Goal: Task Accomplishment & Management: Manage account settings

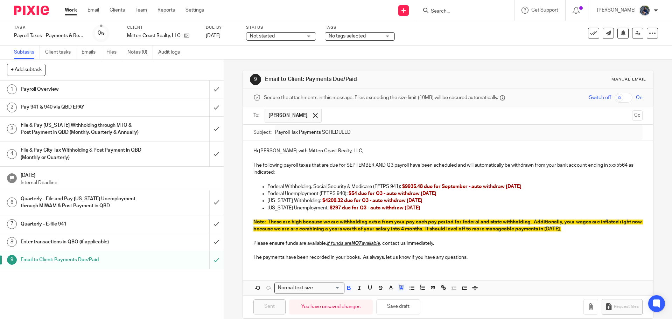
scroll to position [10, 0]
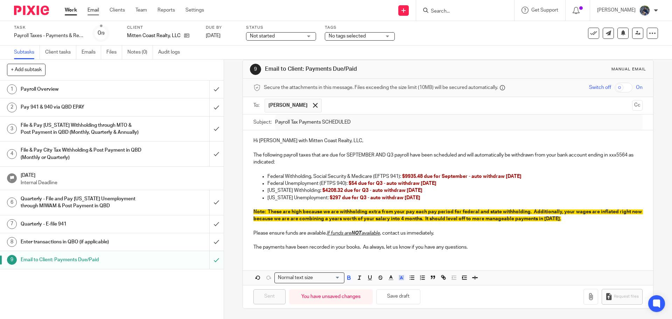
click at [93, 12] on link "Email" at bounding box center [93, 10] width 12 height 7
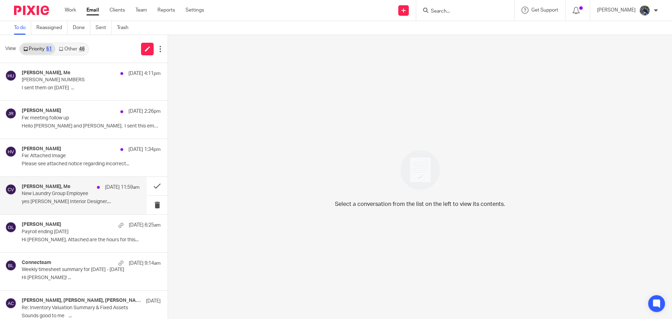
click at [68, 191] on p "New Laundry Group Employee" at bounding box center [69, 194] width 94 height 6
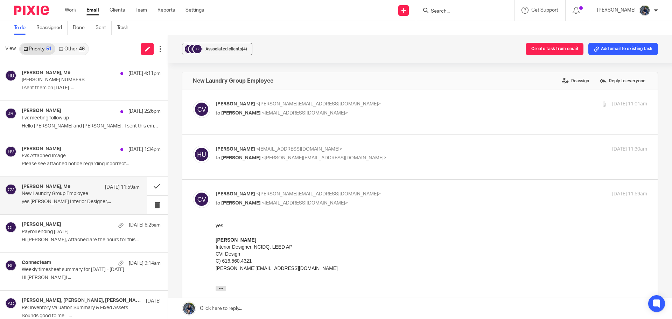
click at [262, 103] on span "<carly@cvidesign.com>" at bounding box center [318, 103] width 125 height 5
checkbox input "true"
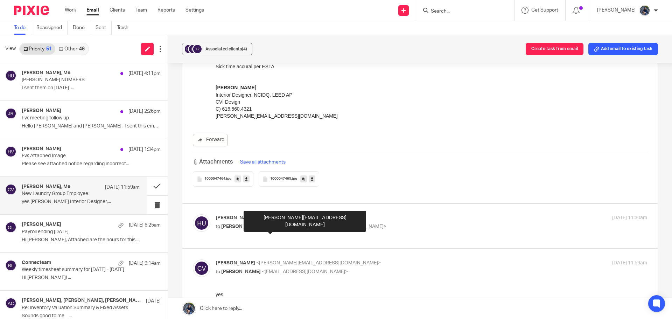
scroll to position [105, 0]
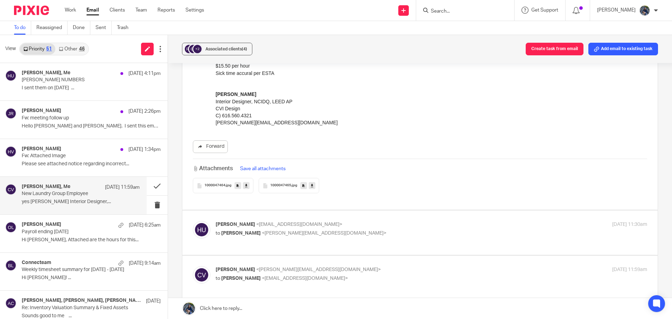
click at [243, 184] on link at bounding box center [246, 185] width 7 height 7
click at [311, 185] on icon at bounding box center [312, 185] width 2 height 5
click at [594, 49] on icon at bounding box center [596, 49] width 5 height 5
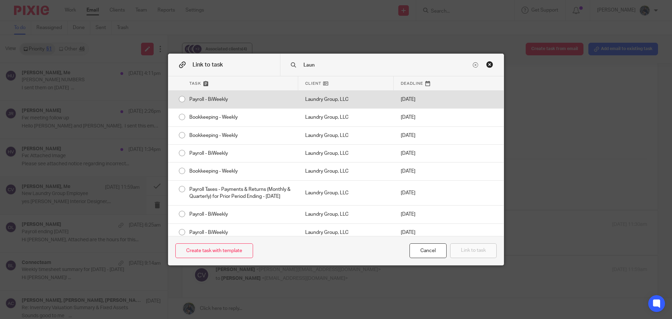
type input "Laun"
click at [319, 100] on div "Laundry Group, LLC" at bounding box center [346, 99] width 96 height 17
radio input "true"
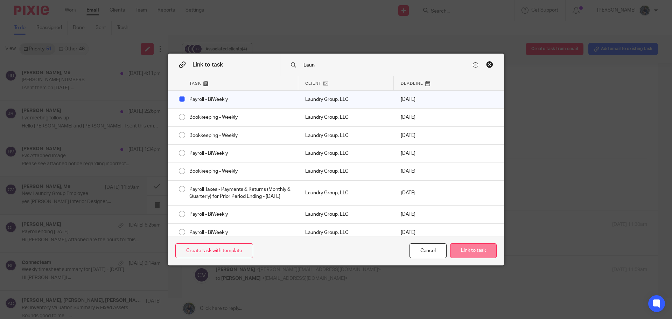
click at [481, 249] on button "Link to task" at bounding box center [473, 250] width 47 height 15
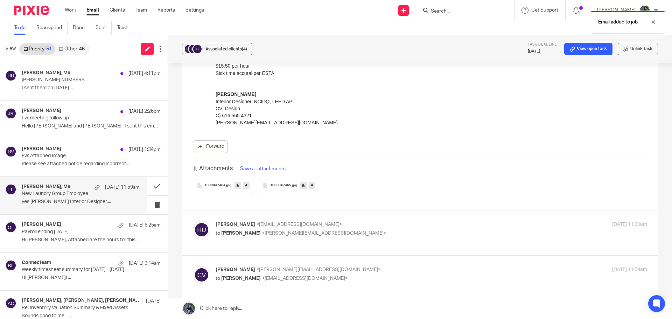
scroll to position [0, 0]
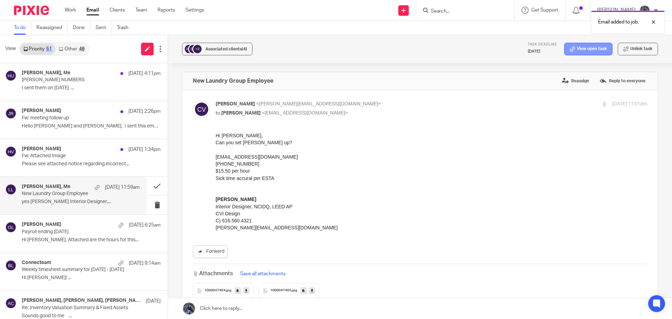
click at [570, 49] on icon at bounding box center [572, 49] width 5 height 5
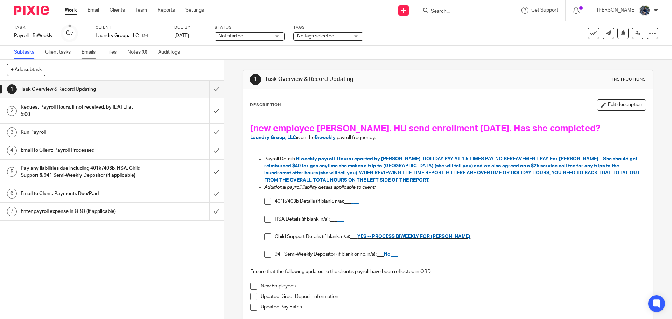
click at [87, 53] on link "Emails" at bounding box center [92, 52] width 20 height 14
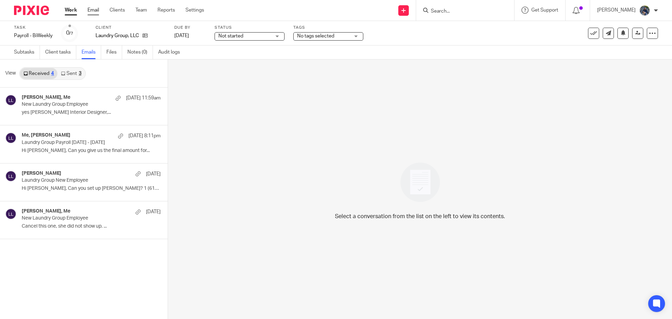
click at [89, 12] on link "Email" at bounding box center [93, 10] width 12 height 7
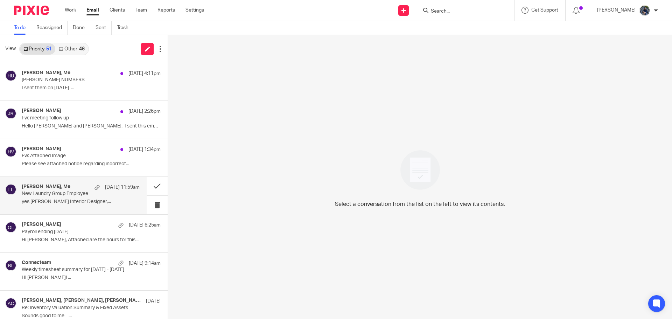
click at [59, 191] on p "New Laundry Group Employee" at bounding box center [69, 194] width 94 height 6
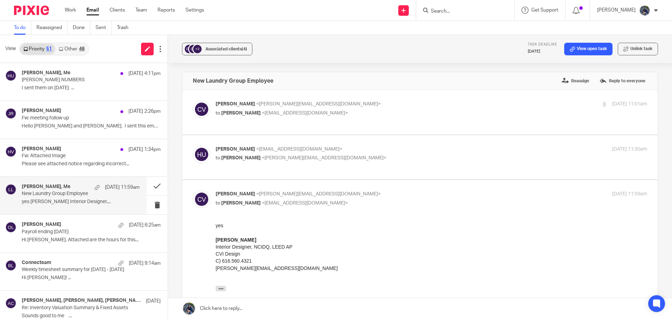
click at [267, 111] on span "<hollyutting@gmail.com>" at bounding box center [305, 113] width 86 height 5
checkbox input "true"
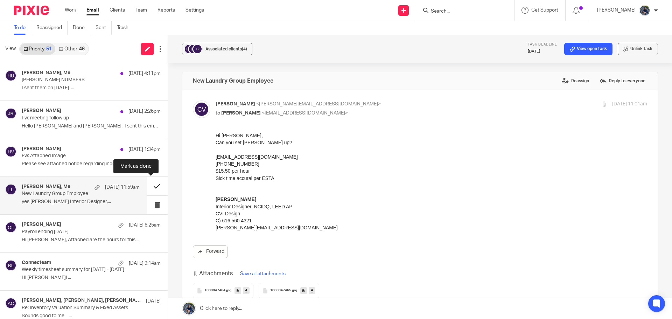
click at [151, 185] on button at bounding box center [157, 186] width 21 height 19
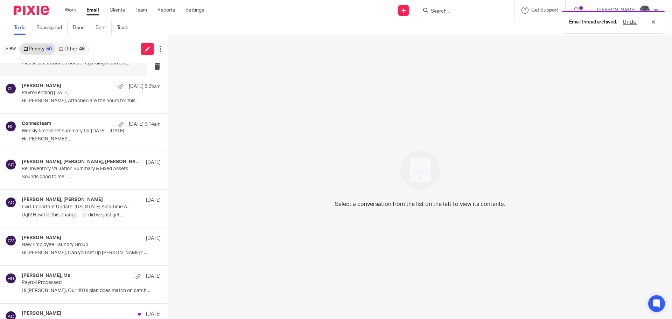
scroll to position [105, 0]
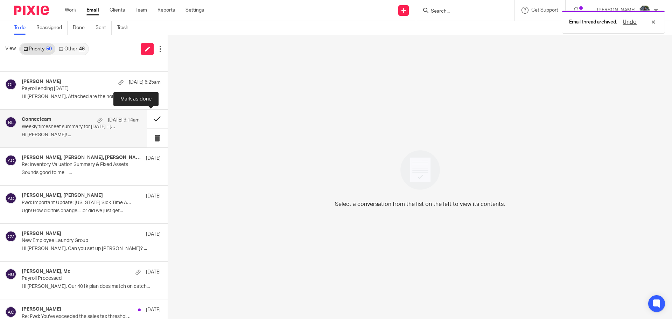
click at [149, 119] on button at bounding box center [157, 119] width 21 height 19
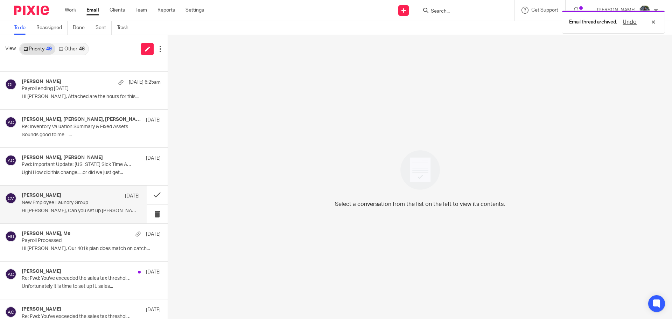
click at [75, 200] on p "New Employee Laundry Group" at bounding box center [69, 203] width 94 height 6
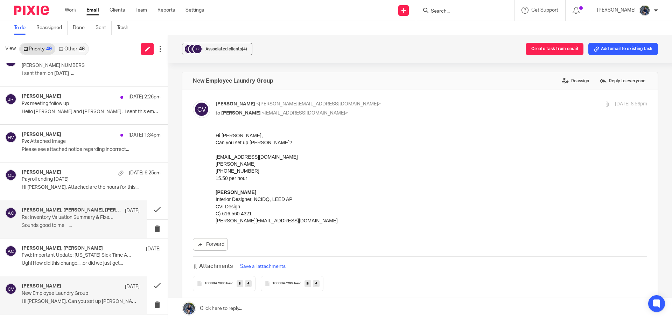
scroll to position [0, 0]
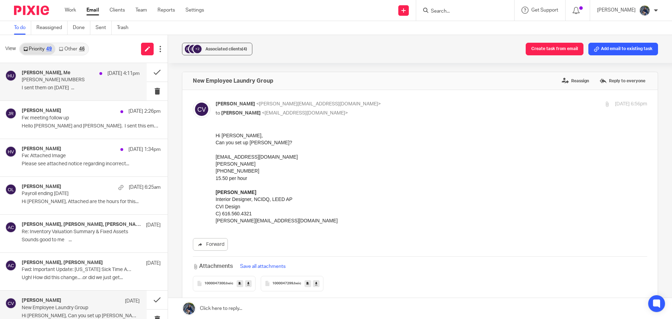
click at [53, 77] on p "AUGUST BINGO NUMBERS" at bounding box center [69, 80] width 94 height 6
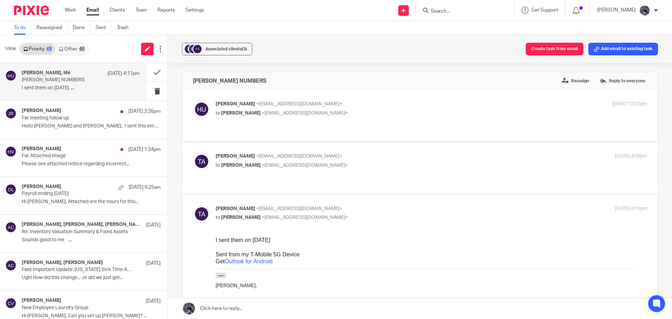
click at [53, 77] on p "AUGUST BINGO NUMBERS" at bounding box center [69, 80] width 94 height 6
click at [611, 45] on button "Add email to existing task" at bounding box center [623, 49] width 70 height 13
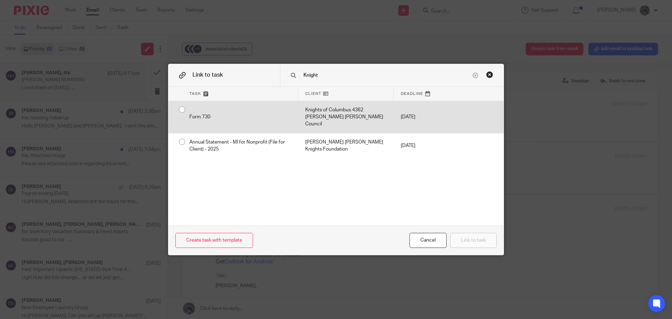
type input "Knight"
click at [315, 114] on div "Knights of Columbus 4362 Bishop Haas Council" at bounding box center [346, 117] width 96 height 32
radio input "true"
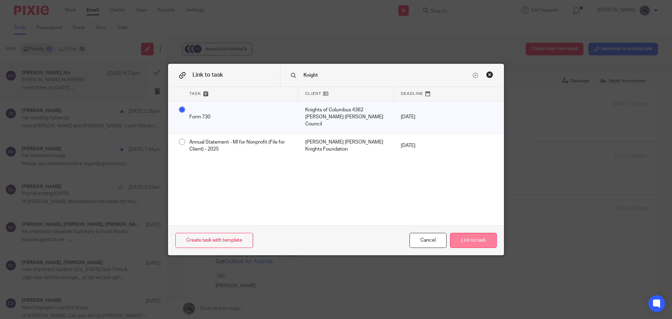
click at [458, 240] on button "Link to task" at bounding box center [473, 240] width 47 height 15
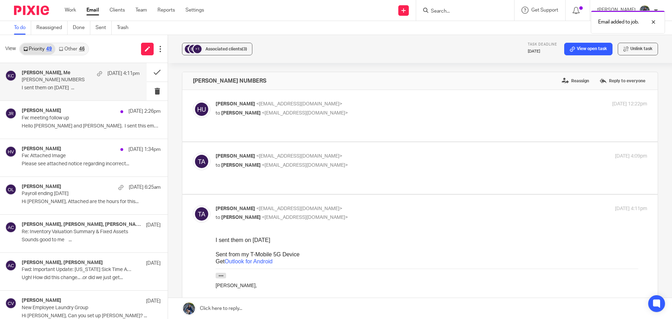
click at [341, 105] on p "Holly Utting <hollyutting@gmail.com>" at bounding box center [360, 103] width 288 height 7
checkbox input "true"
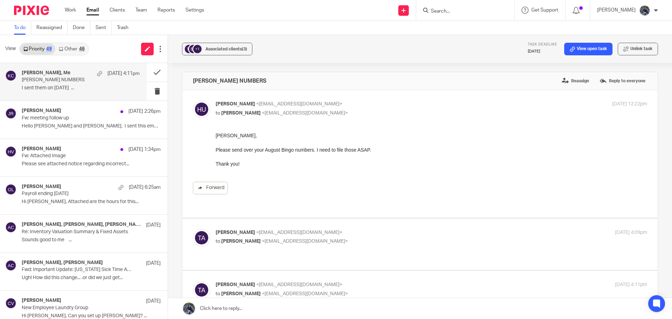
click at [262, 239] on span "<hollyutting@gmail.com>" at bounding box center [305, 241] width 86 height 5
checkbox input "true"
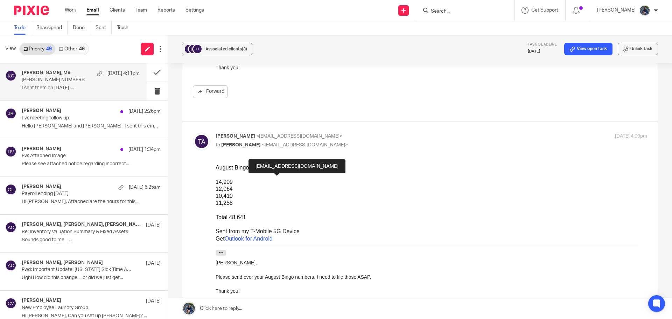
scroll to position [105, 0]
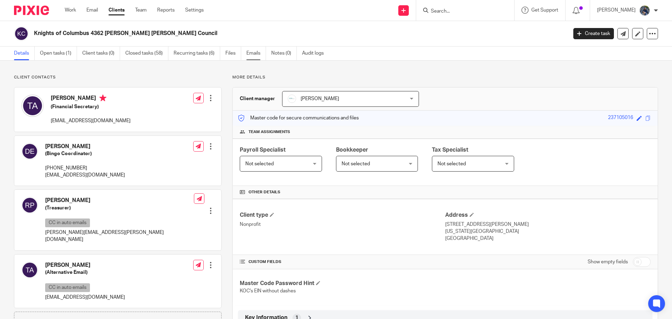
click at [258, 50] on link "Emails" at bounding box center [256, 54] width 20 height 14
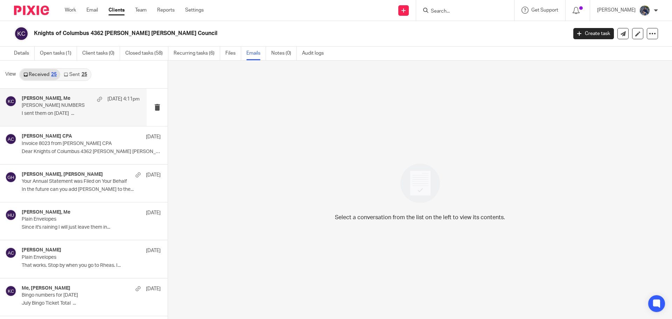
click at [88, 106] on p "[PERSON_NAME] NUMBERS" at bounding box center [69, 106] width 94 height 6
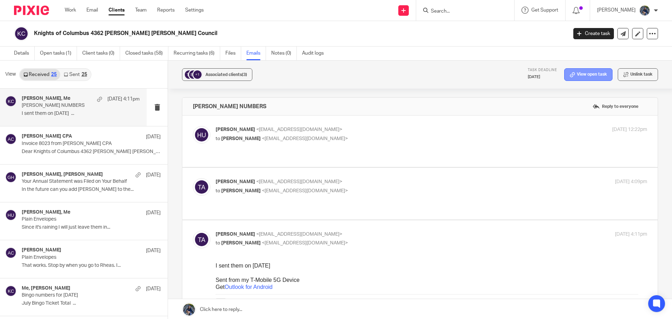
click at [577, 74] on link "View open task" at bounding box center [588, 74] width 48 height 13
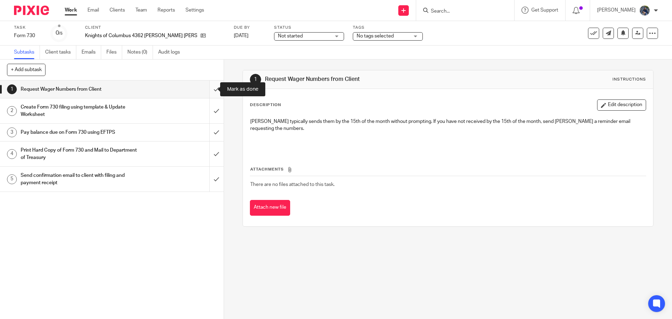
click at [211, 90] on input "submit" at bounding box center [112, 88] width 224 height 17
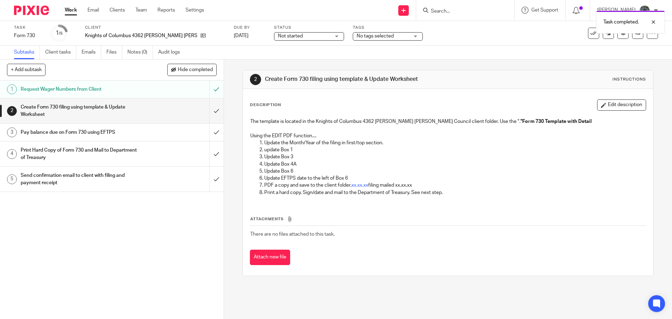
click at [174, 134] on div "Pay balance due on Form 730 using EFTPS" at bounding box center [112, 132] width 182 height 10
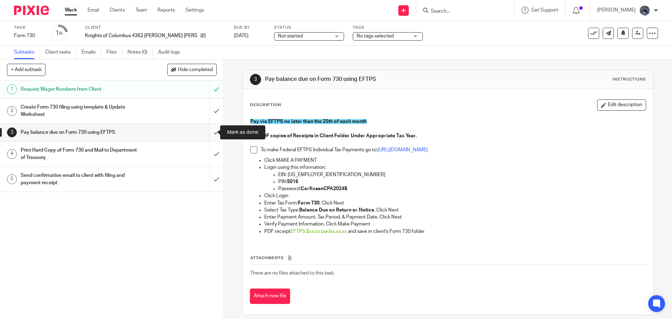
click at [211, 134] on input "submit" at bounding box center [112, 132] width 224 height 17
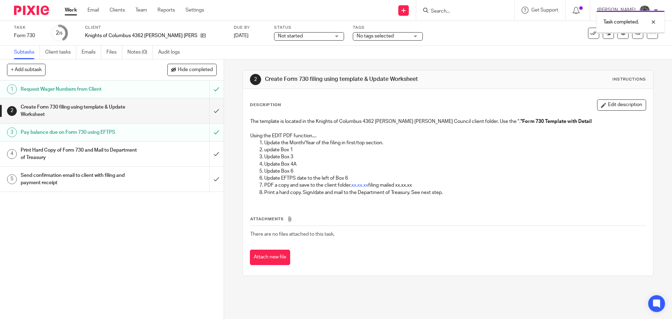
click at [208, 112] on input "submit" at bounding box center [112, 110] width 224 height 25
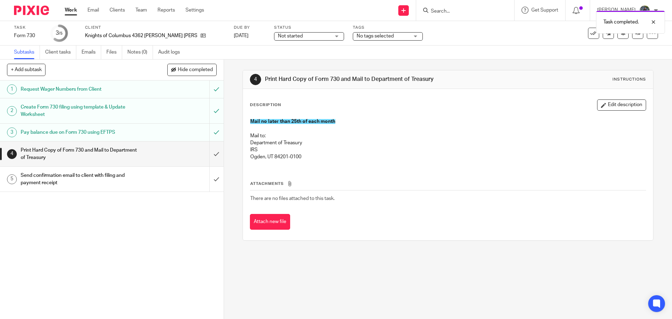
click at [140, 181] on div "Send confirmation email to client with filing and payment receipt" at bounding box center [112, 179] width 182 height 18
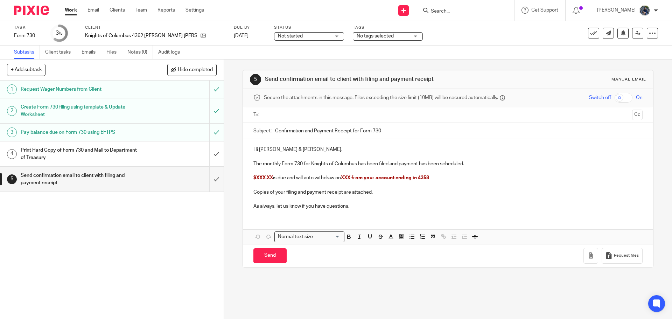
click at [275, 117] on input "text" at bounding box center [447, 115] width 363 height 8
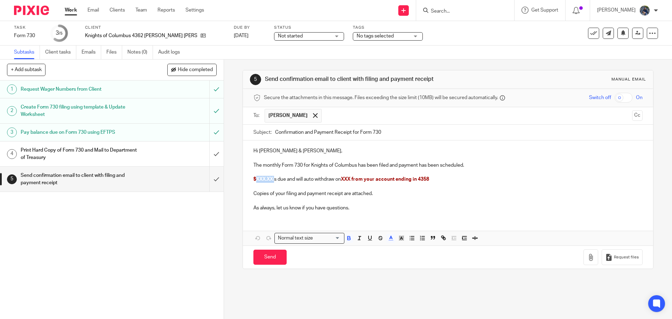
drag, startPoint x: 254, startPoint y: 178, endPoint x: 274, endPoint y: 179, distance: 19.3
click at [274, 179] on p "$XXX.XX is due and will auto withdraw on XXX from your account ending in 4358" at bounding box center [447, 179] width 389 height 7
drag, startPoint x: 341, startPoint y: 177, endPoint x: 352, endPoint y: 179, distance: 10.9
click at [352, 179] on span "XXX from your account ending in 4358" at bounding box center [383, 179] width 88 height 5
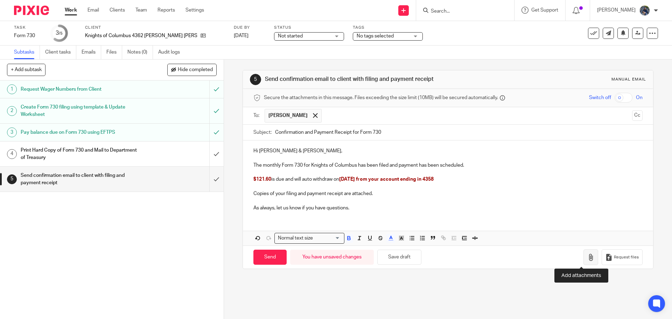
click at [587, 260] on icon "button" at bounding box center [590, 257] width 7 height 7
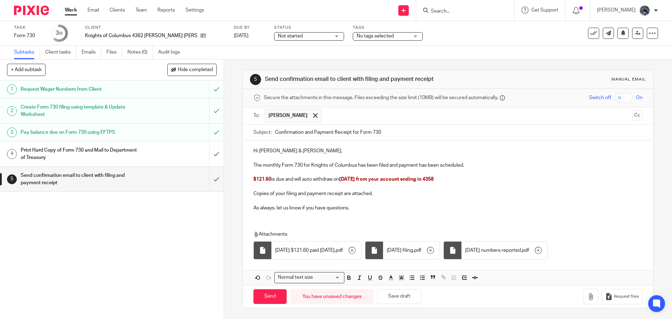
click at [353, 209] on p "As always, let us know if you have questions." at bounding box center [447, 207] width 389 height 7
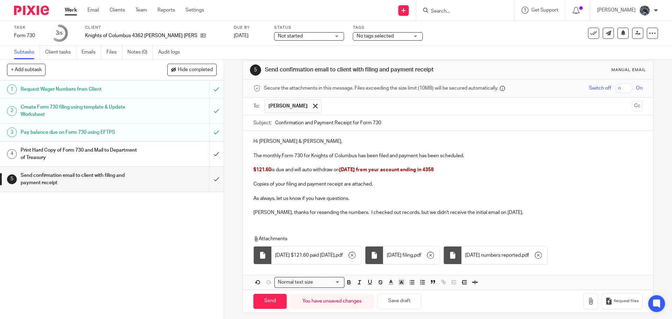
scroll to position [14, 0]
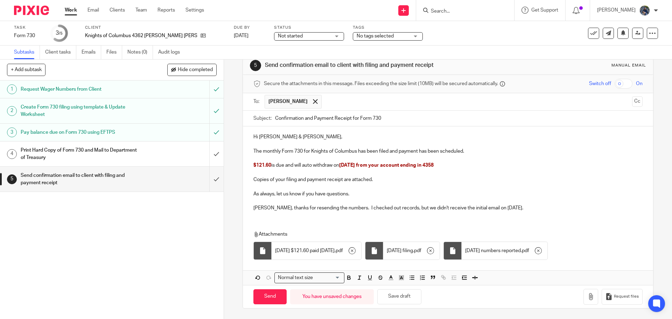
click at [330, 105] on input "text" at bounding box center [477, 102] width 304 height 14
click at [269, 301] on input "Send" at bounding box center [269, 296] width 33 height 15
type input "Sent"
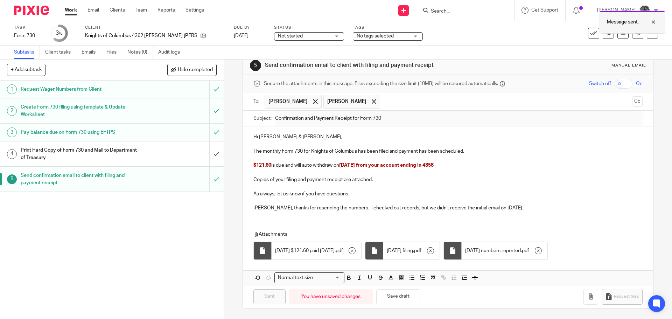
click at [652, 22] on div at bounding box center [648, 22] width 19 height 8
click at [211, 154] on input "submit" at bounding box center [112, 153] width 224 height 25
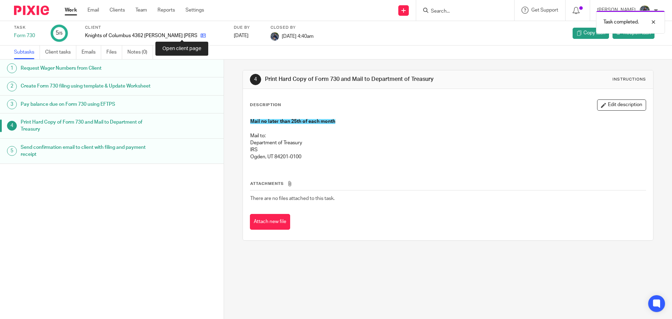
click at [201, 35] on icon at bounding box center [203, 35] width 5 height 5
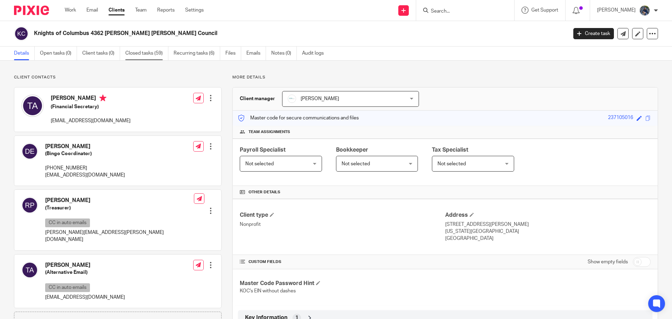
click at [136, 51] on link "Closed tasks (59)" at bounding box center [146, 54] width 43 height 14
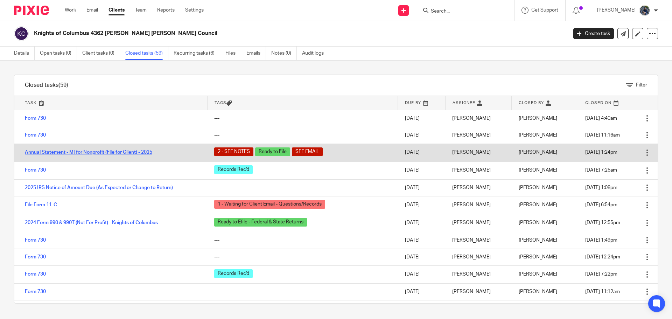
click at [61, 152] on link "Annual Statement - MI for Nonprofit (File for Client) - 2025" at bounding box center [88, 152] width 127 height 5
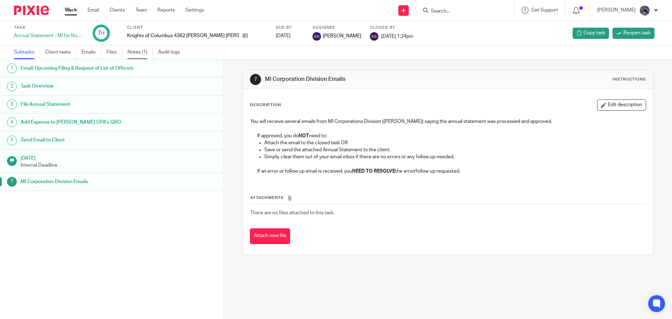
click at [131, 51] on link "Notes (1)" at bounding box center [140, 52] width 26 height 14
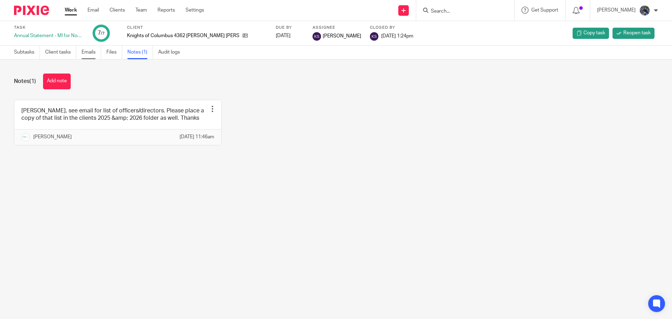
click at [93, 52] on link "Emails" at bounding box center [92, 52] width 20 height 14
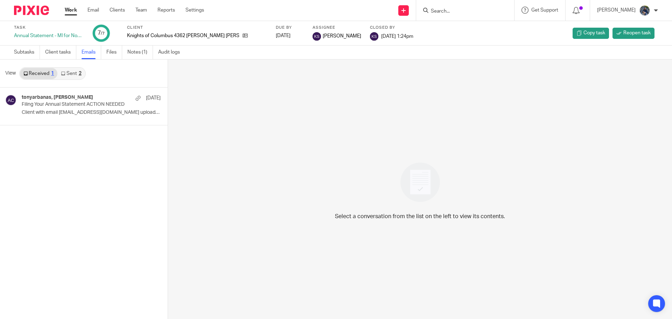
click at [66, 72] on link "Sent 2" at bounding box center [70, 73] width 27 height 11
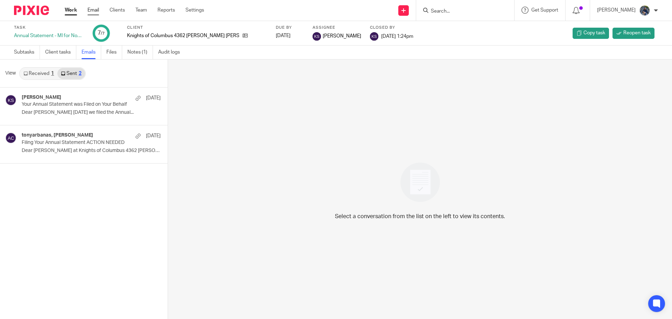
click at [96, 11] on link "Email" at bounding box center [93, 10] width 12 height 7
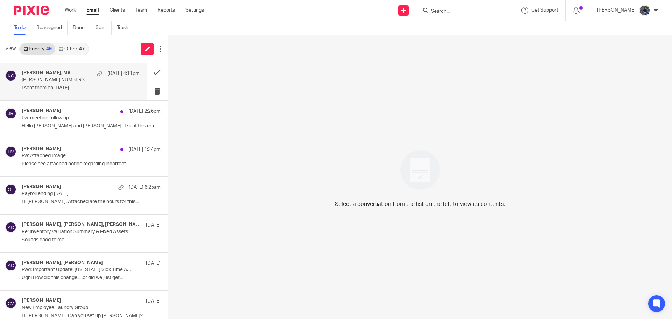
click at [132, 73] on p "[DATE] 4:11pm" at bounding box center [123, 73] width 32 height 7
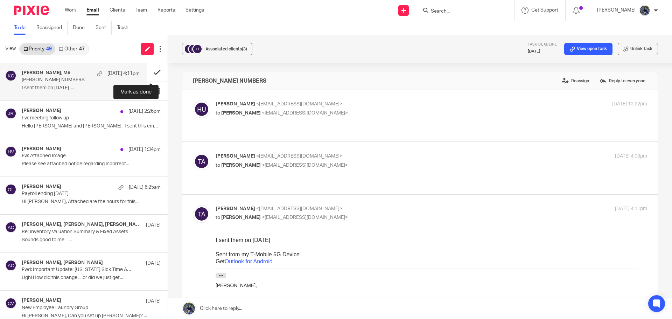
click at [152, 74] on button at bounding box center [157, 72] width 21 height 19
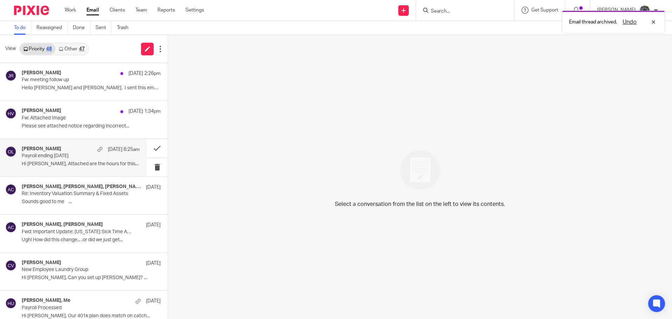
click at [54, 161] on p "Hi [PERSON_NAME], Attached are the hours for this..." at bounding box center [81, 164] width 118 height 6
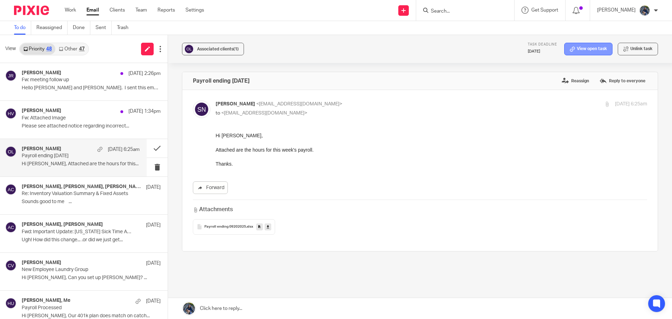
click at [596, 50] on link "View open task" at bounding box center [588, 49] width 48 height 13
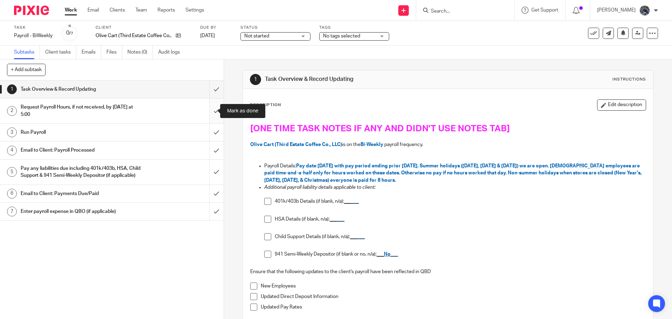
click at [205, 114] on input "submit" at bounding box center [112, 110] width 224 height 25
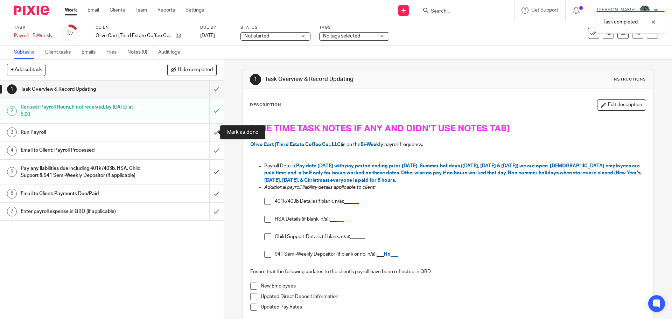
click at [210, 133] on input "submit" at bounding box center [112, 132] width 224 height 17
click at [137, 148] on div "Email to Client: Payroll Processed" at bounding box center [112, 150] width 182 height 10
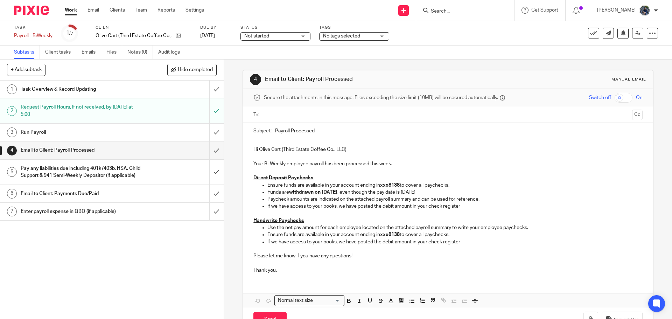
click at [275, 116] on input "text" at bounding box center [447, 115] width 363 height 8
click at [325, 115] on input "text" at bounding box center [477, 116] width 304 height 14
type input "sasa@olivecart.com"
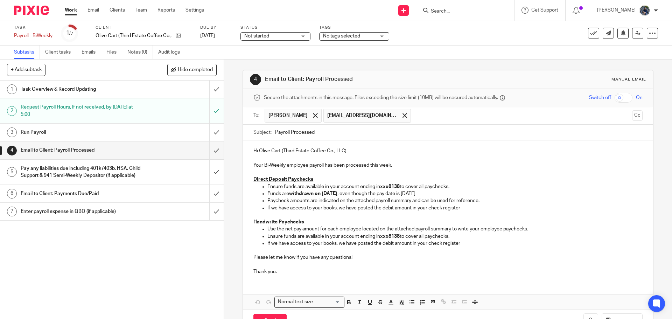
click at [275, 133] on input "Payroll Processed" at bounding box center [458, 133] width 367 height 16
type input "09.26.25 Payroll Processed"
click at [402, 166] on p "Your Bi-Weekly employee payroll has been processed this week." at bounding box center [447, 162] width 389 height 14
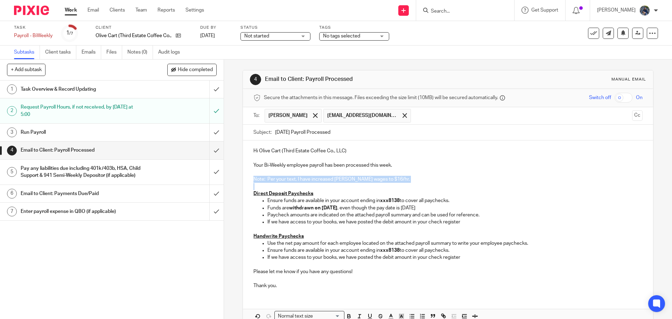
drag, startPoint x: 249, startPoint y: 177, endPoint x: 409, endPoint y: 186, distance: 160.2
click at [409, 186] on div "Hi Olive Cart (Third Estate Coffee Co., LLC) Your Bi-Weekly employee payroll ha…" at bounding box center [448, 217] width 410 height 154
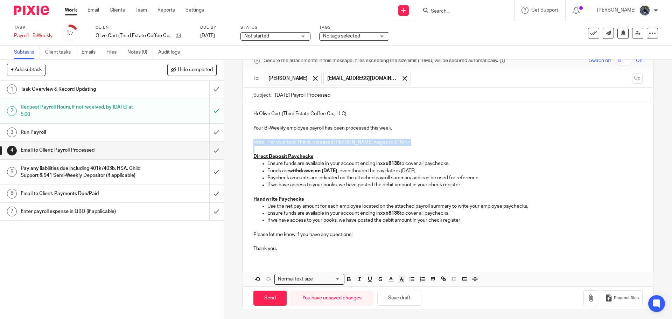
scroll to position [38, 0]
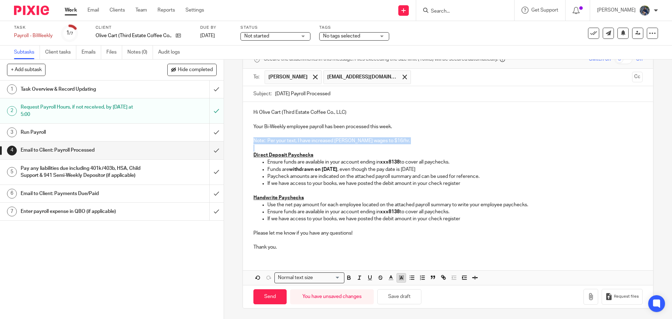
click at [400, 277] on polyline "button" at bounding box center [401, 277] width 2 height 3
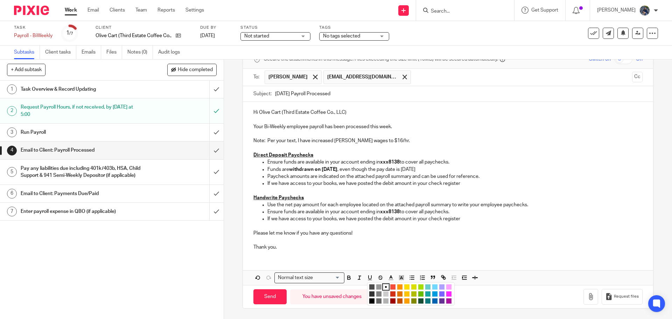
click at [404, 284] on li "color:#FCDC00" at bounding box center [406, 286] width 5 height 5
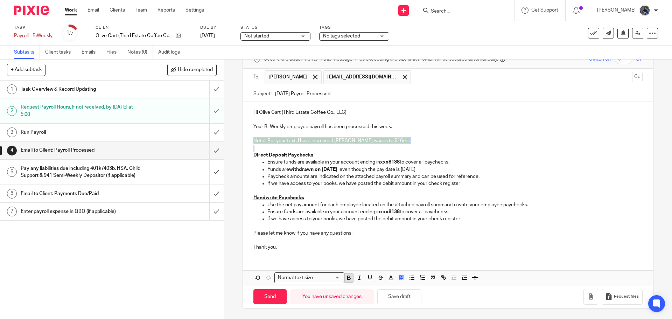
click at [350, 280] on button "button" at bounding box center [348, 277] width 9 height 9
click at [351, 248] on p "Thank you." at bounding box center [447, 244] width 389 height 14
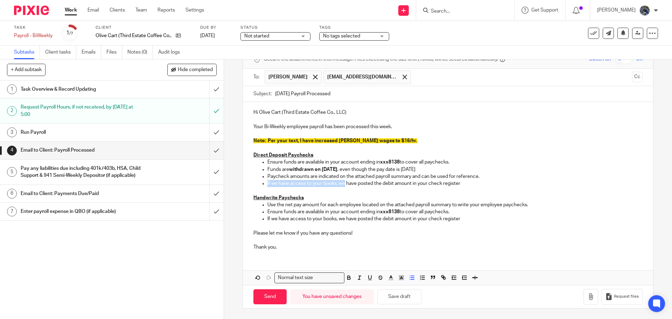
drag, startPoint x: 266, startPoint y: 181, endPoint x: 343, endPoint y: 181, distance: 77.0
click at [343, 181] on p "If we have access to your books, we have posted the debit amount in your check …" at bounding box center [454, 183] width 375 height 7
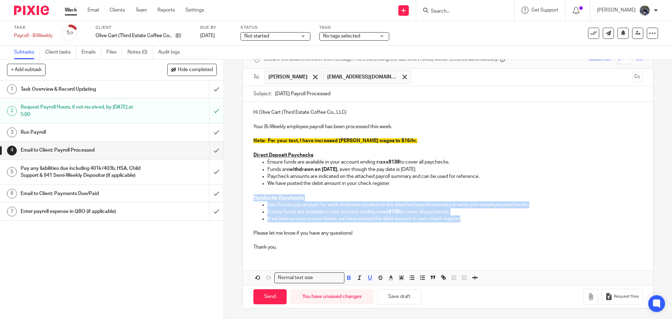
drag, startPoint x: 248, startPoint y: 196, endPoint x: 505, endPoint y: 219, distance: 257.9
click at [505, 219] on div "Hi Olive Cart (Third Estate Coffee Co., LLC) Your Bi-Weekly employee payroll ha…" at bounding box center [448, 179] width 410 height 154
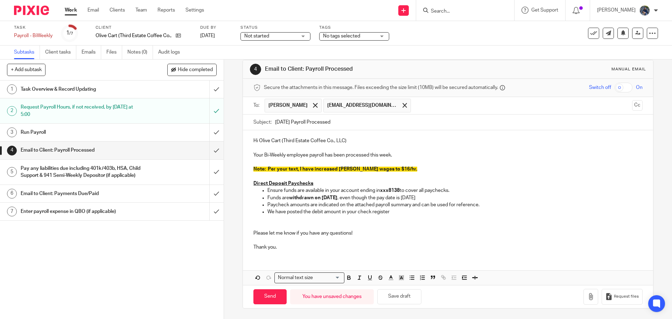
scroll to position [3, 0]
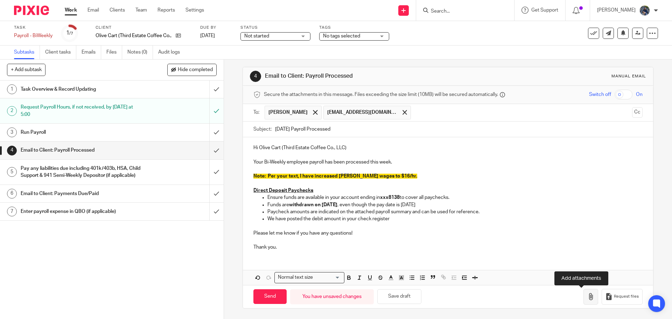
click at [587, 297] on icon "button" at bounding box center [590, 296] width 7 height 7
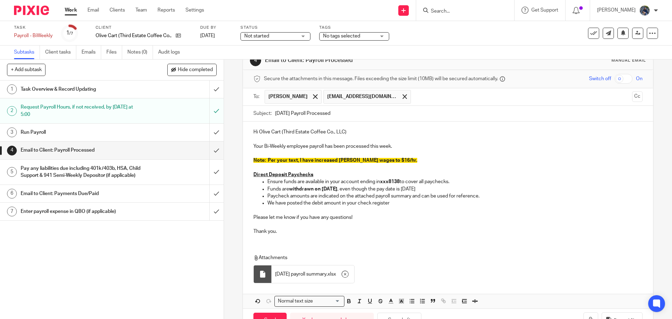
scroll to position [42, 0]
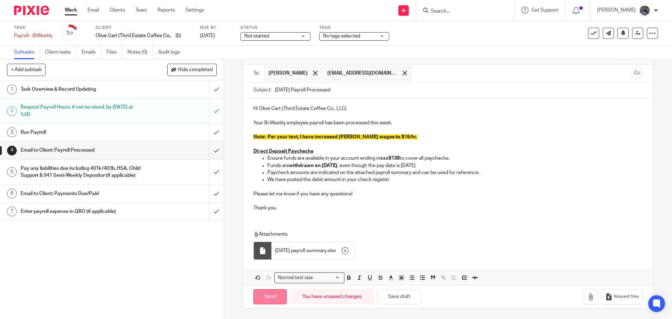
click at [266, 291] on input "Send" at bounding box center [269, 296] width 33 height 15
type input "Sent"
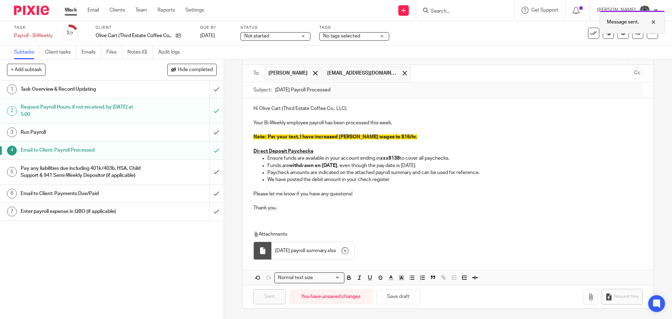
click at [652, 24] on div at bounding box center [648, 22] width 19 height 8
click at [211, 133] on input "submit" at bounding box center [112, 132] width 224 height 17
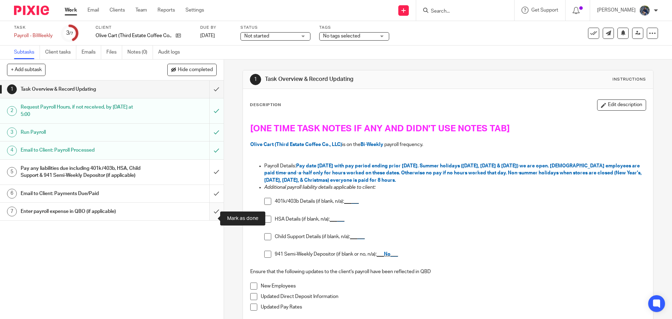
click at [209, 219] on input "submit" at bounding box center [112, 211] width 224 height 17
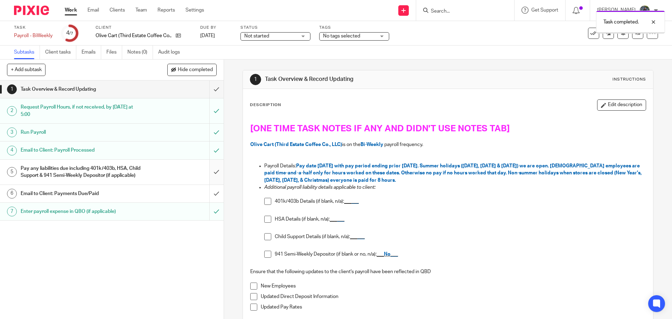
click at [207, 166] on input "submit" at bounding box center [112, 172] width 224 height 25
click at [653, 19] on div at bounding box center [648, 22] width 19 height 8
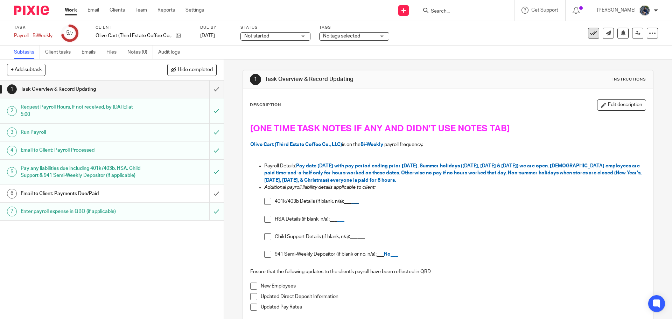
click at [590, 32] on icon at bounding box center [593, 33] width 7 height 7
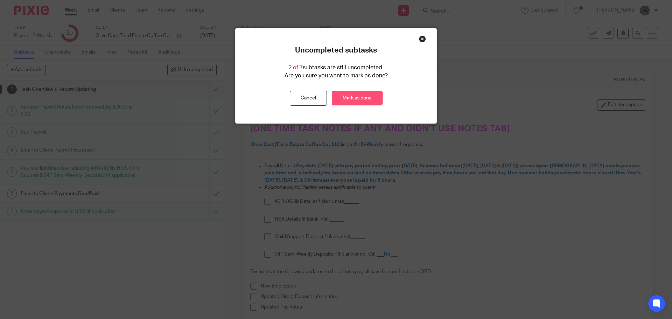
click at [339, 100] on link "Mark as done" at bounding box center [357, 98] width 51 height 15
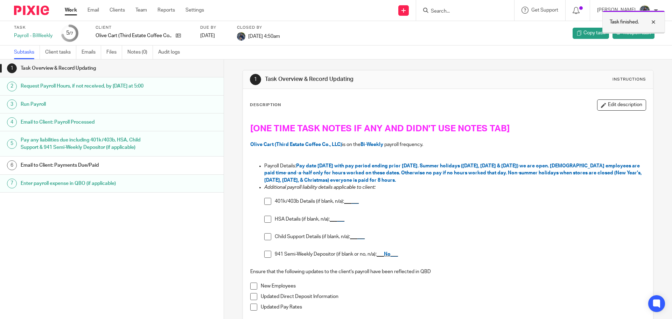
click at [654, 21] on div at bounding box center [648, 22] width 19 height 8
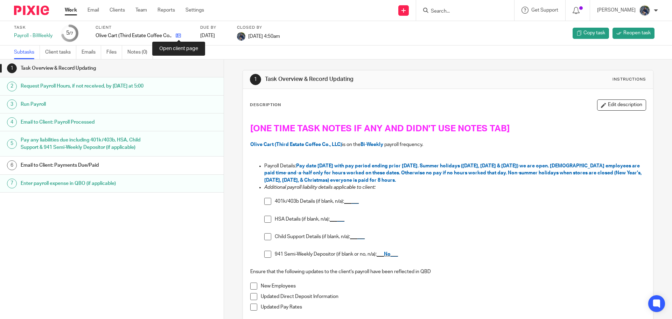
click at [179, 35] on icon at bounding box center [178, 35] width 5 height 5
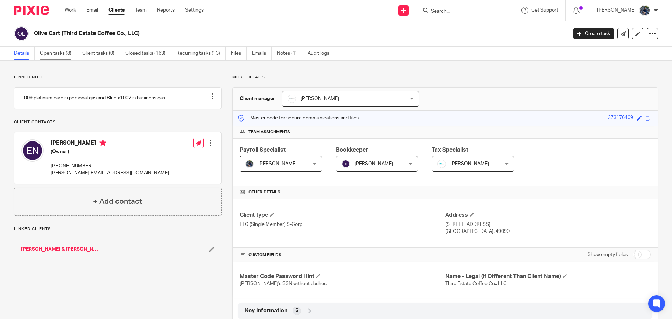
click at [49, 56] on link "Open tasks (8)" at bounding box center [58, 54] width 37 height 14
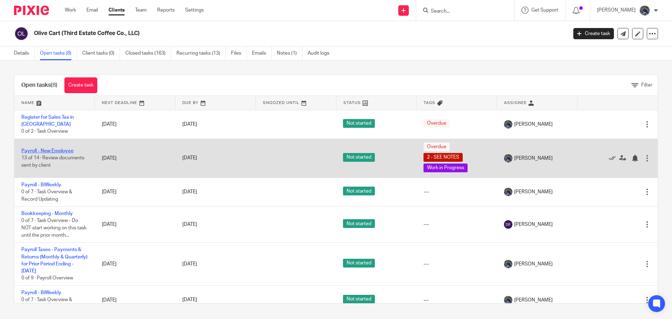
click at [50, 148] on link "Payroll - New Employee" at bounding box center [47, 150] width 52 height 5
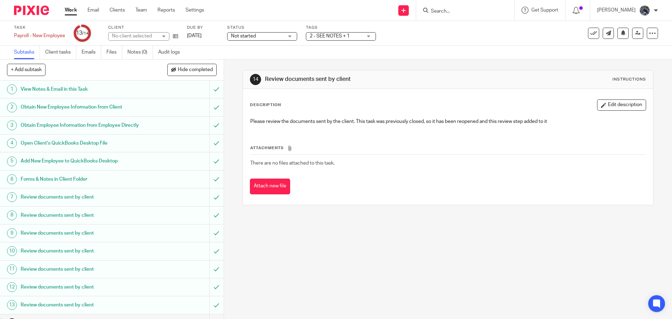
scroll to position [20, 0]
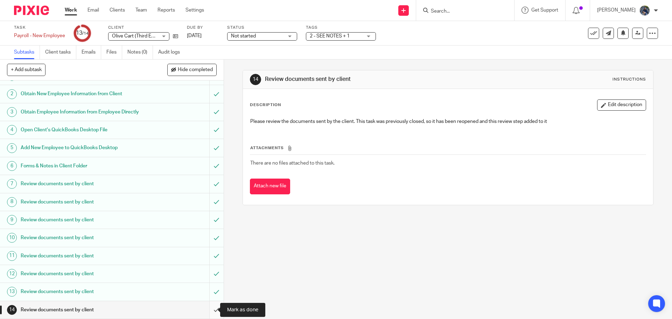
click at [209, 310] on input "submit" at bounding box center [112, 309] width 224 height 17
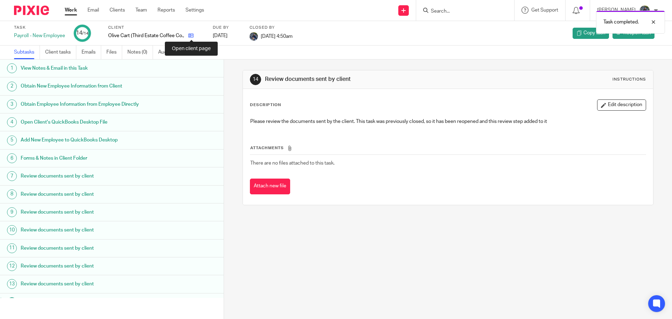
click at [190, 36] on icon at bounding box center [190, 35] width 5 height 5
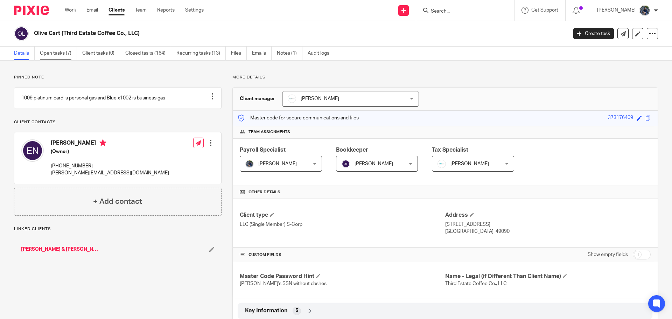
click at [41, 49] on link "Open tasks (7)" at bounding box center [58, 54] width 37 height 14
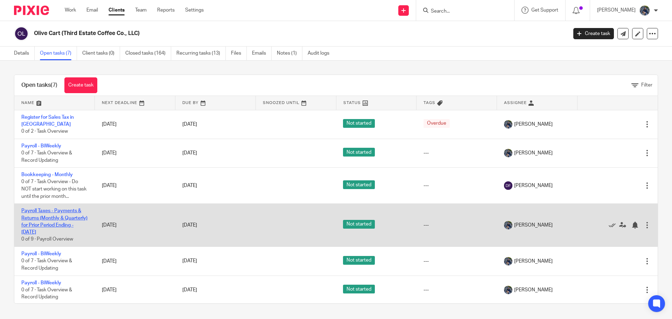
click at [36, 213] on link "Payroll Taxes - Payments & Returns (Monthly & Quarterly) for Prior Period Endin…" at bounding box center [54, 221] width 66 height 26
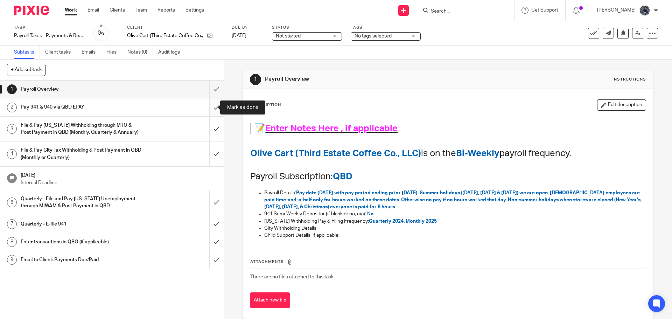
click at [211, 106] on input "submit" at bounding box center [112, 106] width 224 height 17
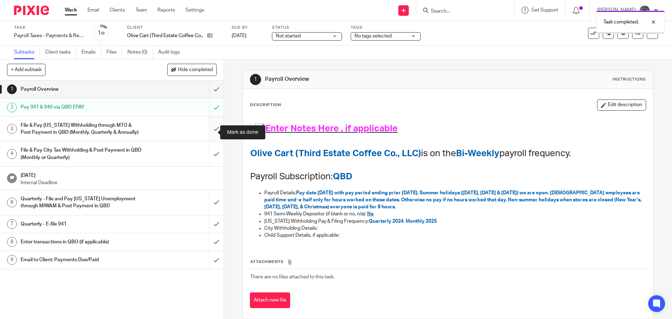
click at [210, 131] on input "submit" at bounding box center [112, 129] width 224 height 25
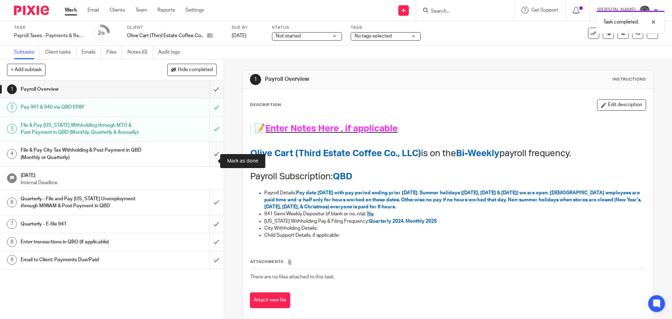
click at [209, 160] on input "submit" at bounding box center [112, 153] width 224 height 25
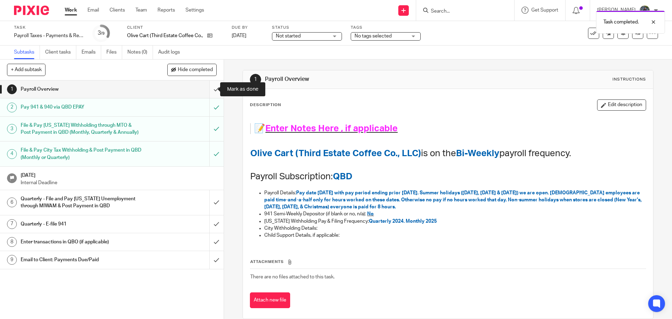
click at [211, 89] on input "submit" at bounding box center [112, 88] width 224 height 17
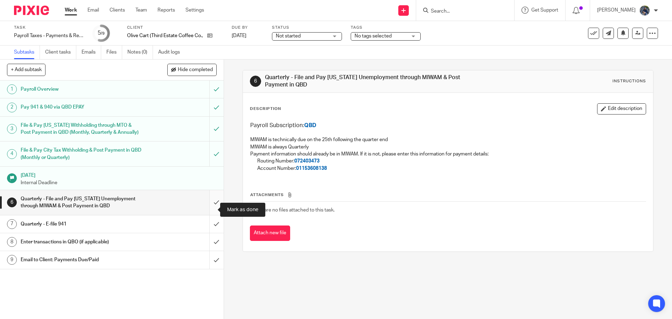
click at [206, 211] on input "submit" at bounding box center [112, 202] width 224 height 25
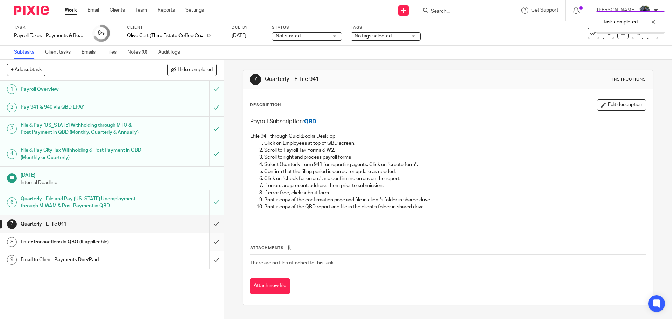
click at [205, 251] on input "submit" at bounding box center [112, 241] width 224 height 17
click at [334, 37] on div "Not started Not started" at bounding box center [307, 36] width 70 height 8
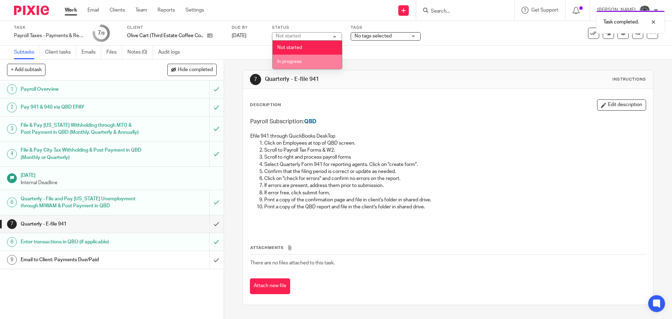
click at [311, 58] on li "In progress" at bounding box center [307, 62] width 69 height 14
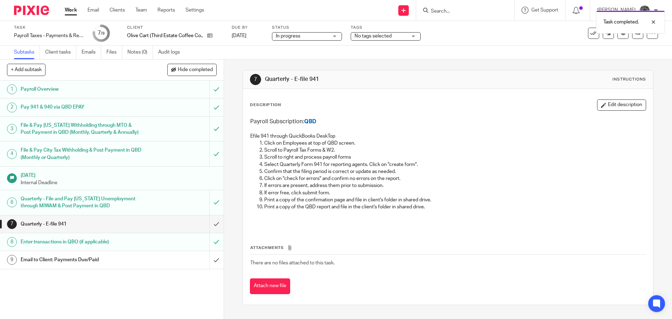
click at [90, 265] on h1 "Email to Client: Payments Due/Paid" at bounding box center [81, 259] width 121 height 10
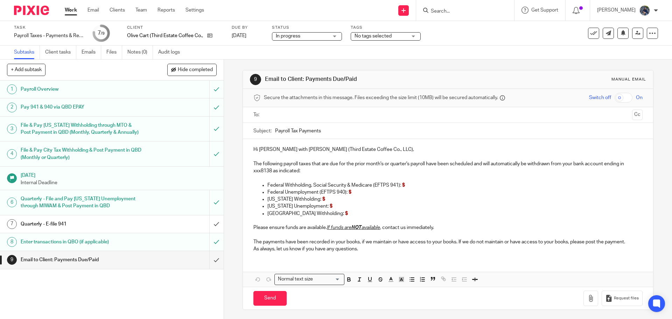
click at [296, 115] on input "text" at bounding box center [447, 115] width 363 height 8
click at [322, 132] on input "Payroll Tax Payments" at bounding box center [458, 133] width 367 height 16
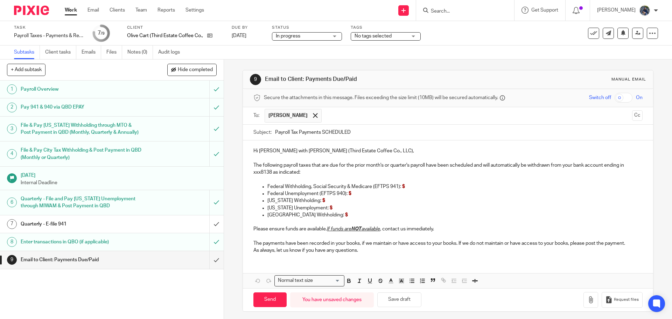
type input "Payroll Tax Payments SCHEDULED"
drag, startPoint x: 346, startPoint y: 165, endPoint x: 409, endPoint y: 166, distance: 62.7
click at [409, 166] on p "The following payroll taxes that are due for the prior month's or quarter's pay…" at bounding box center [447, 169] width 389 height 14
click at [408, 185] on p "Federal Withholding, Social Security & Medicare (EFTPS 941): $" at bounding box center [454, 186] width 375 height 7
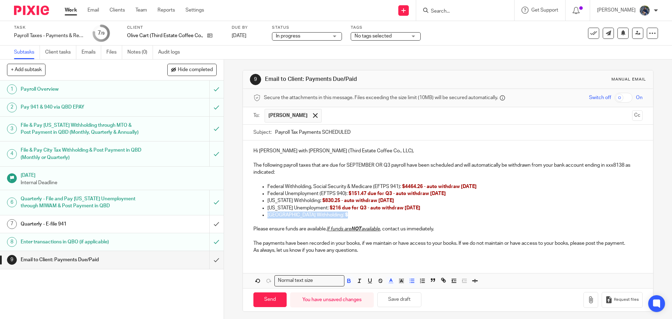
drag, startPoint x: 252, startPoint y: 215, endPoint x: 334, endPoint y: 216, distance: 82.3
click at [334, 216] on ul "Grand Rapids Withholding: $" at bounding box center [447, 214] width 389 height 7
click at [411, 281] on line "button" at bounding box center [412, 281] width 3 height 0
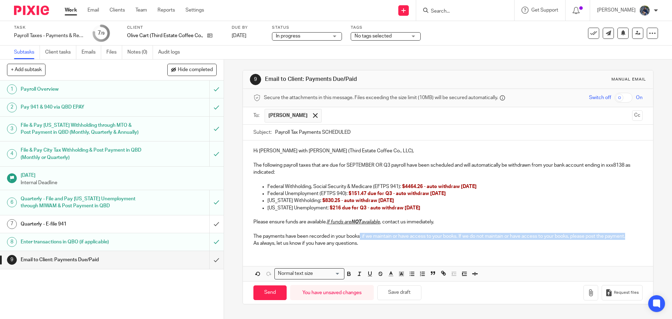
drag, startPoint x: 358, startPoint y: 237, endPoint x: 642, endPoint y: 239, distance: 283.9
click at [642, 239] on div "Hi Ellie with Olive Cart (Third Estate Coffee Co., LLC), The following payroll …" at bounding box center [448, 196] width 410 height 112
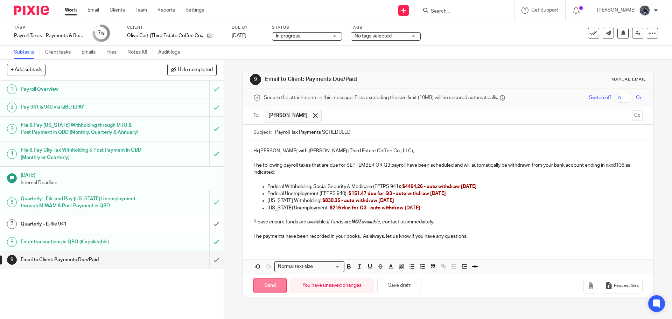
click at [265, 289] on input "Send" at bounding box center [269, 285] width 33 height 15
type input "Sent"
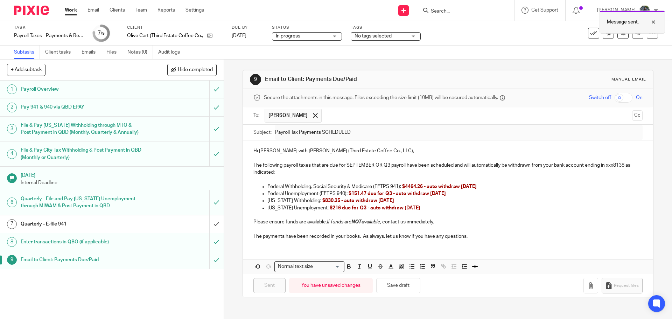
click at [653, 21] on div at bounding box center [648, 22] width 19 height 8
click at [210, 37] on icon at bounding box center [209, 35] width 5 height 5
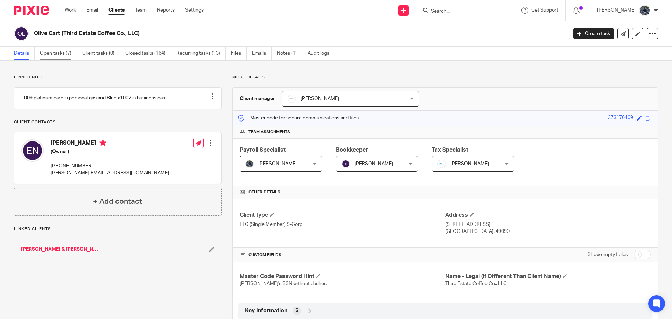
click at [61, 55] on link "Open tasks (7)" at bounding box center [58, 54] width 37 height 14
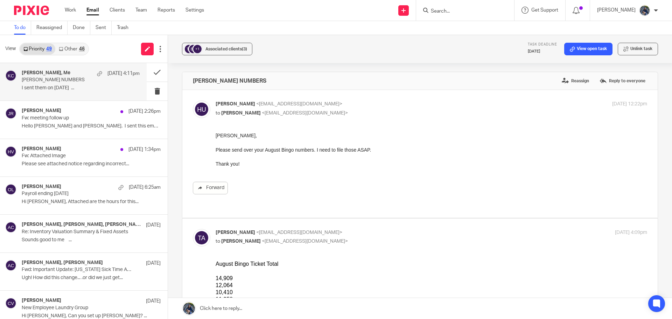
scroll to position [105, 0]
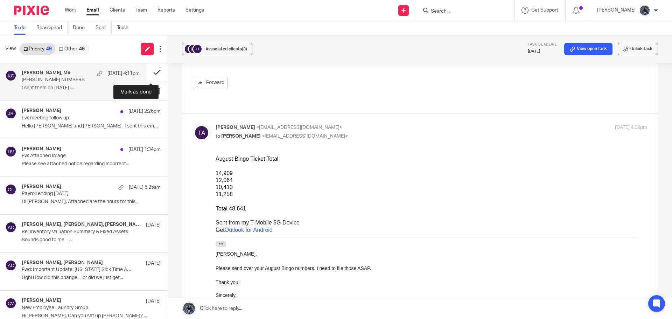
click at [148, 72] on button at bounding box center [157, 72] width 21 height 19
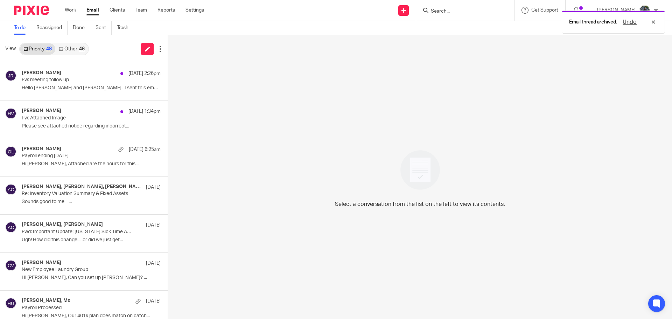
click at [73, 49] on link "Other 46" at bounding box center [71, 48] width 33 height 11
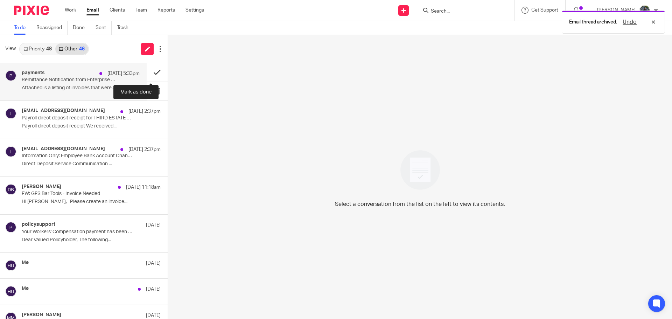
click at [152, 72] on button at bounding box center [157, 72] width 21 height 19
click at [150, 75] on button at bounding box center [157, 72] width 21 height 19
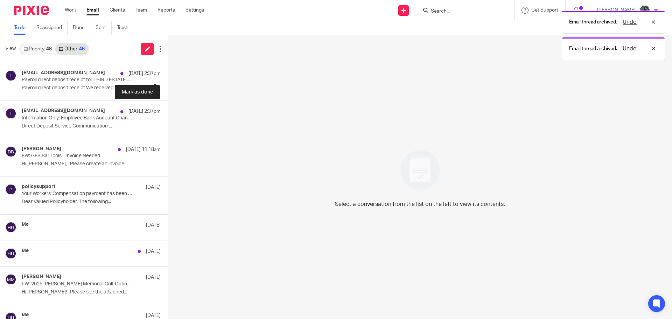
click at [168, 75] on button at bounding box center [171, 72] width 6 height 19
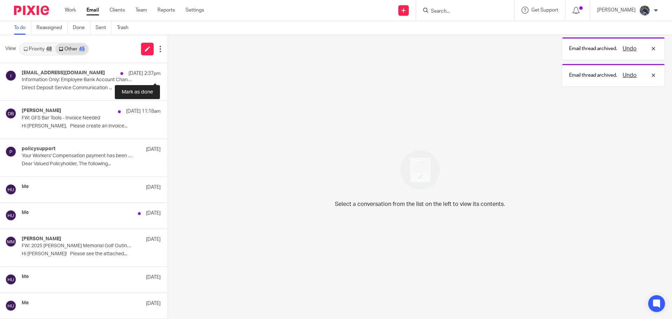
click at [168, 75] on button at bounding box center [171, 72] width 6 height 19
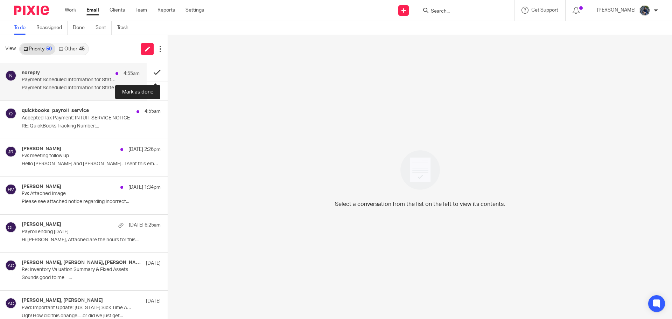
click at [151, 73] on button at bounding box center [157, 72] width 21 height 19
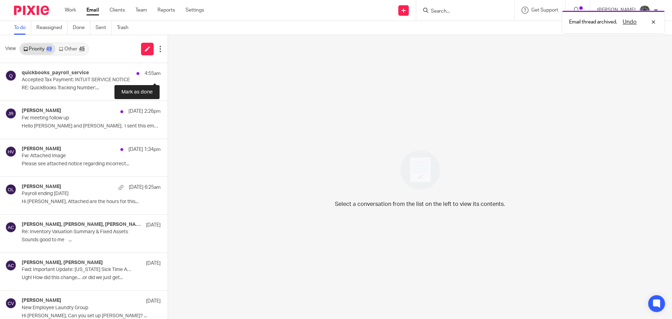
click at [168, 73] on button at bounding box center [171, 72] width 6 height 19
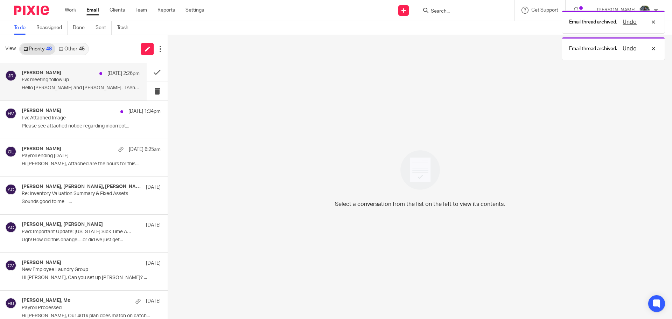
click at [72, 85] on p "Hello [PERSON_NAME] and [PERSON_NAME]. I sent this email..." at bounding box center [81, 88] width 118 height 6
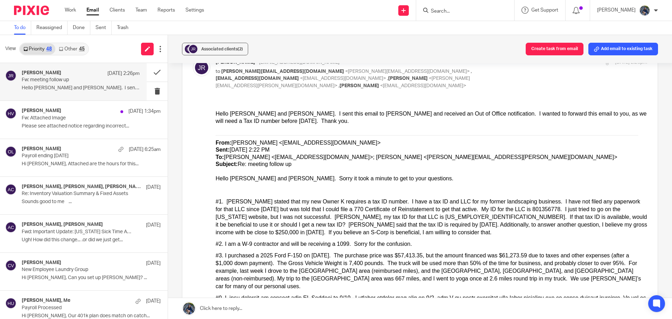
scroll to position [35, 0]
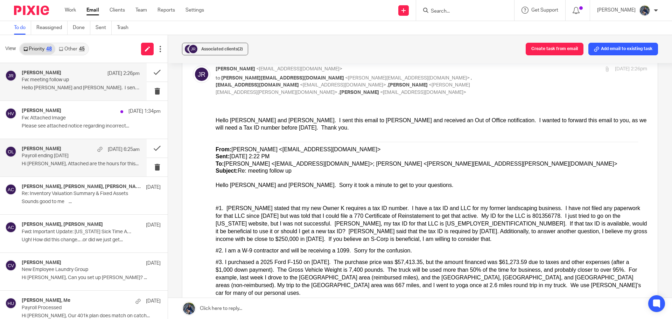
click at [61, 156] on p "Payroll ending [DATE]" at bounding box center [69, 156] width 94 height 6
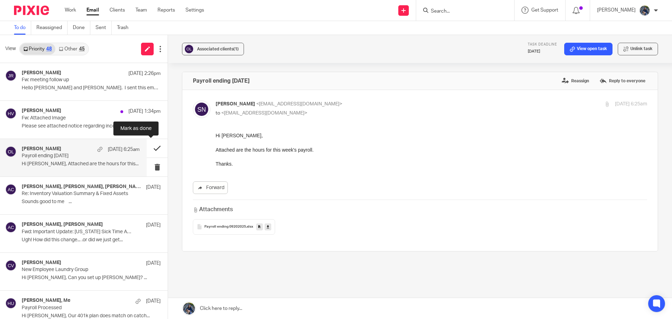
scroll to position [0, 0]
click at [147, 147] on button at bounding box center [157, 148] width 21 height 19
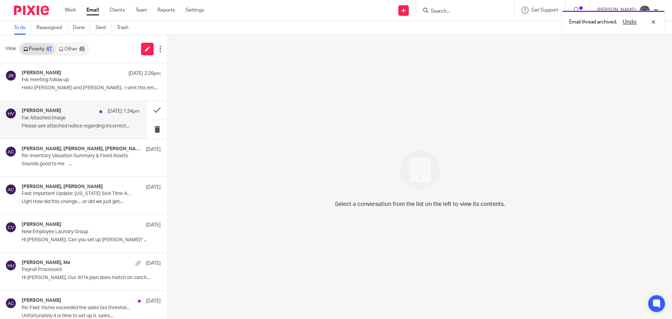
click at [59, 113] on h4 "[PERSON_NAME]" at bounding box center [42, 111] width 40 height 6
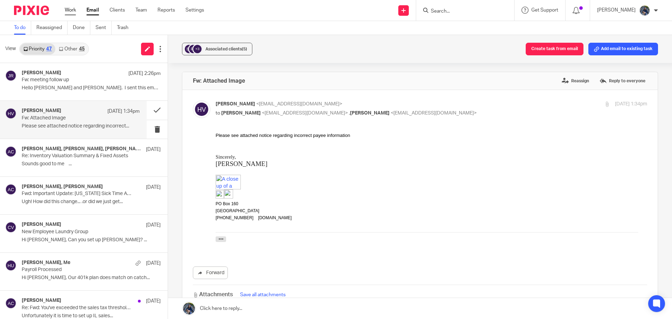
click at [70, 10] on link "Work" at bounding box center [70, 10] width 11 height 7
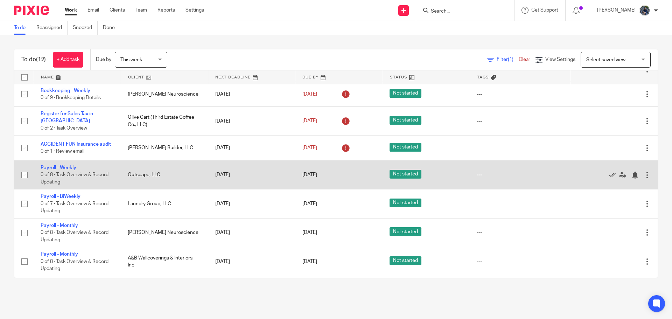
scroll to position [141, 0]
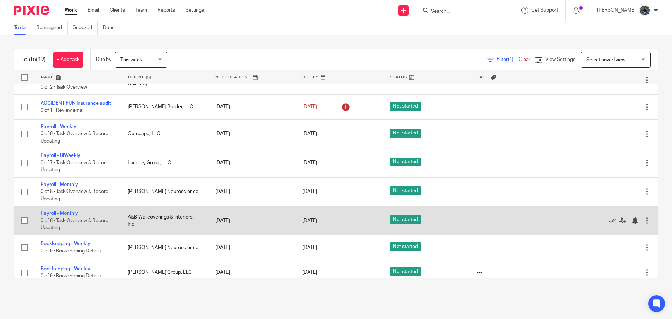
click at [50, 211] on link "Payroll - Monthly" at bounding box center [59, 213] width 37 height 5
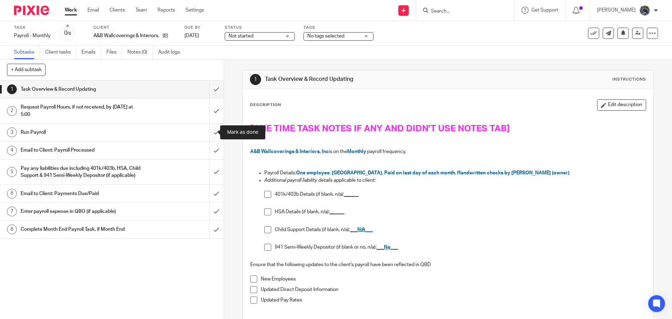
click at [210, 132] on input "submit" at bounding box center [112, 132] width 224 height 17
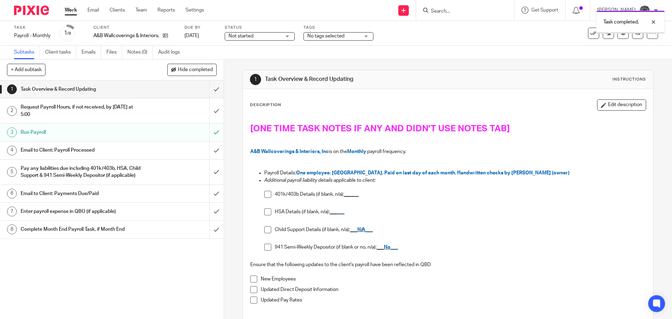
click at [164, 150] on div "Email to Client: Payroll Processed" at bounding box center [112, 150] width 182 height 10
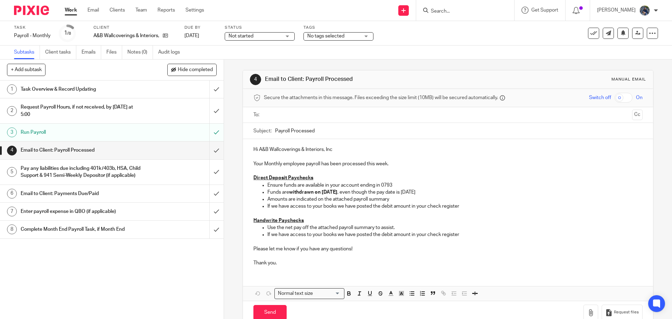
click at [273, 118] on input "text" at bounding box center [447, 115] width 363 height 8
click at [275, 130] on input "Payroll Processed" at bounding box center [458, 133] width 367 height 16
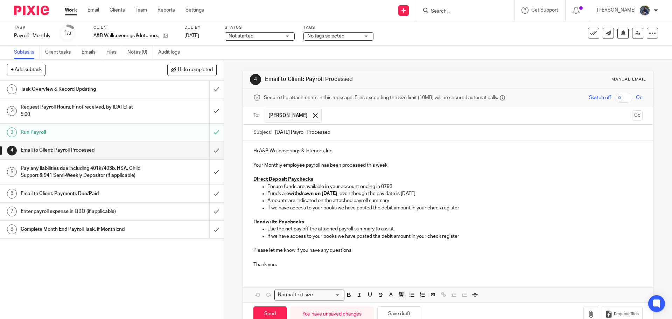
type input "09.30.25 Payroll Processed"
drag, startPoint x: 366, startPoint y: 166, endPoint x: 402, endPoint y: 172, distance: 36.5
click at [402, 172] on div "Hi A&B Wallcoverings & Interiors, Inc Your Monthly employee payroll has been pr…" at bounding box center [448, 206] width 410 height 133
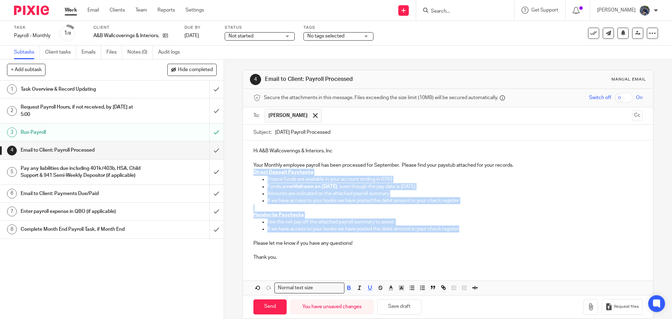
drag, startPoint x: 250, startPoint y: 170, endPoint x: 467, endPoint y: 229, distance: 224.3
click at [467, 229] on div "Hi A&B Wallcoverings & Interiors, Inc Your Monthly employee payroll has been pr…" at bounding box center [448, 203] width 410 height 126
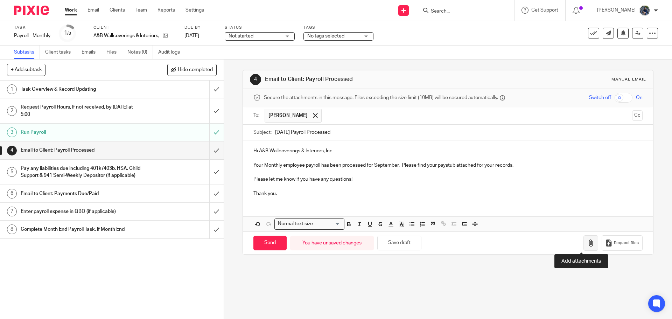
click at [583, 248] on button "button" at bounding box center [590, 243] width 15 height 16
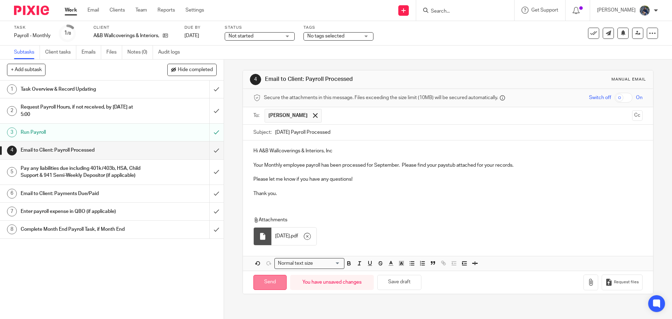
click at [271, 283] on input "Send" at bounding box center [269, 282] width 33 height 15
type input "Sent"
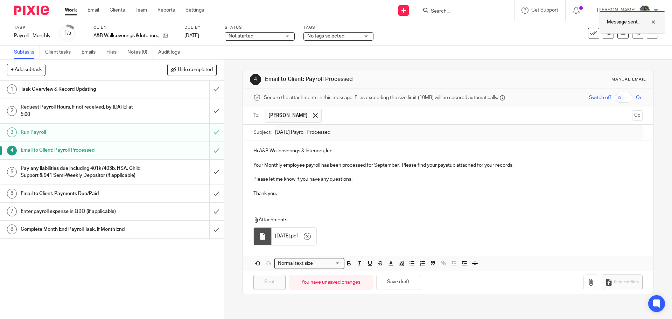
click at [652, 22] on div at bounding box center [648, 22] width 19 height 8
click at [211, 173] on input "submit" at bounding box center [112, 172] width 224 height 25
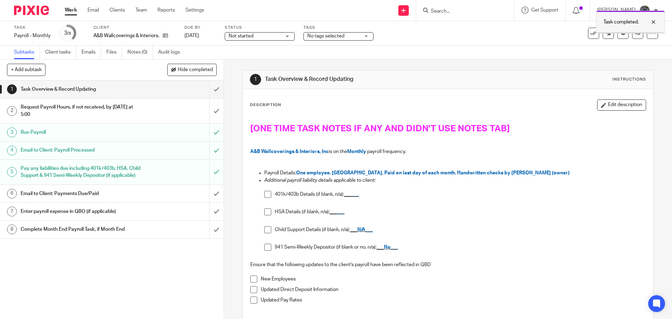
click at [657, 20] on div at bounding box center [648, 22] width 19 height 8
click at [590, 33] on icon at bounding box center [593, 33] width 7 height 7
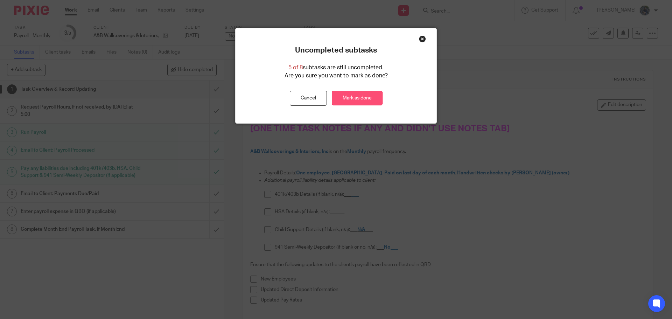
click at [367, 101] on link "Mark as done" at bounding box center [357, 98] width 51 height 15
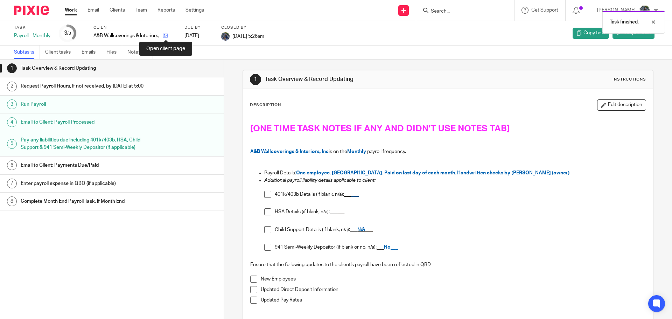
click at [166, 33] on icon at bounding box center [165, 35] width 5 height 5
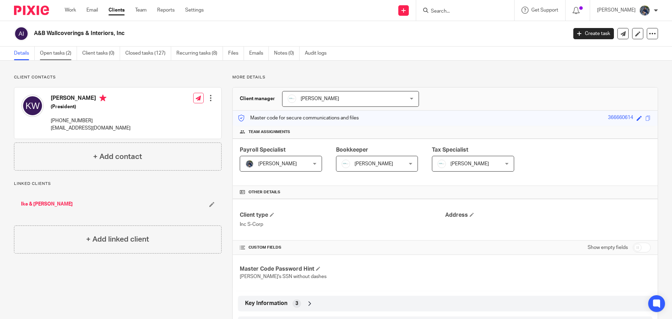
click at [49, 52] on link "Open tasks (2)" at bounding box center [58, 54] width 37 height 14
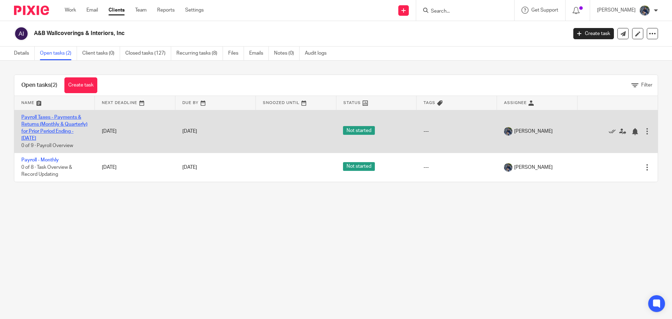
click at [44, 124] on link "Payroll Taxes - Payments & Returns (Monthly & Quarterly) for Prior Period Endin…" at bounding box center [54, 128] width 66 height 26
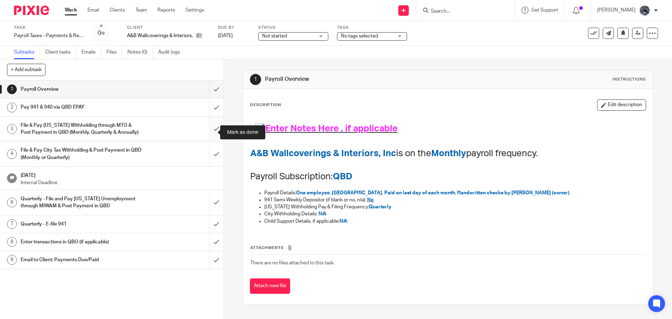
click at [205, 134] on input "submit" at bounding box center [112, 129] width 224 height 25
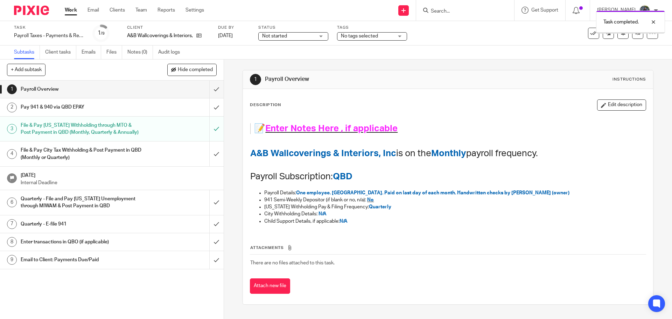
click at [206, 107] on input "submit" at bounding box center [112, 106] width 224 height 17
drag, startPoint x: 0, startPoint y: 0, endPoint x: 297, endPoint y: 40, distance: 299.8
click at [297, 40] on div "Not started Not started" at bounding box center [293, 36] width 70 height 8
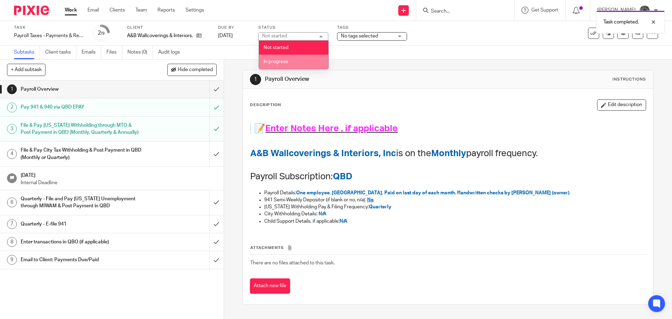
click at [285, 60] on span "In progress" at bounding box center [276, 61] width 24 height 5
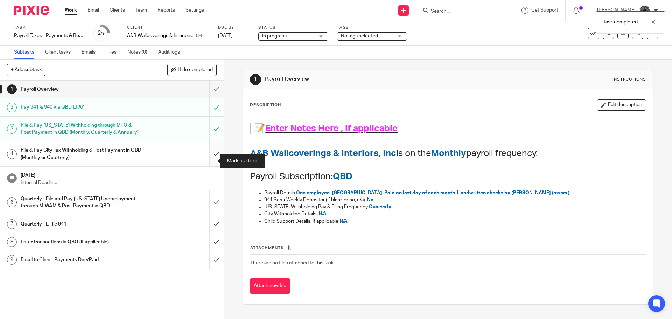
click at [209, 162] on input "submit" at bounding box center [112, 153] width 224 height 25
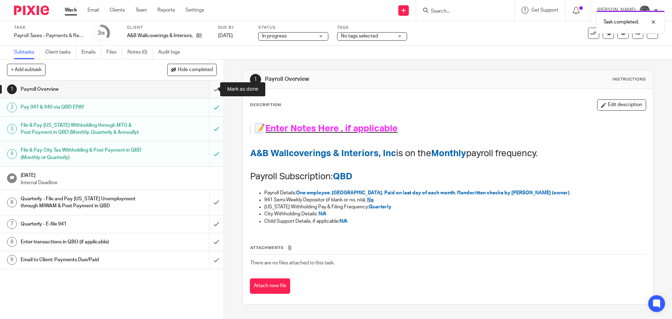
click at [208, 87] on input "submit" at bounding box center [112, 88] width 224 height 17
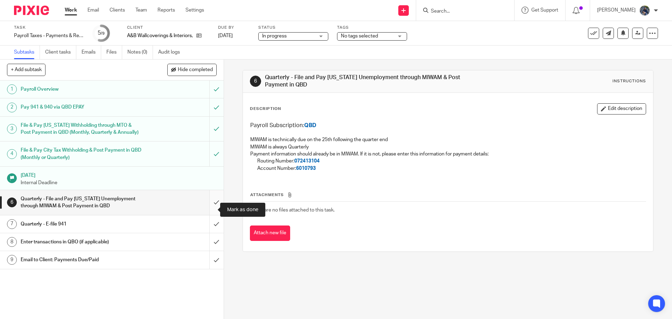
click at [212, 209] on input "submit" at bounding box center [112, 202] width 224 height 25
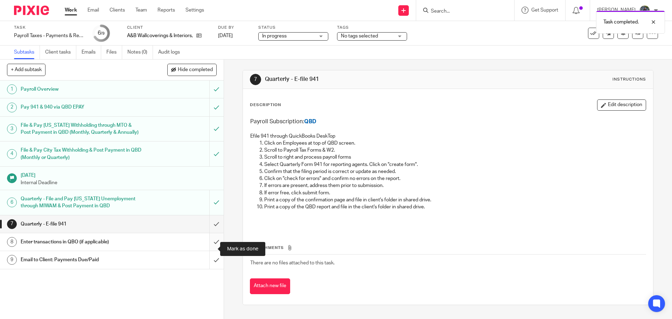
click at [206, 249] on input "submit" at bounding box center [112, 241] width 224 height 17
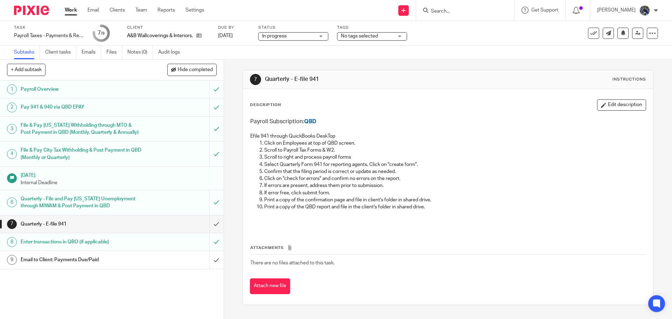
click at [96, 265] on h1 "Email to Client: Payments Due/Paid" at bounding box center [81, 259] width 121 height 10
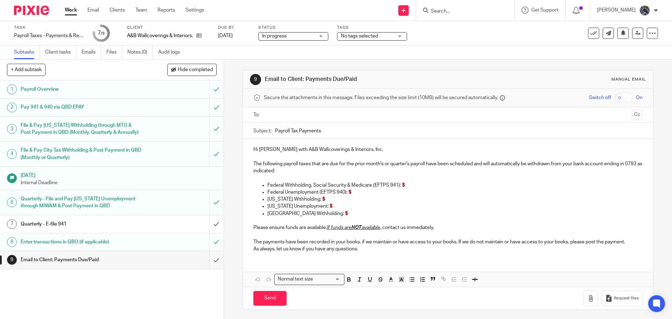
click at [308, 115] on input "text" at bounding box center [447, 115] width 363 height 8
click at [330, 131] on input "Payroll Tax Payments" at bounding box center [458, 133] width 367 height 16
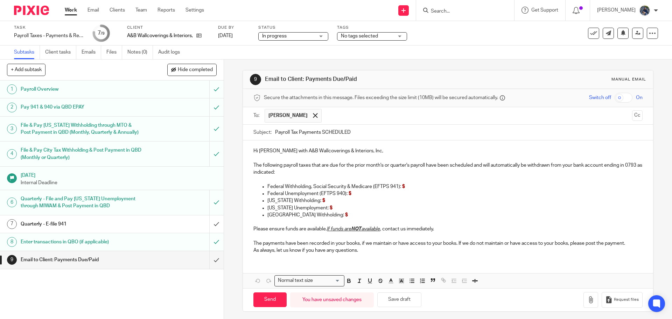
type input "Payroll Tax Payments SCHEDULED"
drag, startPoint x: 345, startPoint y: 165, endPoint x: 410, endPoint y: 168, distance: 65.2
click at [410, 168] on p "The following payroll taxes that are due for the prior month's or quarter's pay…" at bounding box center [447, 169] width 389 height 14
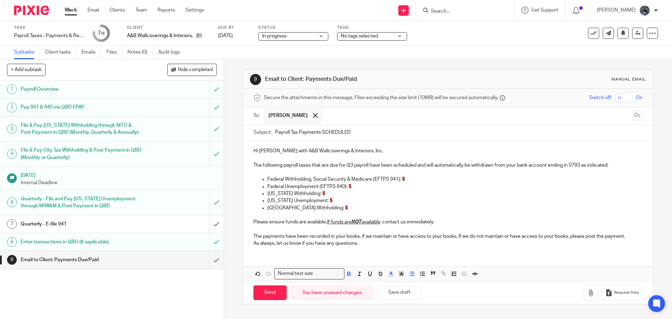
click at [408, 176] on p "Federal Withholding, Social Security & Medicare (EFTPS 941): $" at bounding box center [454, 179] width 375 height 7
click at [405, 178] on p "Federal Withholding, Social Security & Medicare (EFTPS 941): $" at bounding box center [454, 179] width 375 height 7
click at [347, 164] on p "The following payroll taxes that are due for Q3 payroll have been scheduled and…" at bounding box center [447, 165] width 389 height 7
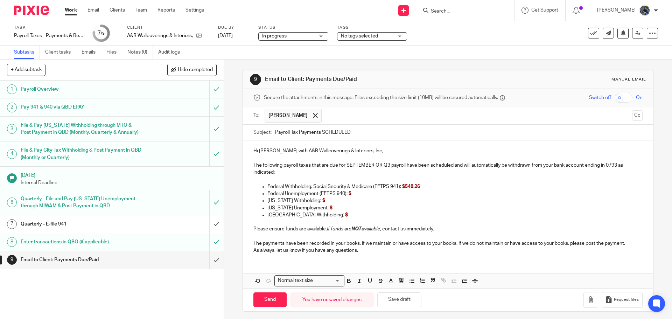
click at [422, 185] on p "Federal Withholding, Social Security & Medicare (EFTPS 941): $548.26" at bounding box center [454, 186] width 375 height 7
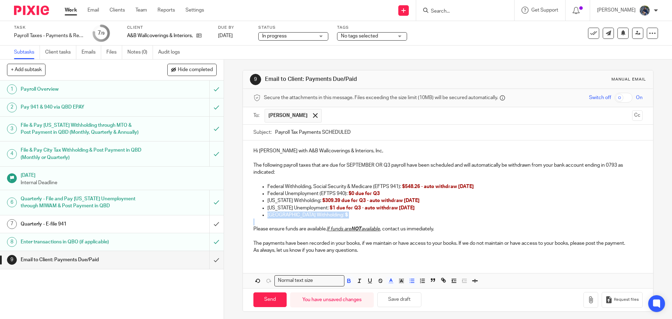
drag, startPoint x: 255, startPoint y: 213, endPoint x: 353, endPoint y: 221, distance: 98.0
click at [353, 221] on div "Hi [PERSON_NAME] with A&B Wallcoverings & Interiors, Inc, The following payroll…" at bounding box center [448, 199] width 410 height 119
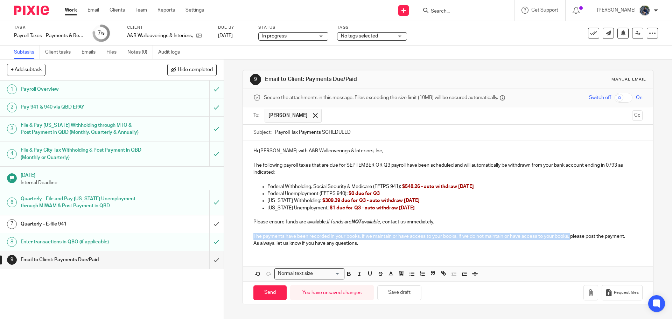
drag, startPoint x: 249, startPoint y: 234, endPoint x: 573, endPoint y: 233, distance: 323.8
click at [573, 233] on div "Hi [PERSON_NAME] with A&B Wallcoverings & Interiors, Inc, The following payroll…" at bounding box center [448, 196] width 410 height 112
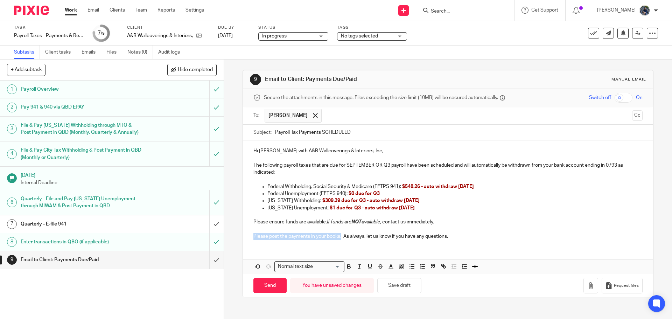
drag, startPoint x: 251, startPoint y: 235, endPoint x: 347, endPoint y: 237, distance: 96.6
click at [340, 237] on div "Hi [PERSON_NAME] with A&B Wallcoverings & Interiors, Inc, The following payroll…" at bounding box center [448, 192] width 410 height 104
click at [401, 268] on icon "button" at bounding box center [401, 266] width 6 height 6
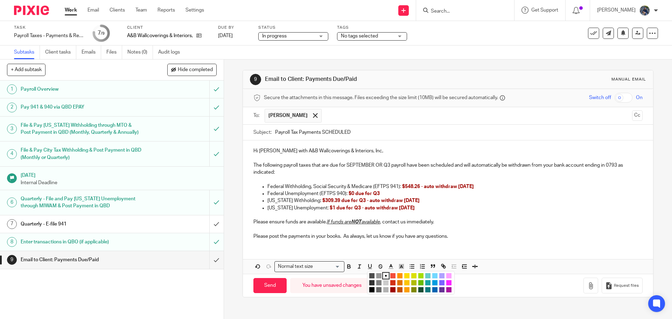
click at [404, 274] on li "color:#FCDC00" at bounding box center [406, 275] width 5 height 5
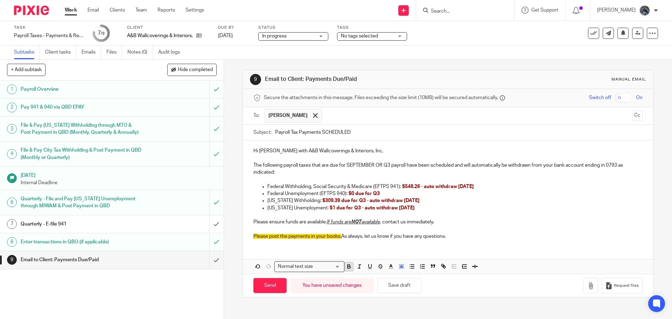
click at [350, 265] on icon "button" at bounding box center [349, 266] width 6 height 6
click at [359, 246] on div "Hi Karen with A&B Wallcoverings & Interiors, Inc, The following payroll taxes t…" at bounding box center [448, 206] width 410 height 133
click at [277, 285] on input "Send" at bounding box center [269, 285] width 33 height 15
type input "Sent"
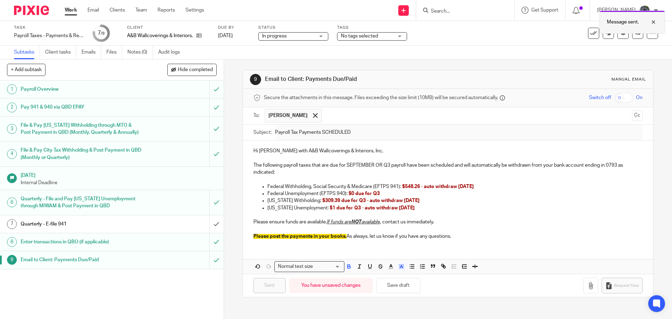
click at [653, 19] on div at bounding box center [648, 22] width 19 height 8
click at [70, 10] on link "Work" at bounding box center [71, 10] width 12 height 7
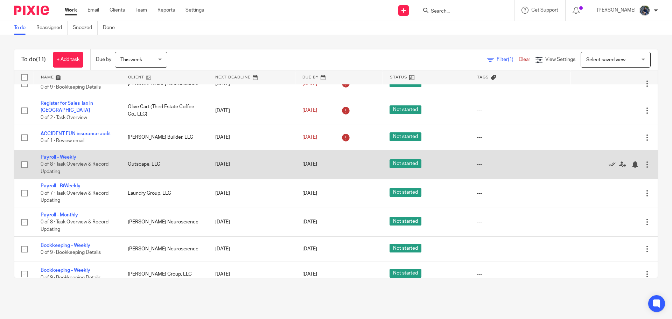
scroll to position [112, 0]
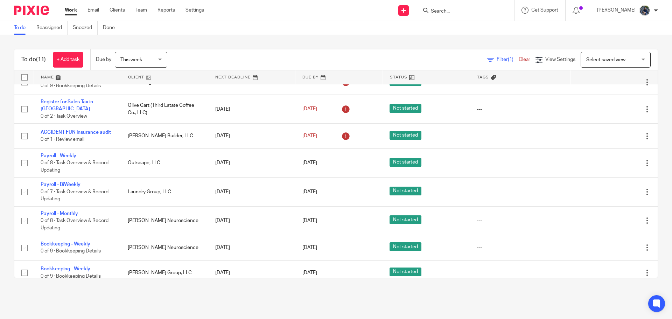
click at [161, 62] on div "This week This week" at bounding box center [141, 60] width 52 height 16
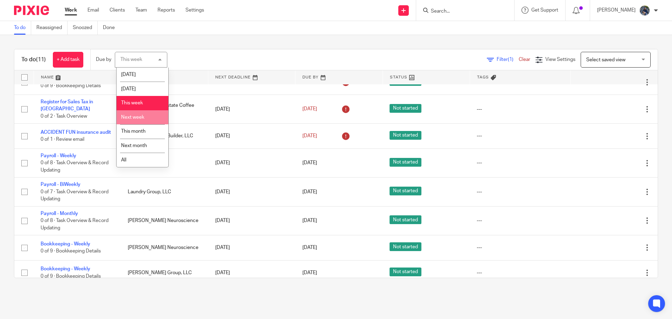
click at [148, 115] on li "Next week" at bounding box center [143, 117] width 52 height 14
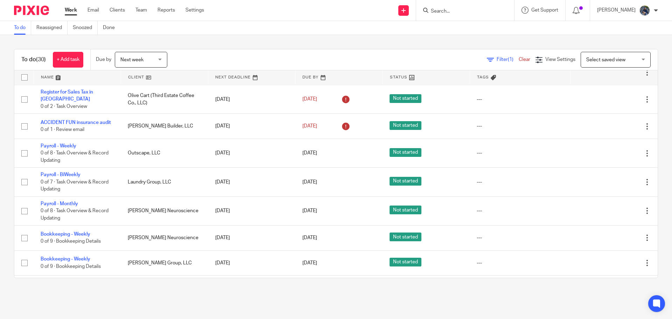
scroll to position [140, 0]
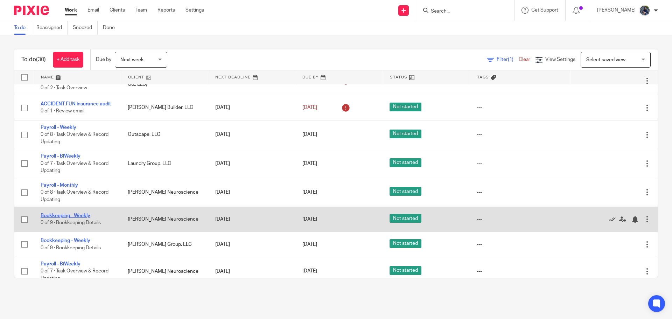
click at [62, 213] on link "Bookkeeping - Weekly" at bounding box center [66, 215] width 50 height 5
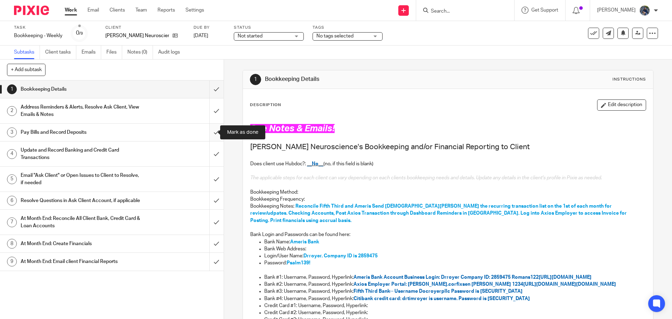
click at [211, 134] on input "submit" at bounding box center [112, 132] width 224 height 17
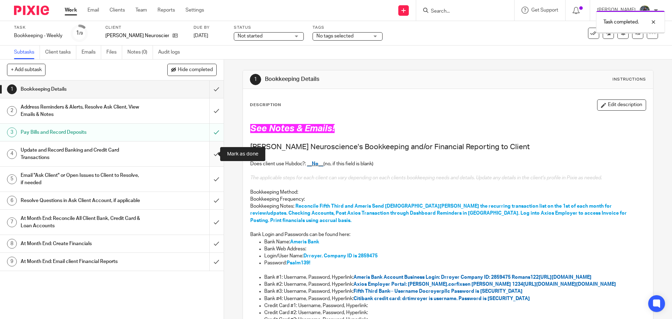
click at [211, 153] on input "submit" at bounding box center [112, 153] width 224 height 25
click at [651, 21] on div at bounding box center [648, 22] width 19 height 8
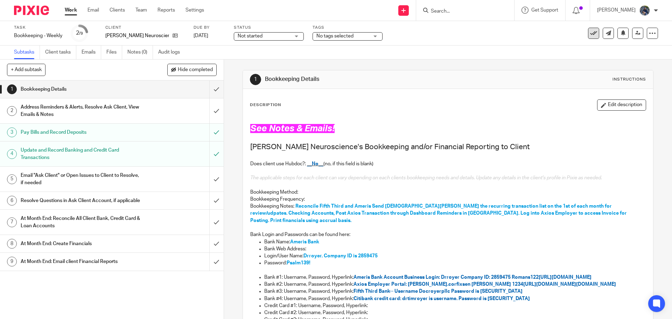
click at [590, 29] on button at bounding box center [593, 33] width 11 height 11
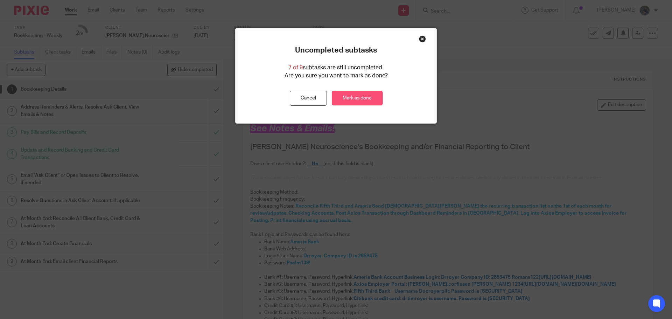
click at [344, 96] on link "Mark as done" at bounding box center [357, 98] width 51 height 15
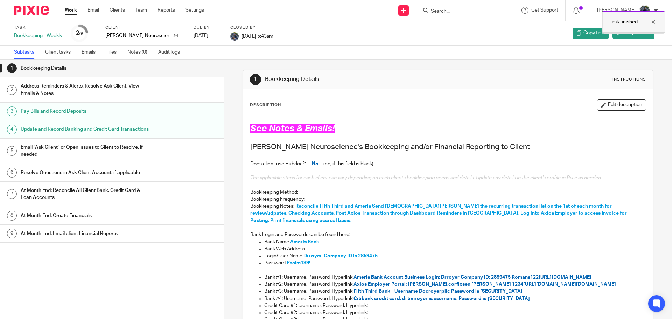
click at [655, 21] on div at bounding box center [648, 22] width 19 height 8
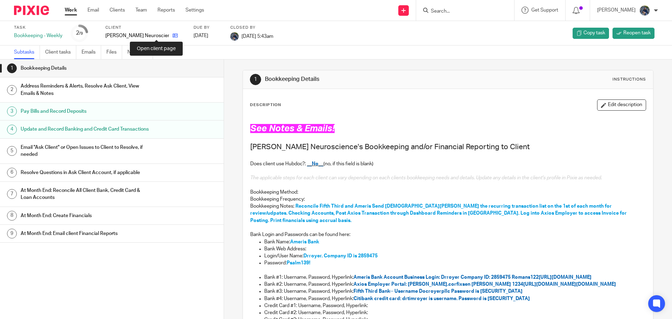
click at [173, 34] on icon at bounding box center [175, 35] width 5 height 5
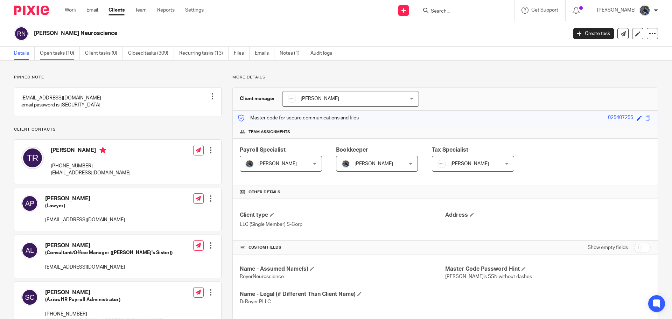
click at [57, 52] on link "Open tasks (10)" at bounding box center [60, 54] width 40 height 14
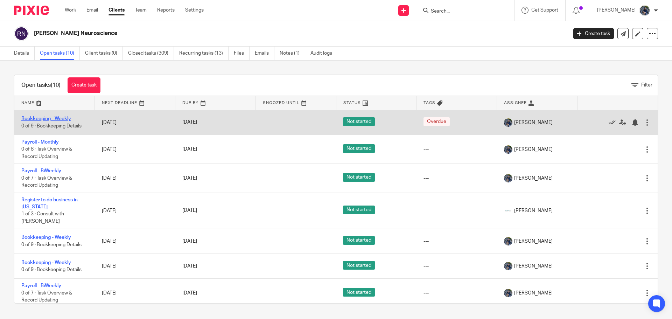
click at [52, 119] on link "Bookkeeping - Weekly" at bounding box center [46, 118] width 50 height 5
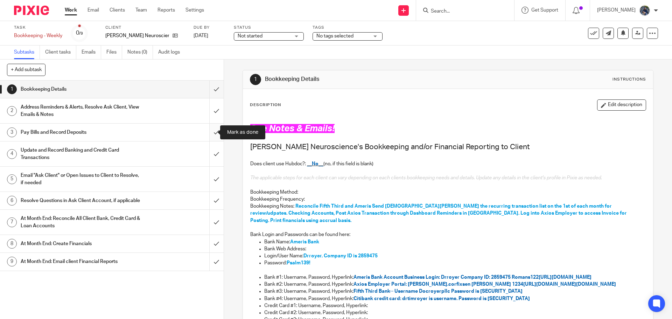
click at [206, 132] on input "submit" at bounding box center [112, 132] width 224 height 17
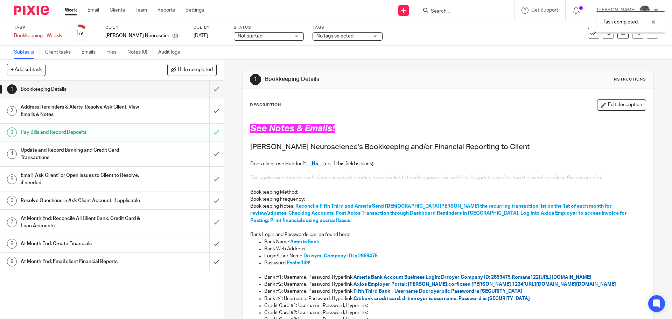
click at [206, 154] on input "submit" at bounding box center [112, 153] width 224 height 25
click at [588, 28] on div "Task completed." at bounding box center [500, 20] width 329 height 27
click at [652, 22] on div at bounding box center [648, 22] width 19 height 8
click at [590, 30] on icon at bounding box center [593, 33] width 7 height 7
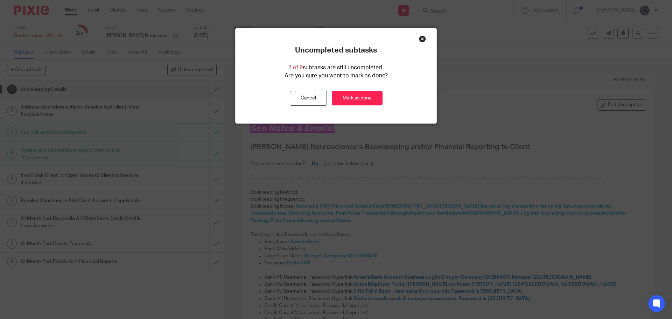
click at [349, 90] on div "Uncompleted subtasks 7 of 9 subtasks are still uncompleted. Are you sure you wa…" at bounding box center [336, 76] width 201 height 60
click at [351, 102] on link "Mark as done" at bounding box center [357, 98] width 51 height 15
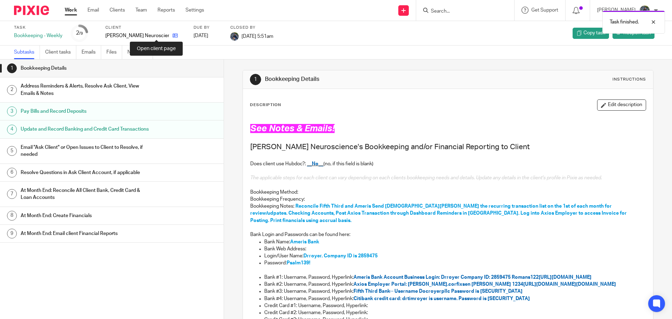
click at [173, 36] on icon at bounding box center [175, 35] width 5 height 5
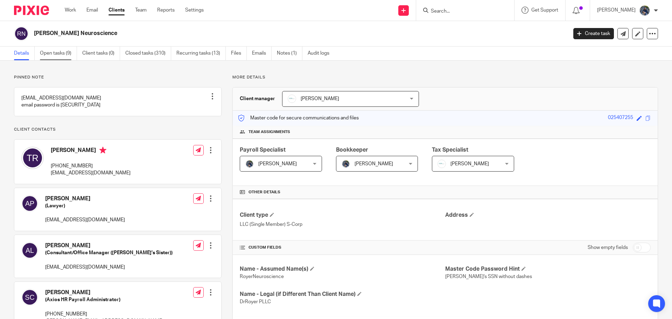
click at [55, 55] on link "Open tasks (9)" at bounding box center [58, 54] width 37 height 14
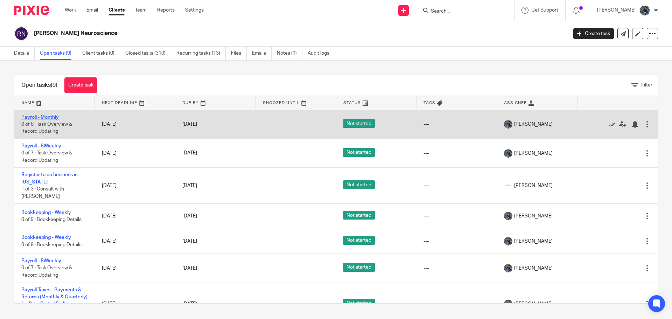
click at [42, 116] on link "Payroll - Monthly" at bounding box center [39, 117] width 37 height 5
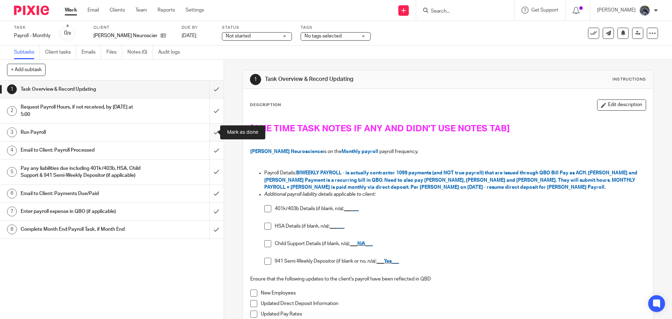
click at [208, 135] on input "submit" at bounding box center [112, 132] width 224 height 17
click at [148, 148] on div "Email to Client: Payroll Processed" at bounding box center [112, 150] width 182 height 10
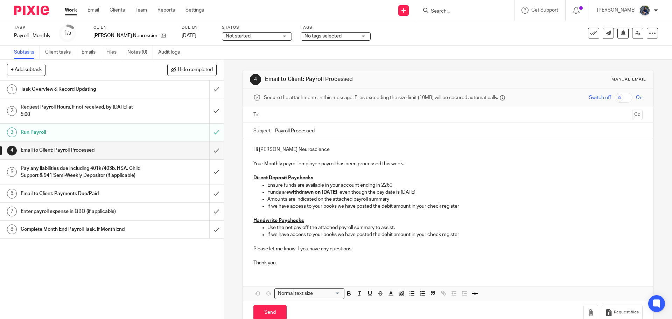
click at [275, 117] on input "text" at bounding box center [447, 115] width 363 height 8
click at [275, 131] on input "Payroll Processed" at bounding box center [458, 133] width 367 height 16
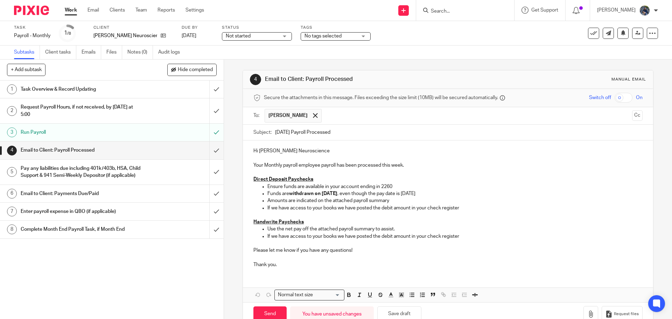
type input "09.30.25 Payroll Processed"
drag, startPoint x: 382, startPoint y: 165, endPoint x: 414, endPoint y: 167, distance: 31.6
click at [414, 167] on p "Your Monthly payroll employee payroll has been processed this week." at bounding box center [447, 162] width 389 height 14
drag, startPoint x: 321, startPoint y: 192, endPoint x: 342, endPoint y: 194, distance: 21.4
click at [342, 194] on p "Funds are withdrawn on Thursday , even though the pay date is Friday" at bounding box center [454, 193] width 375 height 7
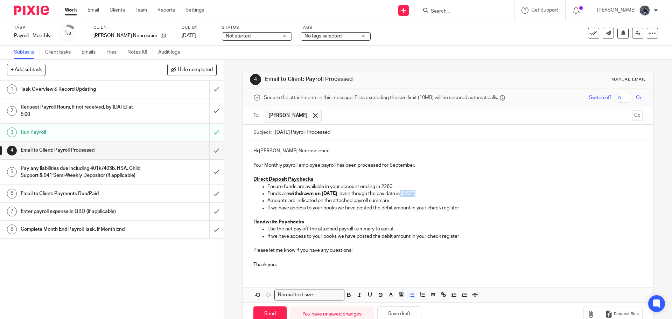
drag, startPoint x: 402, startPoint y: 194, endPoint x: 439, endPoint y: 193, distance: 36.8
click at [439, 193] on p "Funds are withdrawn on Monday , even though the pay date is Friday" at bounding box center [454, 193] width 375 height 7
drag, startPoint x: 264, startPoint y: 206, endPoint x: 343, endPoint y: 209, distance: 78.8
click at [343, 209] on ul "Ensure funds are available in your account ending in 2260 Funds are withdrawn o…" at bounding box center [447, 197] width 389 height 28
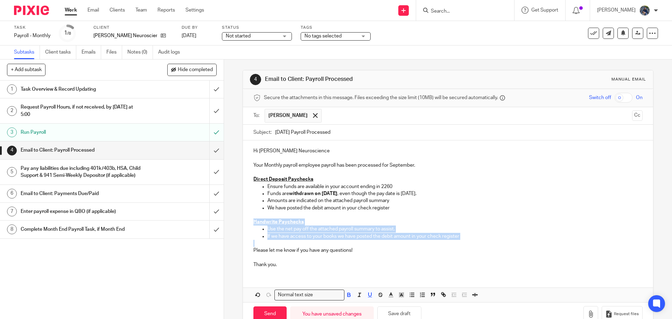
drag, startPoint x: 252, startPoint y: 220, endPoint x: 485, endPoint y: 239, distance: 233.9
click at [485, 239] on div "Hi Royer Neuroscience Your Monthly payroll employee payroll has been processed …" at bounding box center [448, 206] width 410 height 133
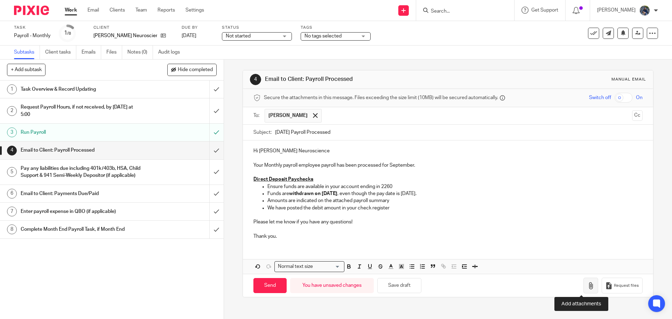
click at [587, 284] on icon "button" at bounding box center [590, 285] width 7 height 7
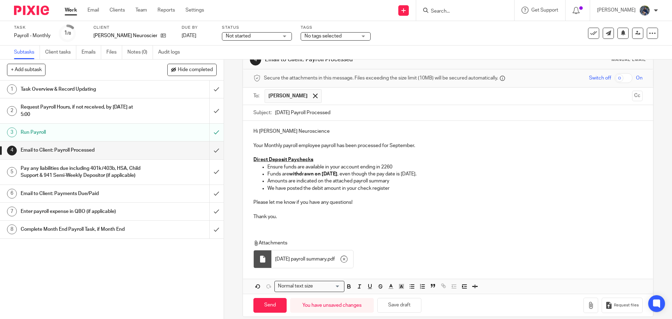
scroll to position [28, 0]
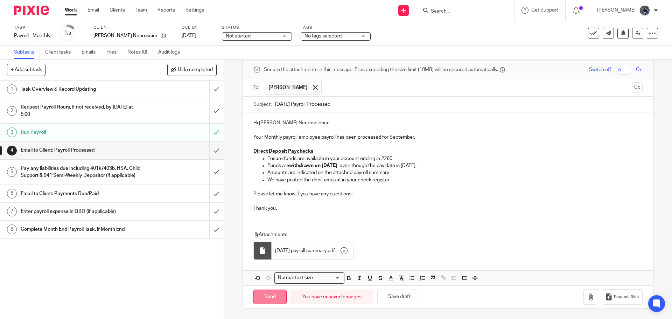
click at [273, 293] on input "Send" at bounding box center [269, 296] width 33 height 15
type input "Sent"
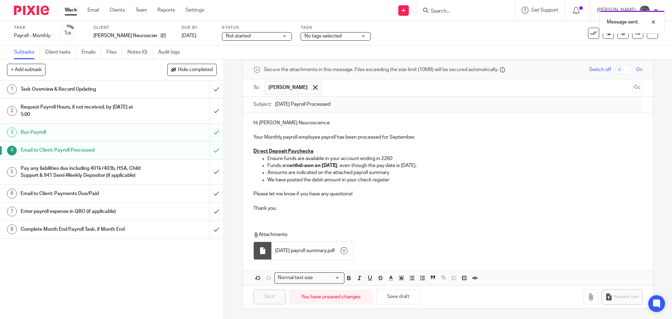
click at [162, 170] on div "Pay any liabilities due including 401k/403b, HSA, Child Support & 941 Semi-Week…" at bounding box center [112, 172] width 182 height 18
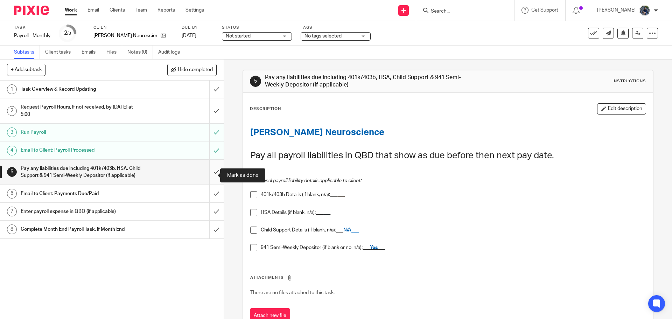
click at [208, 176] on input "submit" at bounding box center [112, 172] width 224 height 25
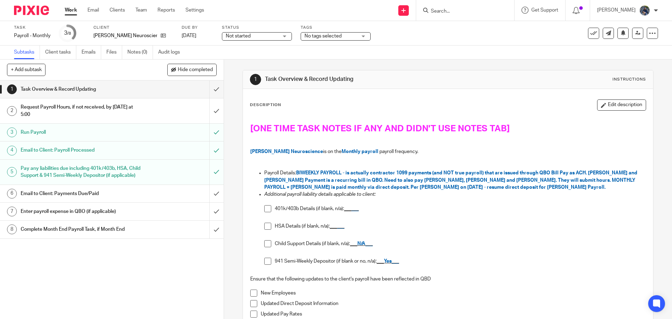
click at [265, 261] on span at bounding box center [267, 261] width 7 height 7
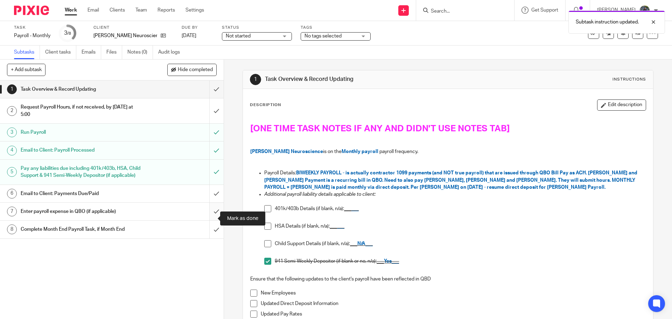
click at [209, 218] on input "submit" at bounding box center [112, 211] width 224 height 17
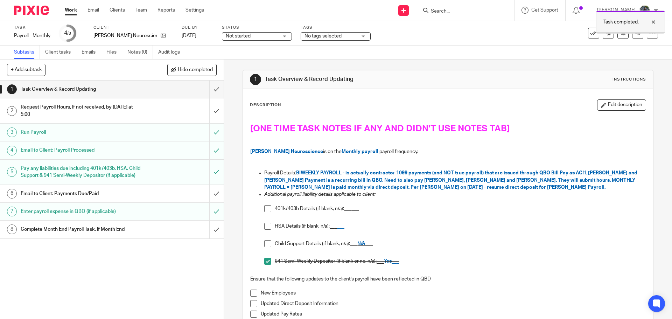
click at [657, 22] on div at bounding box center [648, 22] width 19 height 8
click at [590, 33] on icon at bounding box center [593, 33] width 7 height 7
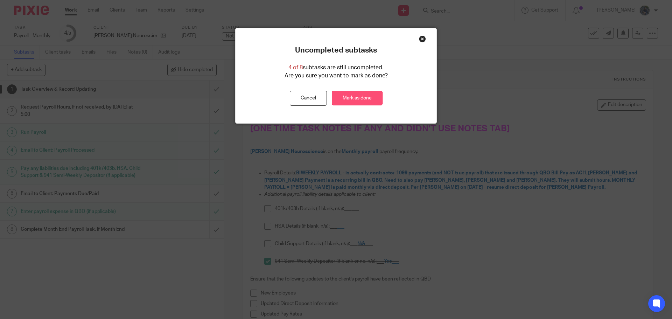
click at [355, 100] on link "Mark as done" at bounding box center [357, 98] width 51 height 15
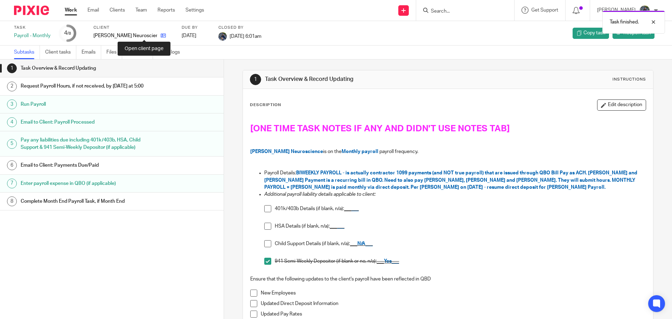
click at [161, 35] on icon at bounding box center [163, 35] width 5 height 5
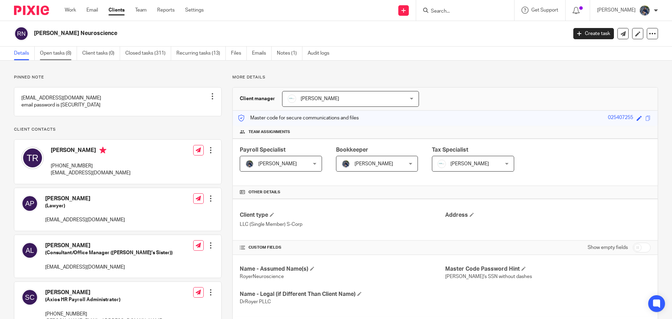
click at [55, 53] on link "Open tasks (8)" at bounding box center [58, 54] width 37 height 14
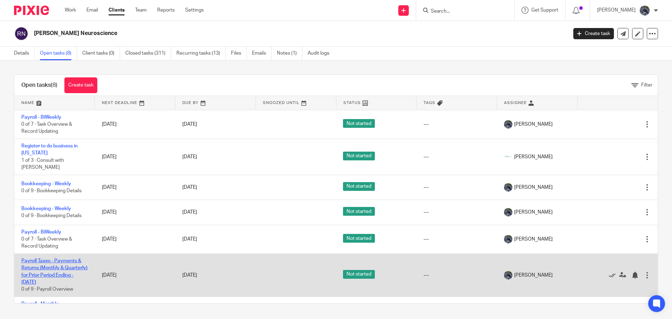
click at [38, 259] on link "Payroll Taxes - Payments & Returns (Monthly & Quarterly) for Prior Period Endin…" at bounding box center [54, 271] width 66 height 26
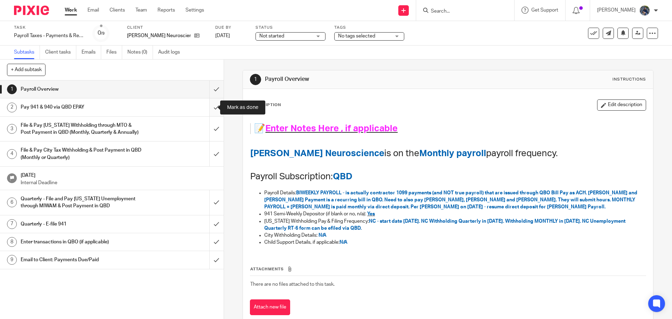
click at [211, 111] on input "submit" at bounding box center [112, 106] width 224 height 17
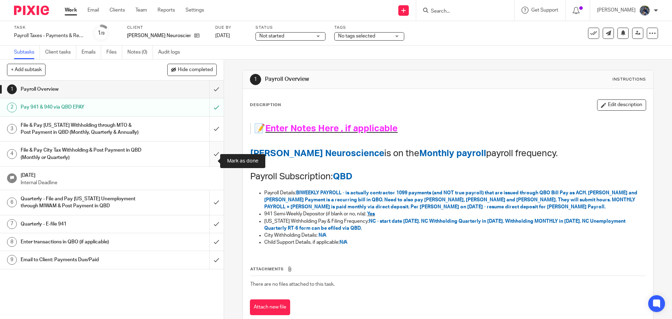
click at [211, 160] on input "submit" at bounding box center [112, 153] width 224 height 25
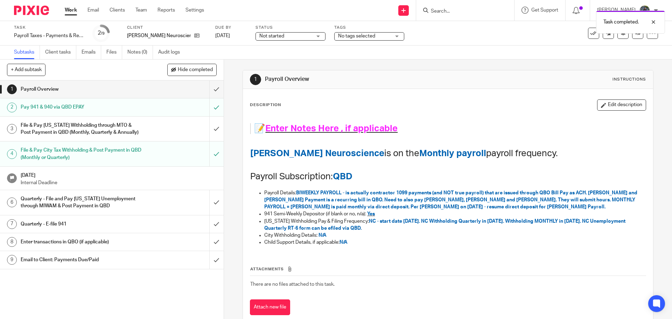
click at [295, 36] on span "Not started" at bounding box center [285, 36] width 52 height 7
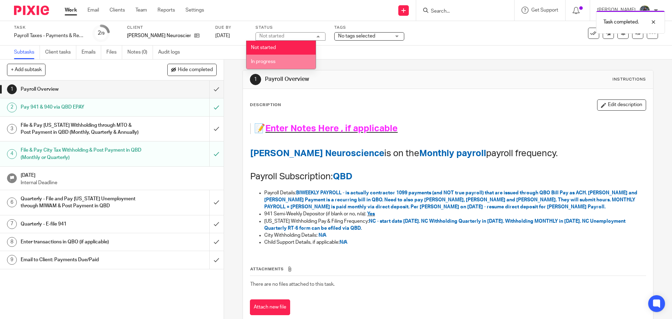
click at [280, 59] on li "In progress" at bounding box center [280, 62] width 69 height 14
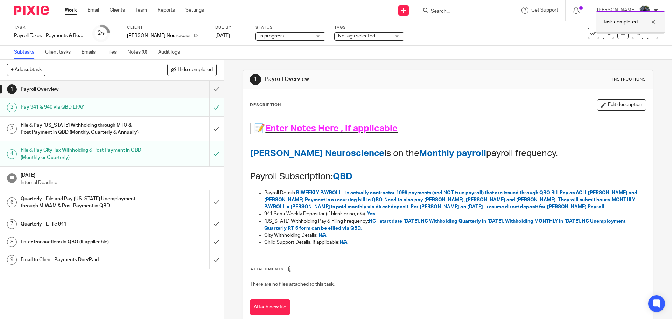
click at [654, 23] on div at bounding box center [648, 22] width 19 height 8
click at [72, 10] on link "Work" at bounding box center [71, 10] width 12 height 7
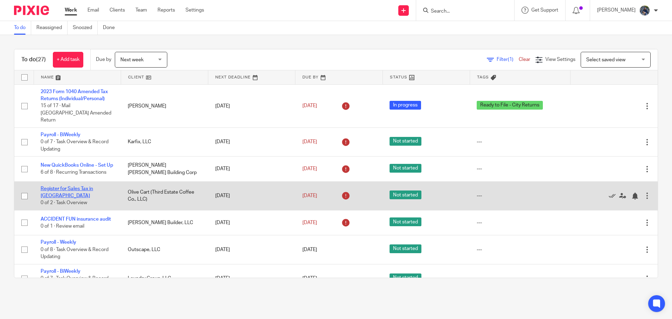
click at [81, 187] on link "Register for Sales Tax in [GEOGRAPHIC_DATA]" at bounding box center [67, 192] width 52 height 12
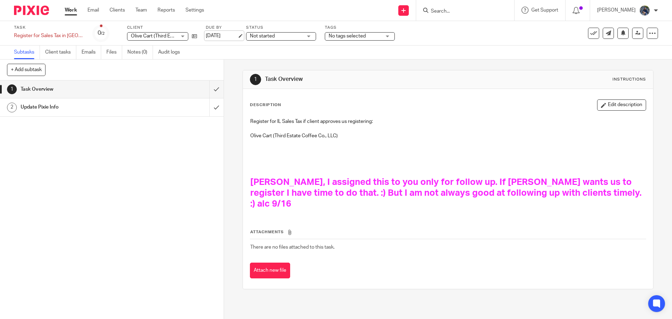
click at [226, 36] on link "[DATE]" at bounding box center [221, 35] width 31 height 7
click at [75, 8] on link "Work" at bounding box center [71, 10] width 12 height 7
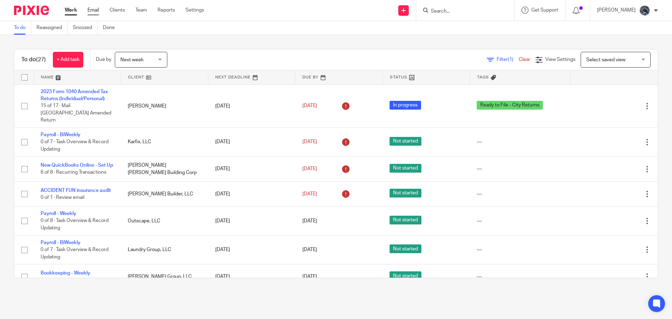
click at [89, 11] on link "Email" at bounding box center [93, 10] width 12 height 7
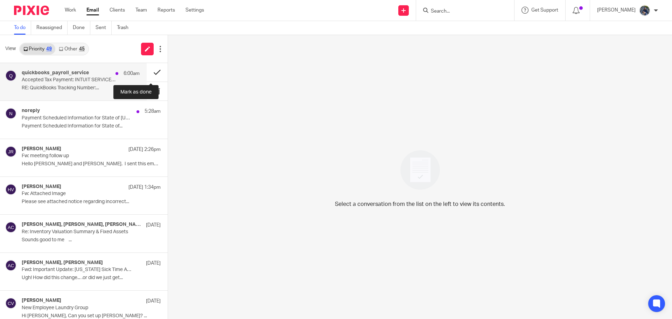
click at [148, 72] on button at bounding box center [157, 72] width 21 height 19
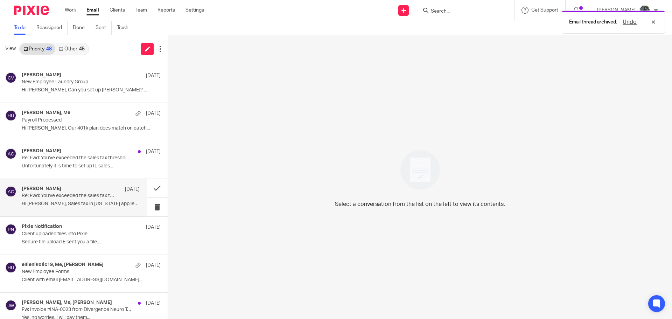
scroll to position [210, 0]
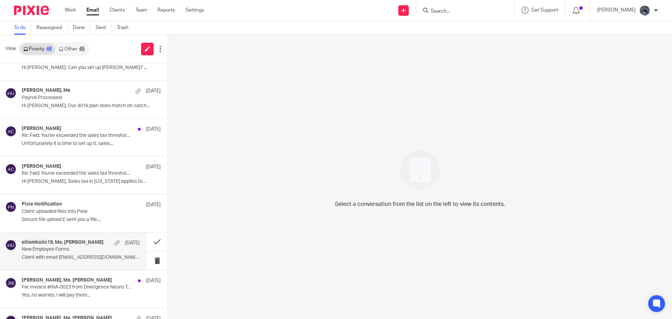
click at [57, 247] on p "New Employee Forms" at bounding box center [69, 249] width 94 height 6
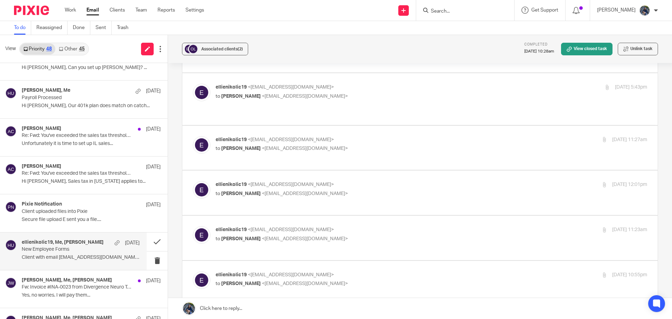
scroll to position [1820, 0]
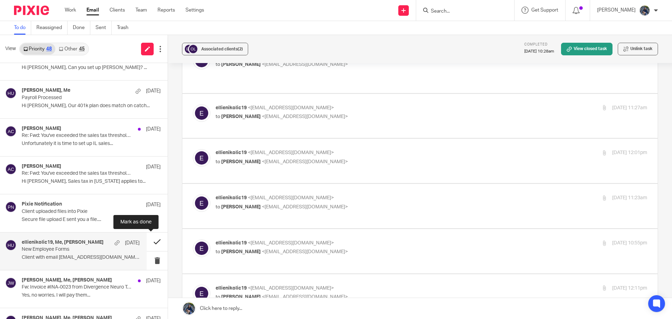
click at [148, 239] on button at bounding box center [157, 241] width 21 height 19
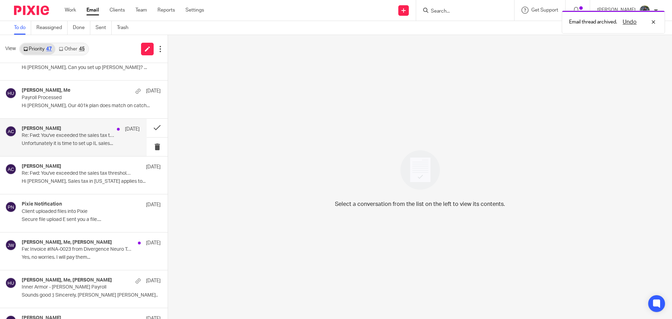
click at [75, 140] on div "Amy Corfixsen Sep 18 Re: Fwd: You've exceeded the sales tax threshold in Illino…" at bounding box center [81, 137] width 118 height 23
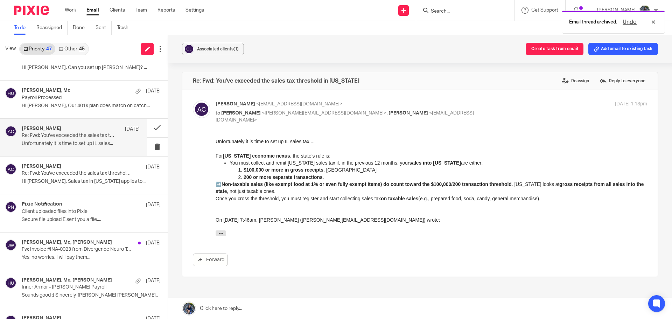
scroll to position [0, 0]
click at [216, 232] on button "button" at bounding box center [221, 233] width 10 height 6
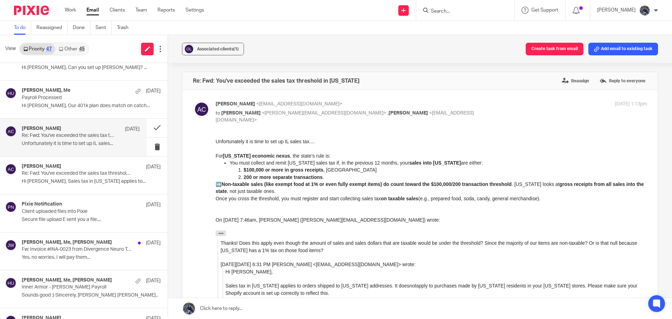
drag, startPoint x: 596, startPoint y: 50, endPoint x: 598, endPoint y: 53, distance: 3.6
click at [597, 50] on button "Add email to existing task" at bounding box center [623, 49] width 70 height 13
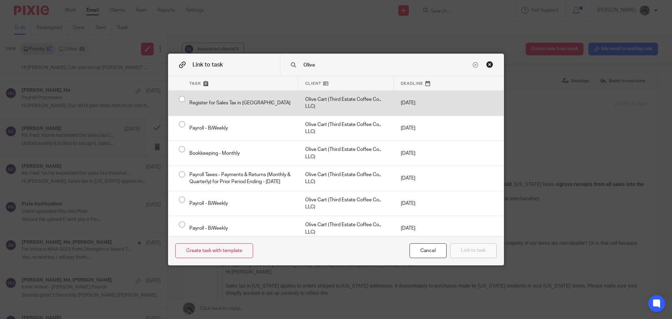
type input "Olive"
click at [320, 96] on div "Olive Cart (Third Estate Coffee Co., LLC)" at bounding box center [346, 103] width 96 height 25
radio input "true"
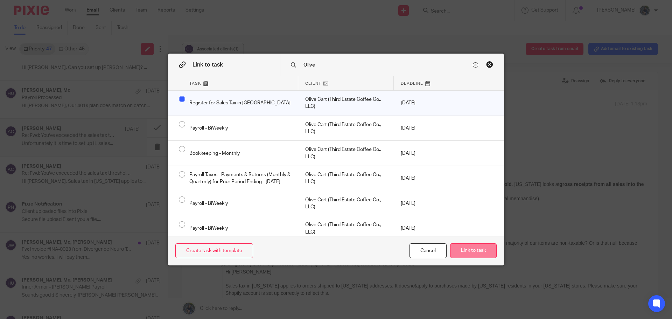
click at [467, 253] on button "Link to task" at bounding box center [473, 250] width 47 height 15
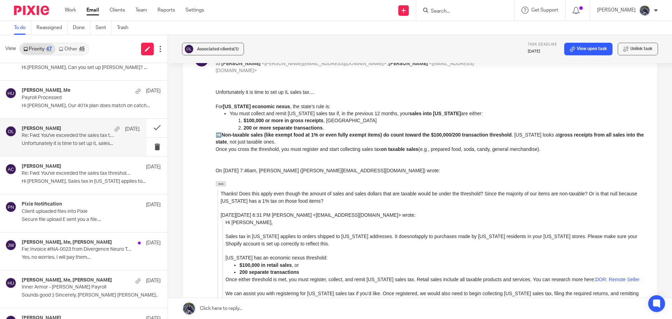
scroll to position [140, 0]
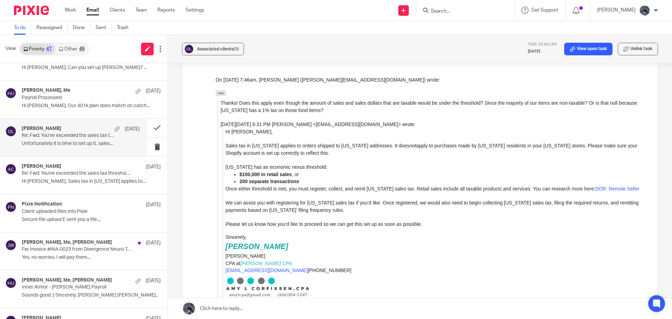
click at [223, 313] on link at bounding box center [420, 308] width 504 height 21
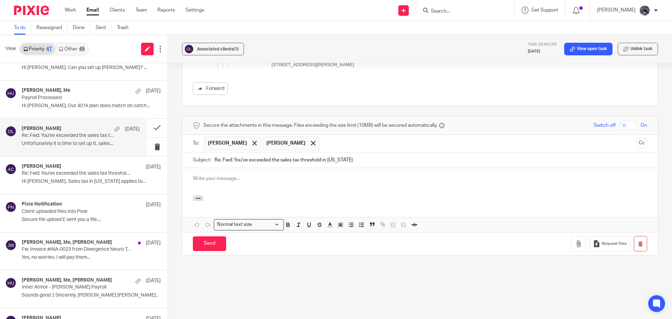
scroll to position [0, 0]
click at [196, 200] on icon "button" at bounding box center [198, 198] width 5 height 5
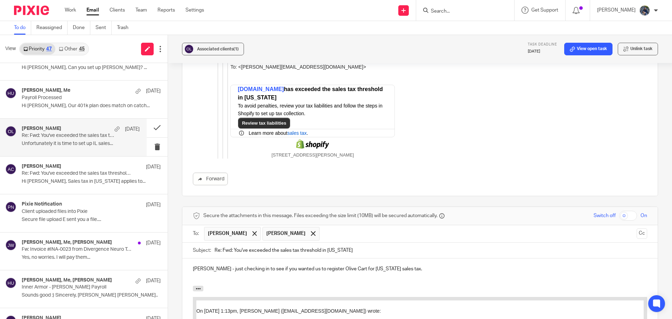
scroll to position [511, 0]
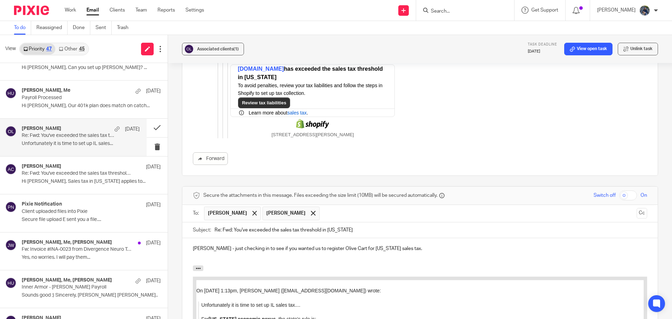
click at [393, 251] on p "Ellie - just checking in to see if you wanted us to register Olive Cart for Ill…" at bounding box center [420, 248] width 454 height 7
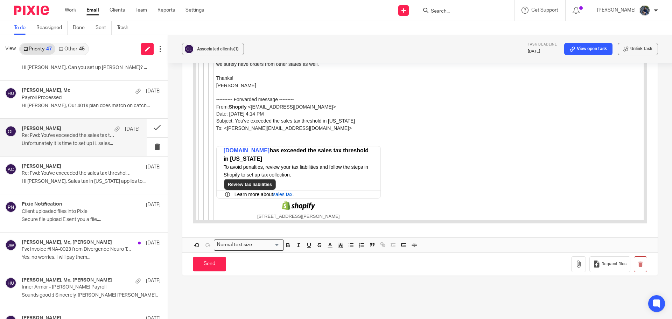
scroll to position [1143, 0]
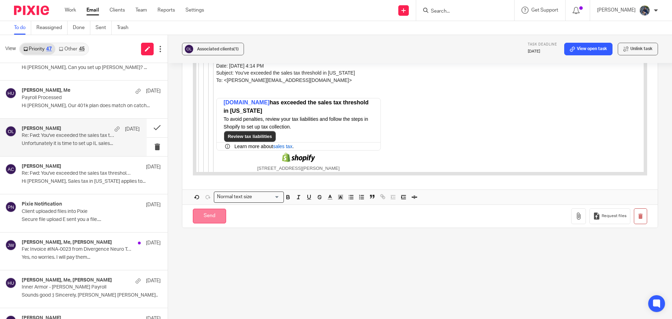
click at [214, 216] on input "Send" at bounding box center [209, 216] width 33 height 15
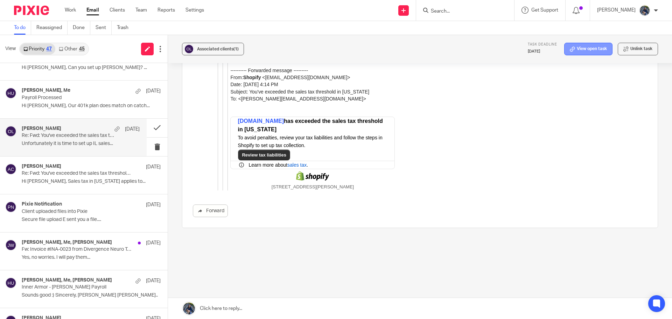
click at [582, 48] on link "View open task" at bounding box center [588, 49] width 48 height 13
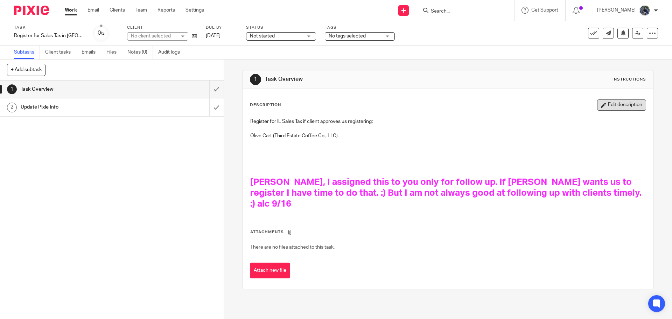
click at [625, 103] on button "Edit description" at bounding box center [621, 104] width 49 height 11
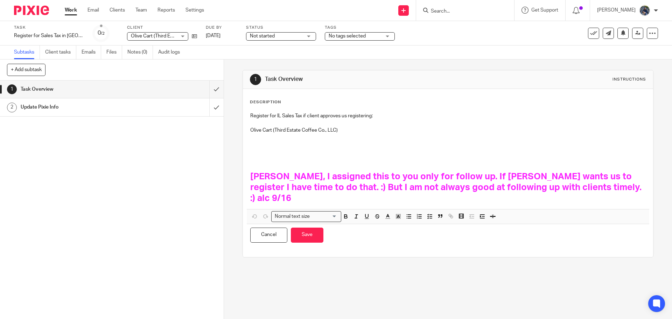
click at [577, 189] on h1 "Holly, I assigned this to you only for follow up. If Ellie wants us to register…" at bounding box center [447, 187] width 395 height 33
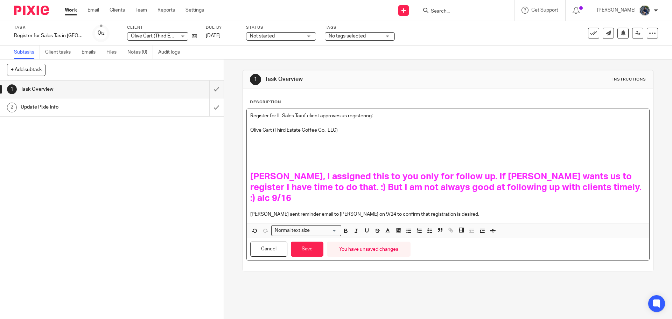
click at [337, 34] on span "No tags selected" at bounding box center [347, 36] width 37 height 5
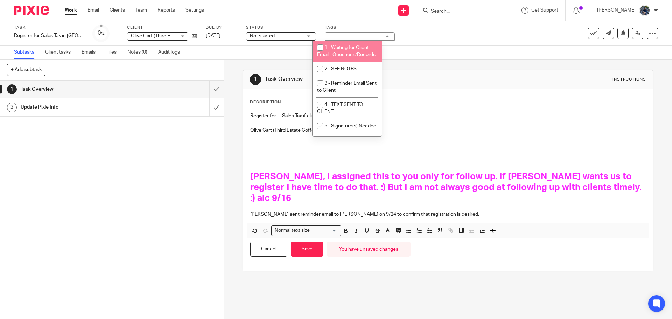
click at [329, 53] on span "1 - Waiting for Client Email - Questions/Records" at bounding box center [346, 51] width 58 height 12
checkbox input "true"
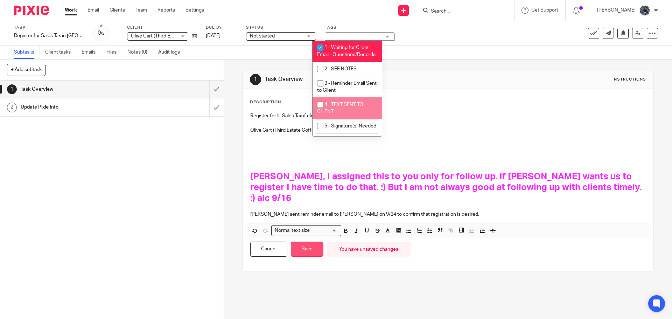
click at [308, 241] on button "Save" at bounding box center [307, 248] width 33 height 15
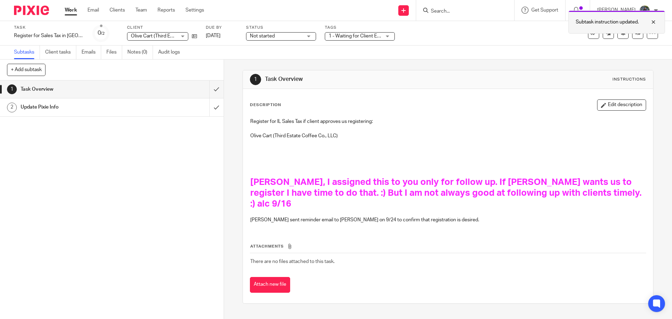
click at [655, 20] on div at bounding box center [648, 22] width 19 height 8
click at [95, 12] on link "Email" at bounding box center [93, 10] width 12 height 7
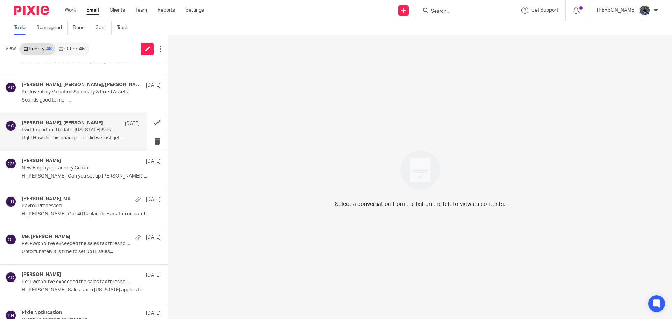
scroll to position [140, 0]
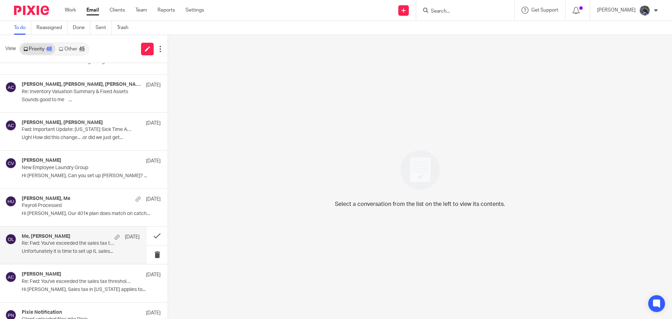
click at [90, 252] on p "Unfortunately it is time to set up IL sales..." at bounding box center [81, 251] width 118 height 6
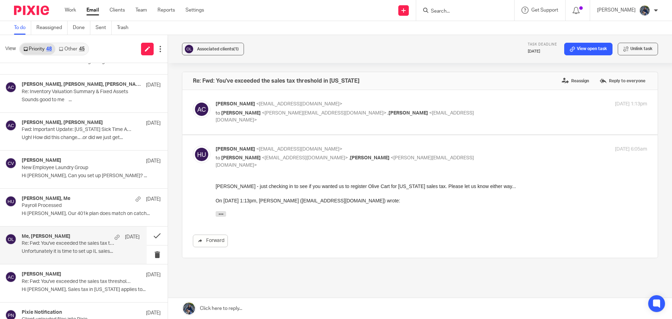
scroll to position [0, 0]
click at [149, 236] on button at bounding box center [157, 235] width 21 height 19
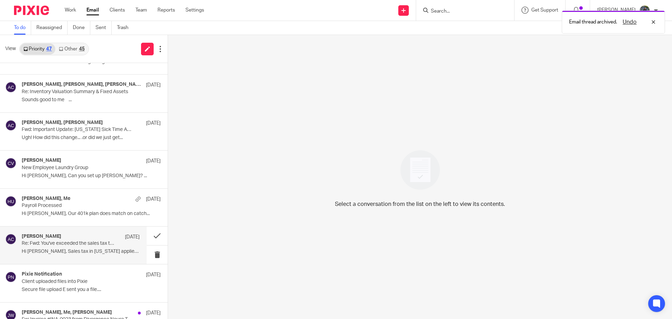
click at [99, 248] on div "[PERSON_NAME] [DATE] Re: Fwd: You've exceeded the sales tax threshold in [US_ST…" at bounding box center [81, 244] width 118 height 23
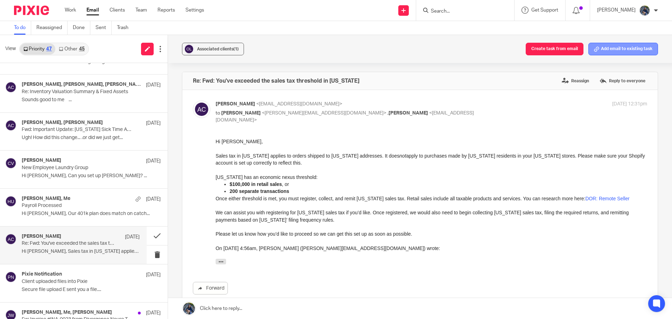
click at [616, 50] on button "Add email to existing task" at bounding box center [623, 49] width 70 height 13
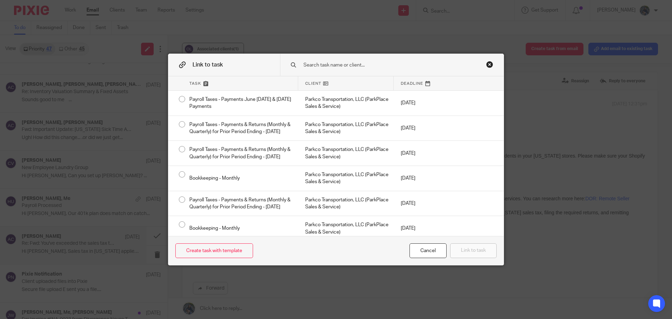
click at [303, 64] on input "text" at bounding box center [387, 65] width 168 height 8
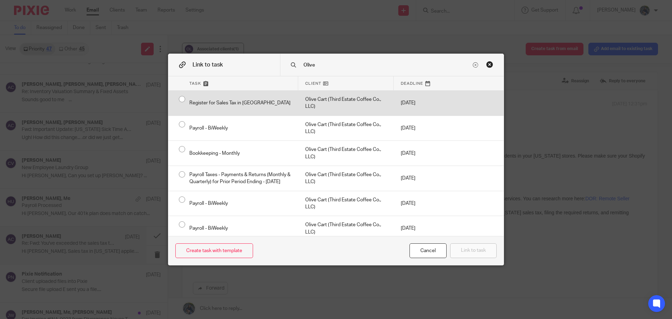
type input "Olive"
click at [317, 100] on div "Olive Cart (Third Estate Coffee Co., LLC)" at bounding box center [346, 103] width 96 height 25
radio input "true"
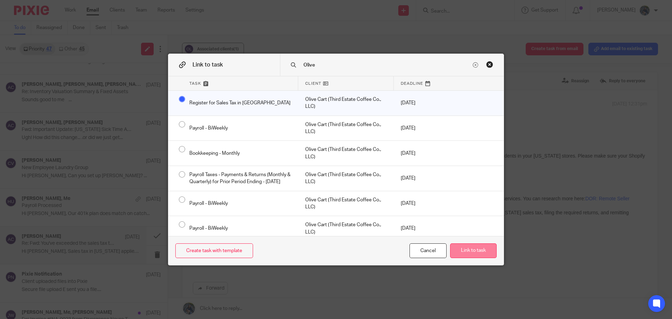
click at [475, 250] on button "Link to task" at bounding box center [473, 250] width 47 height 15
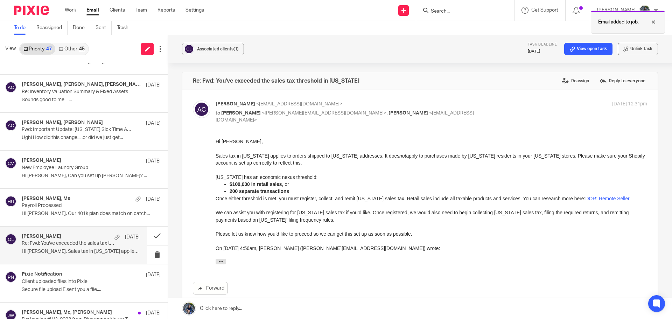
click at [655, 21] on div at bounding box center [648, 22] width 19 height 8
click at [154, 233] on button at bounding box center [157, 235] width 21 height 19
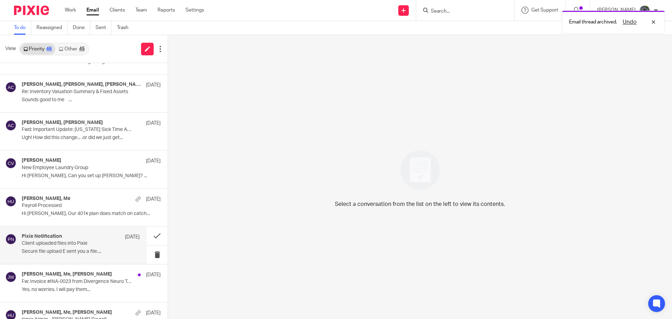
click at [55, 244] on p "Client uploaded files into Pixie" at bounding box center [69, 243] width 94 height 6
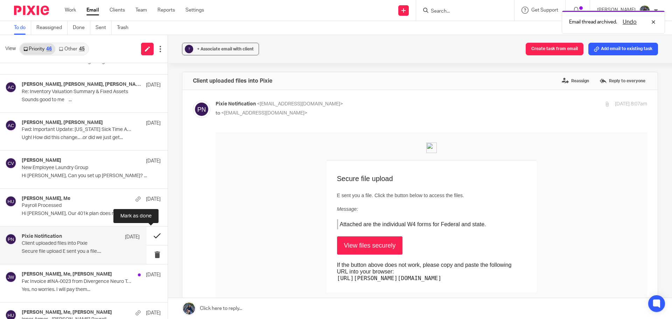
click at [148, 236] on button at bounding box center [157, 235] width 21 height 19
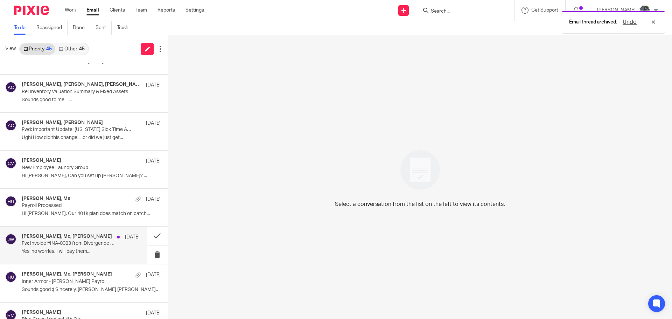
click at [78, 253] on p "Yes, no worries. I will pay them..." at bounding box center [81, 251] width 118 height 6
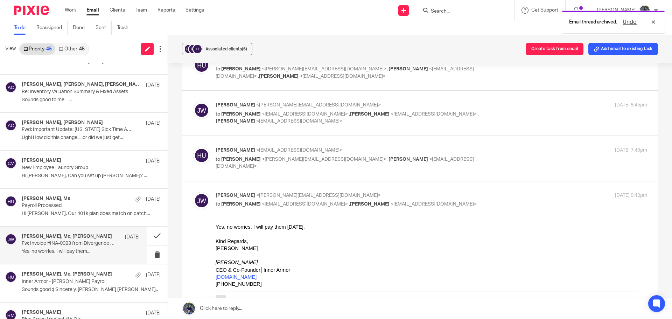
scroll to position [140, 0]
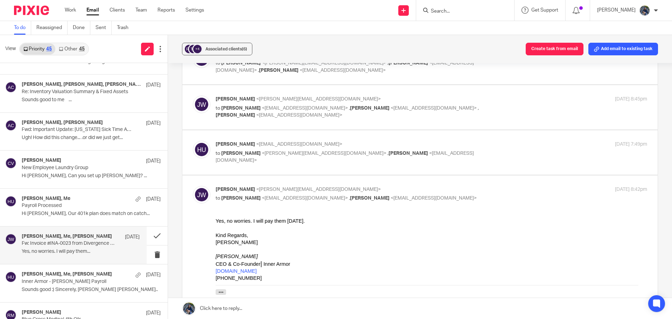
click at [273, 152] on span "<john@forgeinnerarmor.com>" at bounding box center [324, 153] width 125 height 5
checkbox input "true"
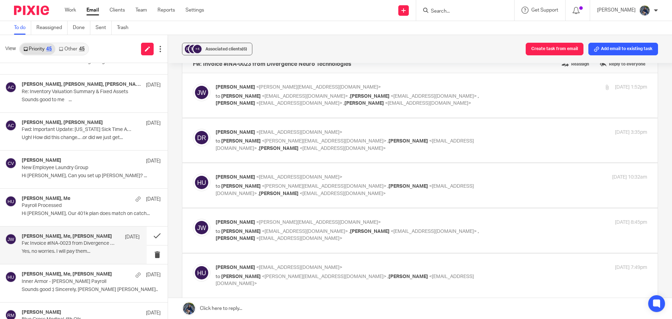
scroll to position [0, 0]
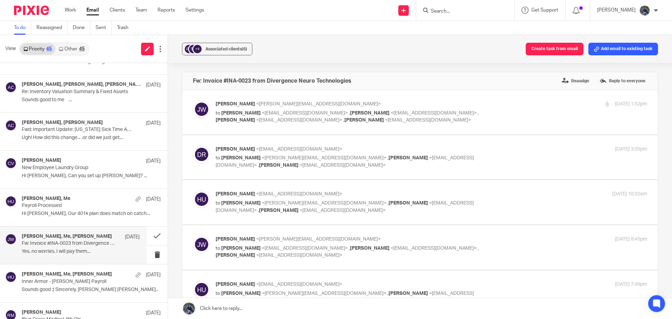
click at [292, 109] on div "John Wierenga <john@forgeinnerarmor.com> to Dr. Tim Royer <doc@royerneuroscienc…" at bounding box center [360, 111] width 288 height 23
checkbox input "true"
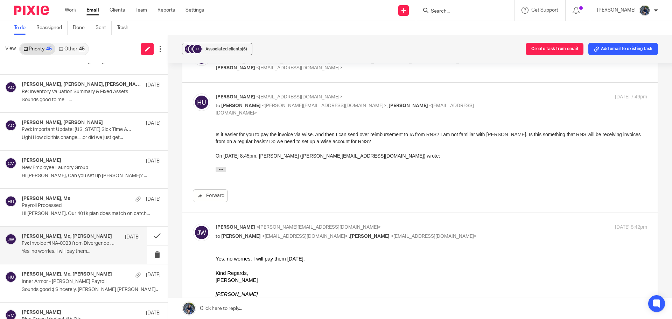
scroll to position [805, 0]
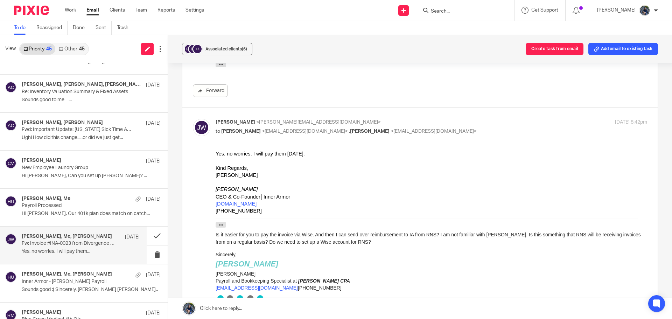
click at [226, 309] on link at bounding box center [420, 308] width 504 height 21
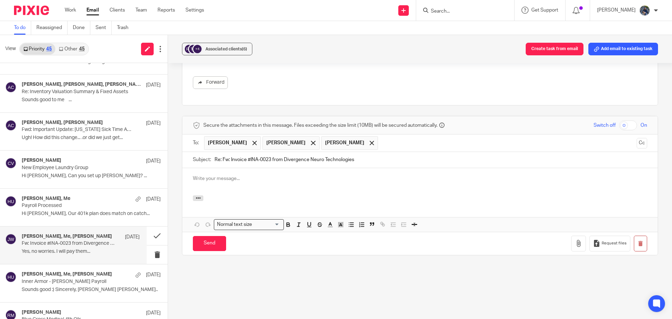
scroll to position [0, 0]
click at [311, 142] on span at bounding box center [313, 143] width 5 height 5
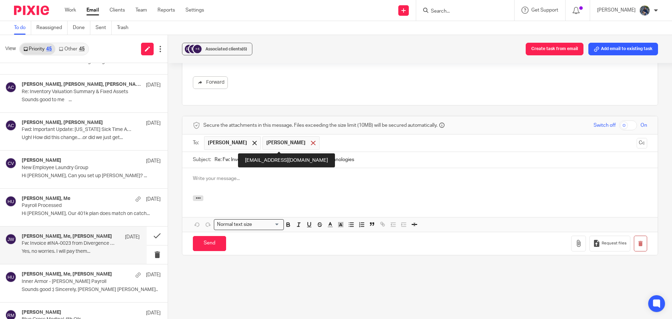
click at [309, 142] on div at bounding box center [313, 143] width 8 height 10
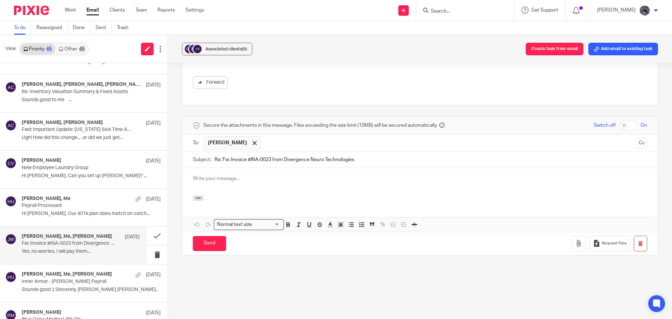
click at [232, 174] on div at bounding box center [419, 181] width 475 height 27
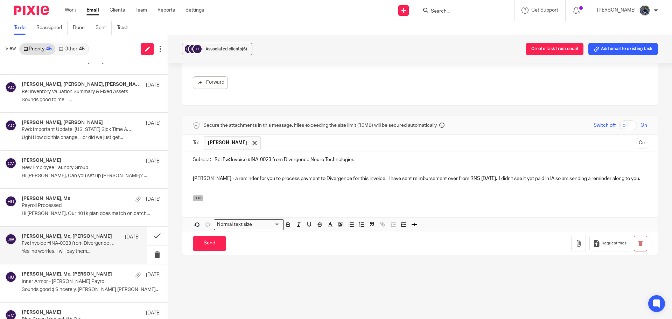
click at [201, 199] on button "button" at bounding box center [198, 198] width 10 height 6
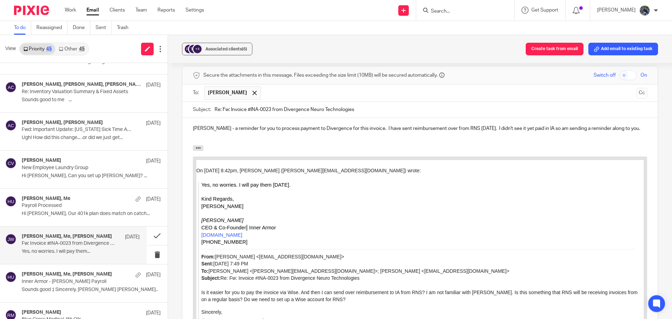
scroll to position [1849, 0]
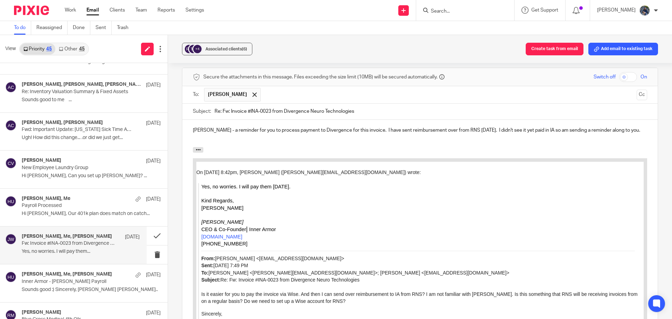
click at [618, 127] on p "John - a reminder for you to process payment to Divergence for this invoice. I …" at bounding box center [420, 130] width 454 height 7
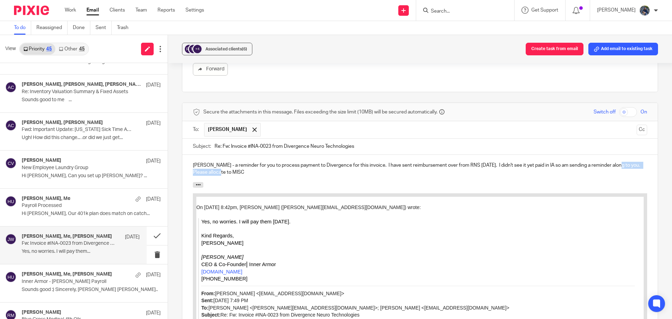
drag, startPoint x: 612, startPoint y: 165, endPoint x: 615, endPoint y: 180, distance: 15.0
click at [615, 180] on div "John - a reminder for you to process payment to Divergence for this invoice. I …" at bounding box center [419, 168] width 475 height 27
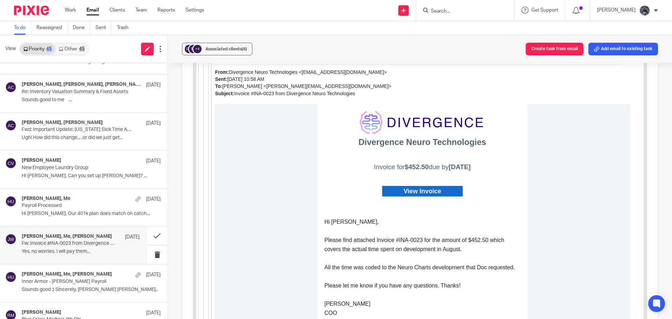
scroll to position [2794, 0]
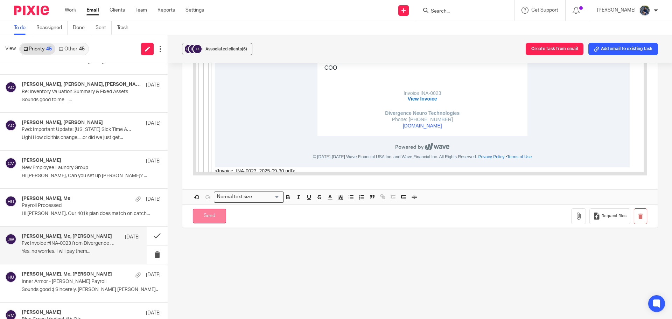
click at [211, 219] on input "Send" at bounding box center [209, 216] width 33 height 15
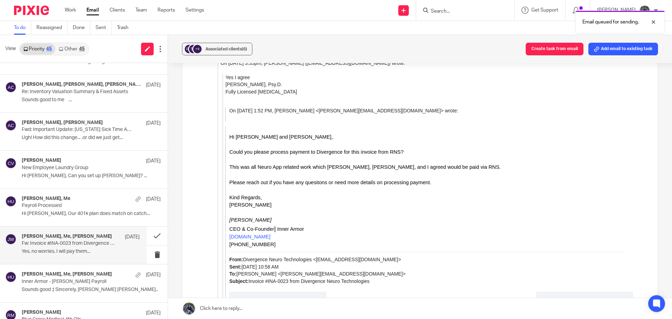
scroll to position [1048, 0]
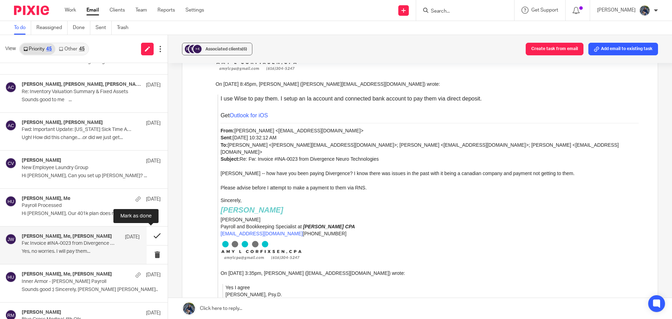
click at [150, 237] on button at bounding box center [157, 235] width 21 height 19
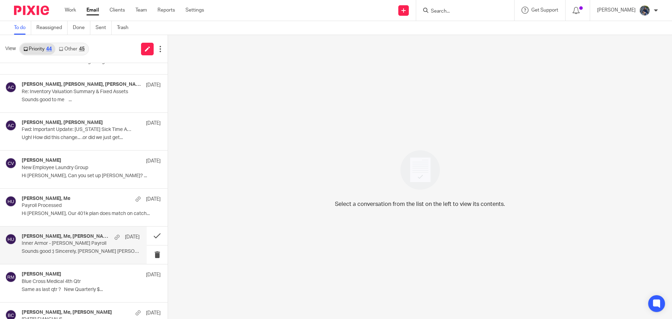
click at [82, 240] on div "Amy Corfixsen, Me, John Wierenga Sep 14" at bounding box center [81, 236] width 118 height 7
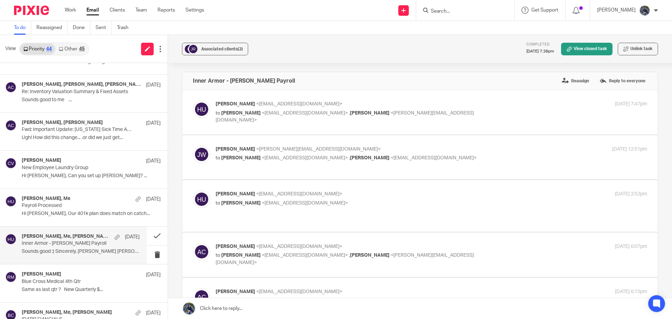
scroll to position [140, 0]
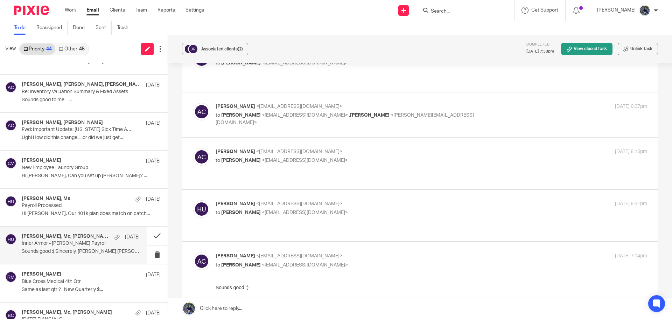
click at [282, 210] on span "<amylcpa@gmail.com>" at bounding box center [305, 212] width 86 height 5
checkbox input "true"
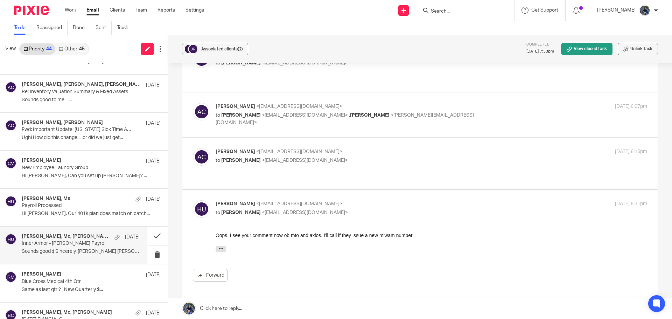
scroll to position [0, 0]
click at [150, 237] on button at bounding box center [157, 235] width 21 height 19
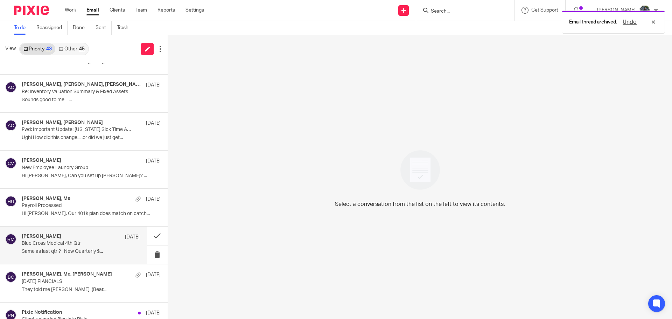
click at [101, 248] on div "Ric Mayer Sep 13 Blue Cross Medical 4th Qtr Same as last qtr ? New Quarterly $.…" at bounding box center [81, 244] width 118 height 23
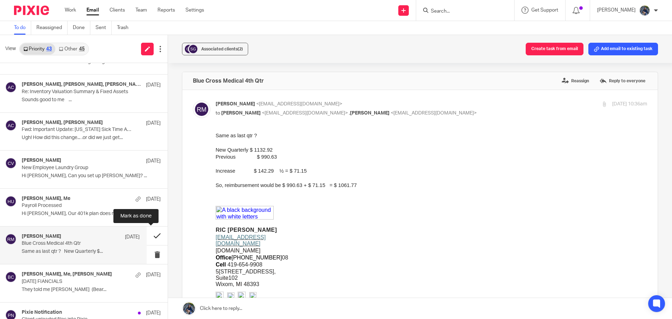
click at [152, 237] on button at bounding box center [157, 235] width 21 height 19
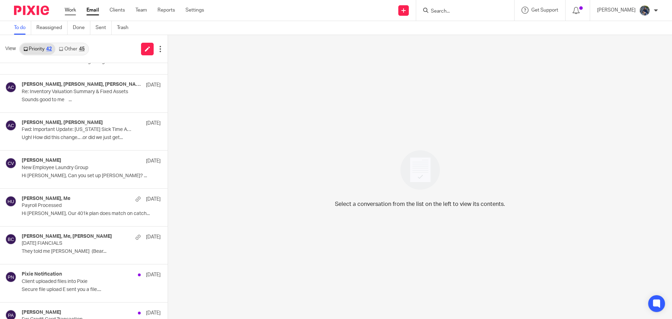
click at [68, 11] on link "Work" at bounding box center [70, 10] width 11 height 7
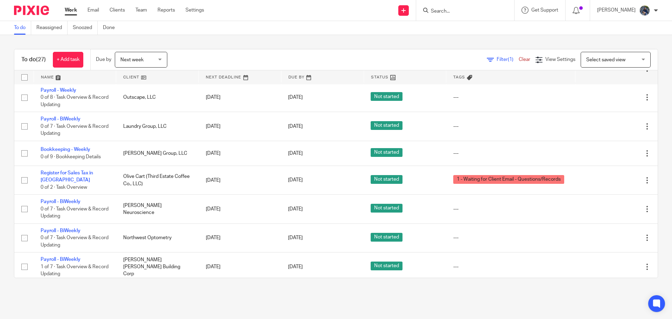
scroll to position [140, 0]
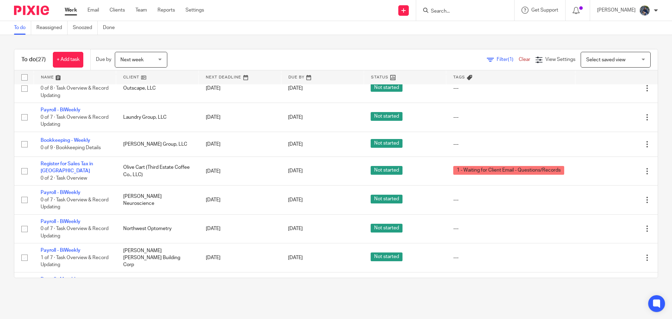
click at [144, 56] on span "Next week" at bounding box center [138, 59] width 37 height 15
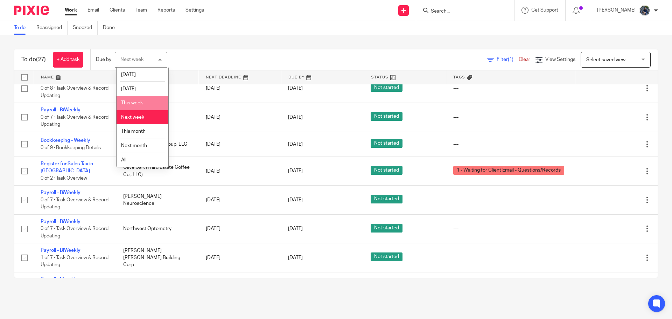
click at [133, 101] on span "This week" at bounding box center [132, 102] width 22 height 5
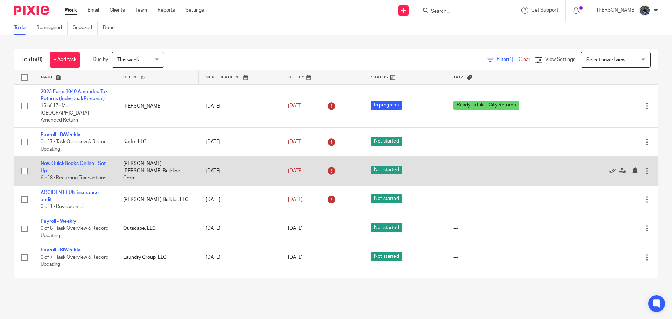
scroll to position [51, 0]
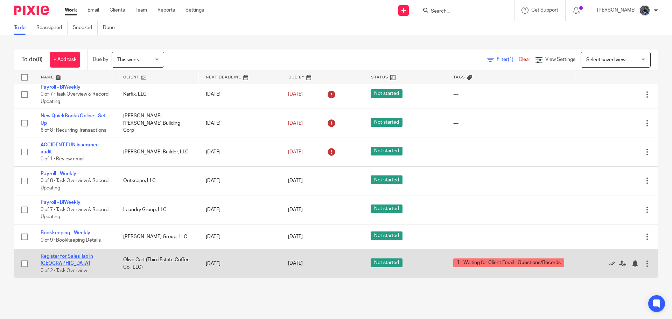
click at [93, 262] on link "Register for Sales Tax in [GEOGRAPHIC_DATA]" at bounding box center [67, 260] width 52 height 12
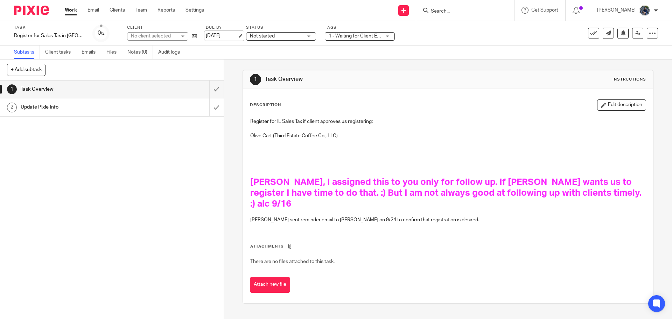
click at [225, 37] on link "[DATE]" at bounding box center [221, 35] width 31 height 7
click at [71, 12] on link "Work" at bounding box center [71, 10] width 12 height 7
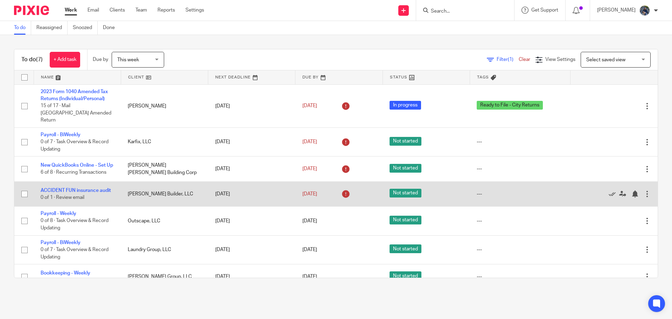
scroll to position [8, 0]
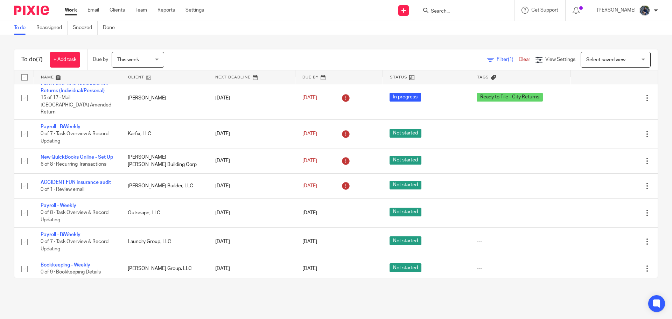
click at [154, 59] on span "This week" at bounding box center [135, 59] width 37 height 15
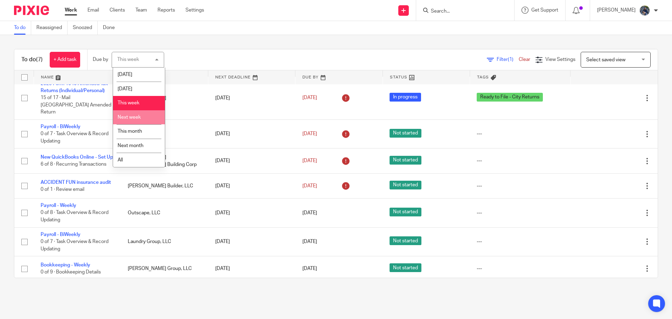
click at [137, 122] on li "Next week" at bounding box center [139, 117] width 52 height 14
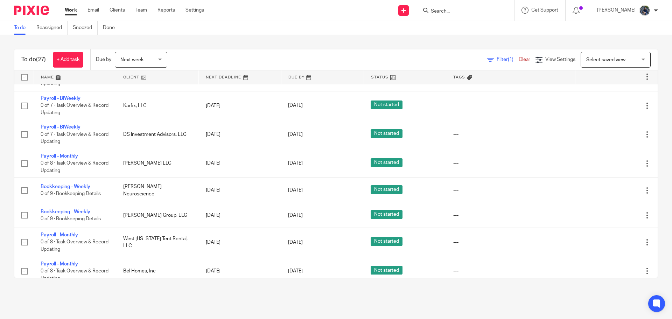
scroll to position [592, 0]
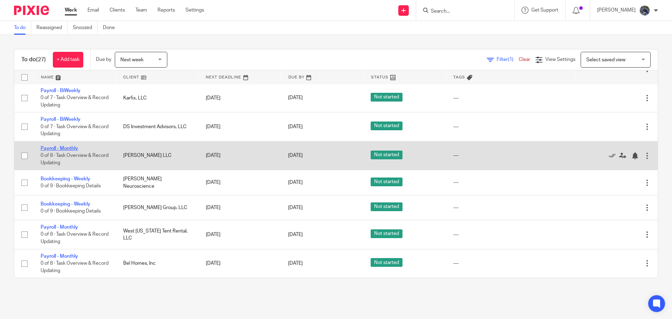
click at [63, 148] on link "Payroll - Monthly" at bounding box center [59, 148] width 37 height 5
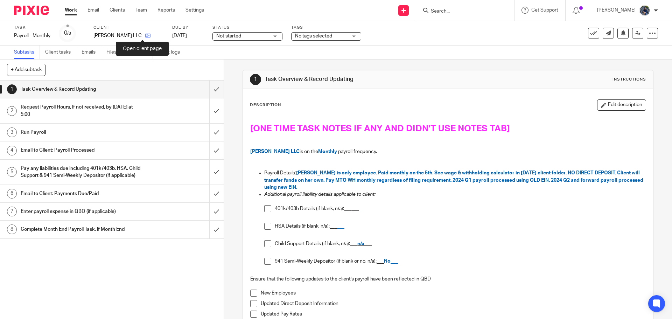
click at [145, 36] on icon at bounding box center [147, 35] width 5 height 5
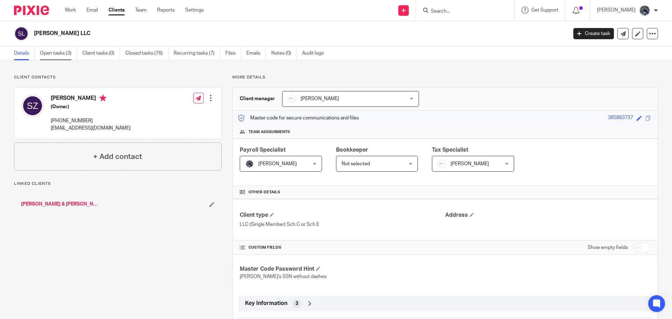
click at [58, 52] on link "Open tasks (3)" at bounding box center [58, 54] width 37 height 14
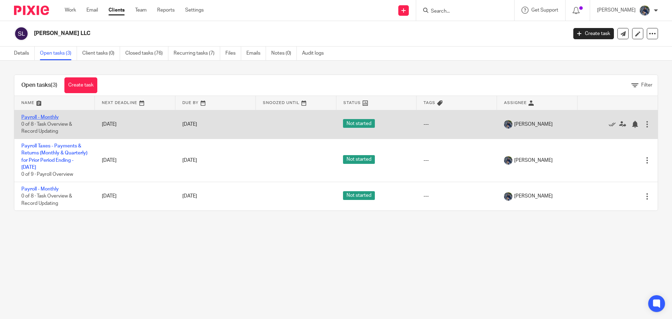
click at [37, 117] on link "Payroll - Monthly" at bounding box center [39, 117] width 37 height 5
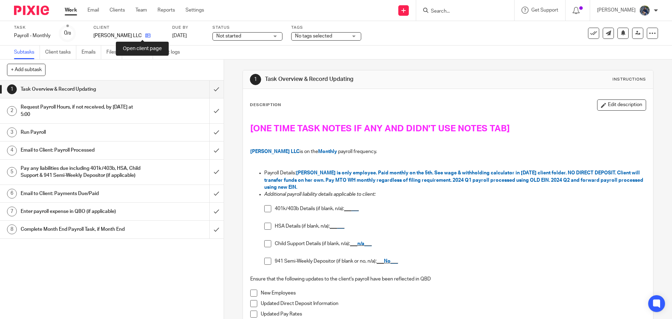
click at [145, 36] on icon at bounding box center [147, 35] width 5 height 5
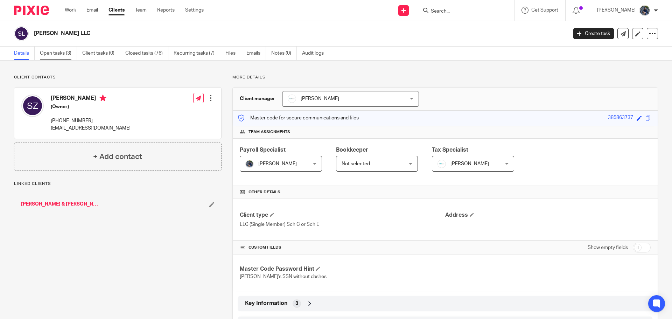
click at [62, 54] on link "Open tasks (3)" at bounding box center [58, 54] width 37 height 14
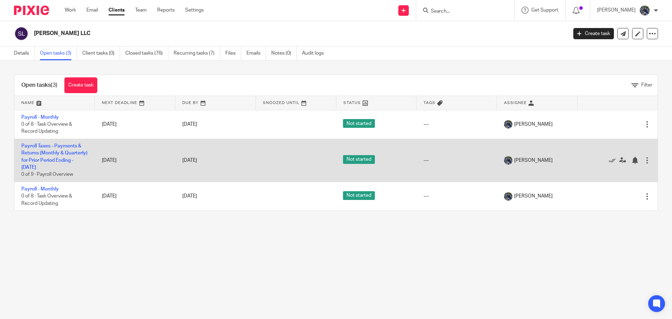
click at [45, 150] on td "Payroll Taxes - Payments & Returns (Monthly & Quarterly) for Prior Period Endin…" at bounding box center [54, 160] width 80 height 43
click at [46, 147] on link "Payroll Taxes - Payments & Returns (Monthly & Quarterly) for Prior Period Endin…" at bounding box center [54, 156] width 66 height 26
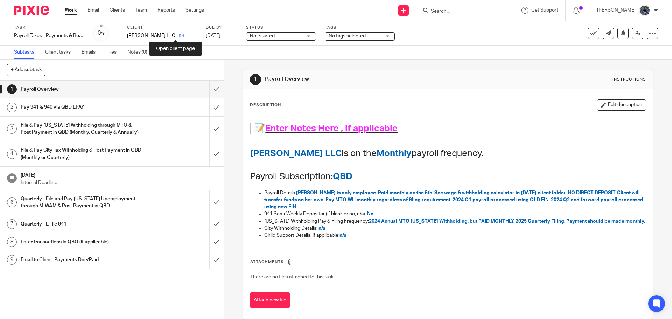
click at [179, 36] on icon at bounding box center [181, 35] width 5 height 5
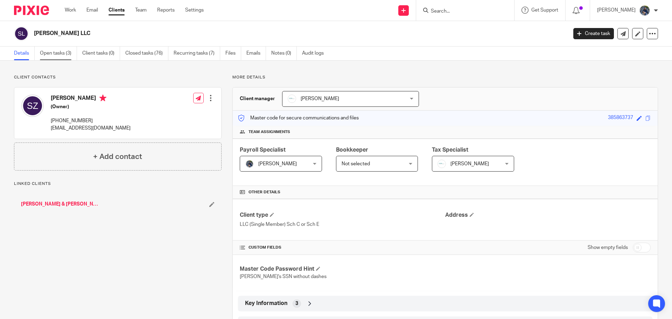
click at [55, 51] on link "Open tasks (3)" at bounding box center [58, 54] width 37 height 14
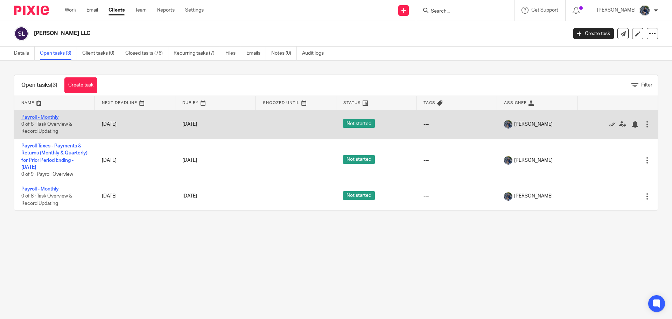
click at [34, 119] on link "Payroll - Monthly" at bounding box center [39, 117] width 37 height 5
click at [35, 115] on link "Payroll - Monthly" at bounding box center [39, 117] width 37 height 5
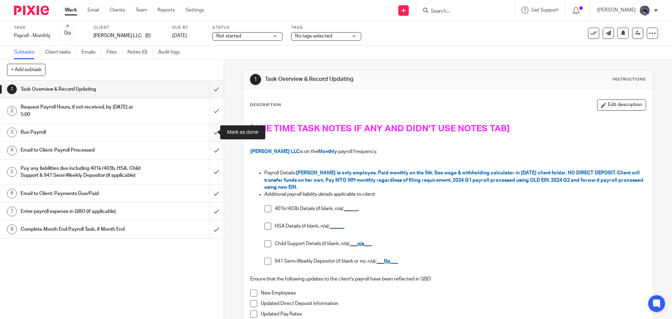
click at [205, 137] on input "submit" at bounding box center [112, 132] width 224 height 17
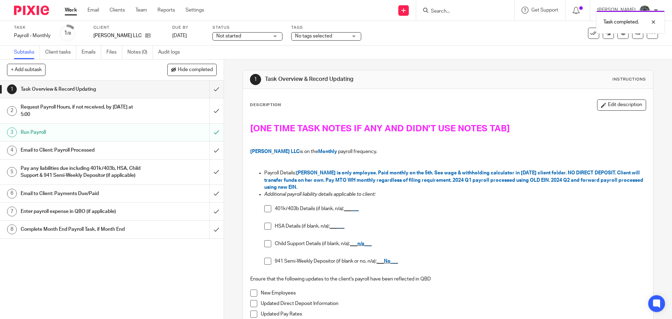
click at [136, 152] on h1 "Email to Client: Payroll Processed" at bounding box center [81, 150] width 121 height 10
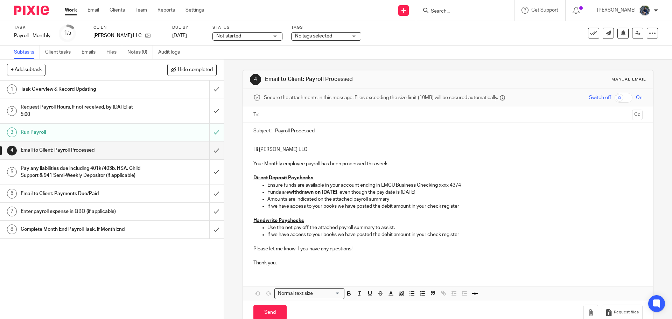
click at [287, 117] on input "text" at bounding box center [447, 115] width 363 height 8
click at [275, 131] on input "Payroll Processed" at bounding box center [458, 133] width 367 height 16
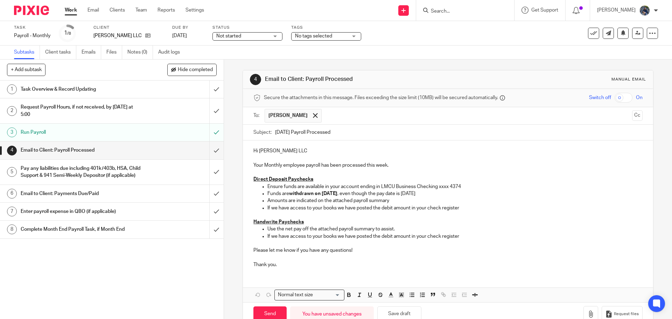
type input "10.03.25 Payroll Processed"
drag, startPoint x: 364, startPoint y: 166, endPoint x: 405, endPoint y: 165, distance: 41.0
click at [405, 165] on p "Your Monthly employee payroll has been processed this week." at bounding box center [447, 162] width 389 height 14
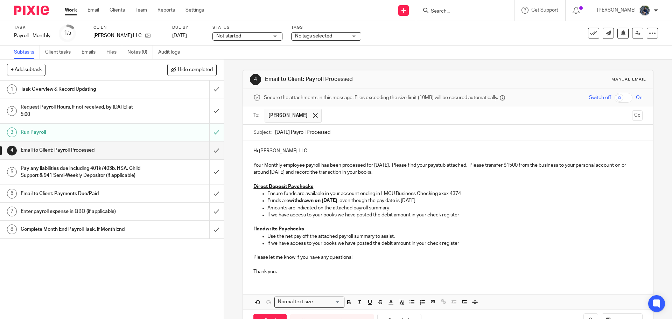
click at [342, 172] on p "Your Monthly employee payroll has been processed for October 3. Please find you…" at bounding box center [447, 165] width 389 height 21
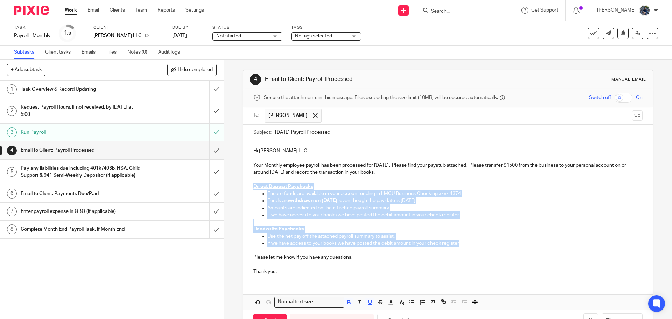
drag, startPoint x: 251, startPoint y: 186, endPoint x: 494, endPoint y: 246, distance: 250.9
click at [494, 246] on div "Hi Sarah Zuidema LLC Your Monthly employee payroll has been processed for Octob…" at bounding box center [448, 210] width 410 height 140
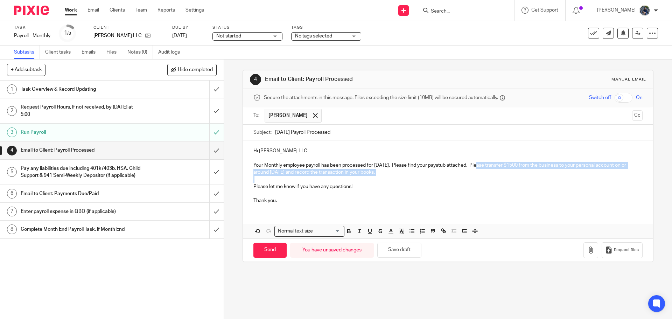
drag, startPoint x: 477, startPoint y: 165, endPoint x: 478, endPoint y: 176, distance: 10.9
click at [478, 176] on div "Hi Sarah Zuidema LLC Your Monthly employee payroll has been processed for Octob…" at bounding box center [448, 174] width 410 height 69
click at [400, 230] on icon "button" at bounding box center [401, 231] width 6 height 6
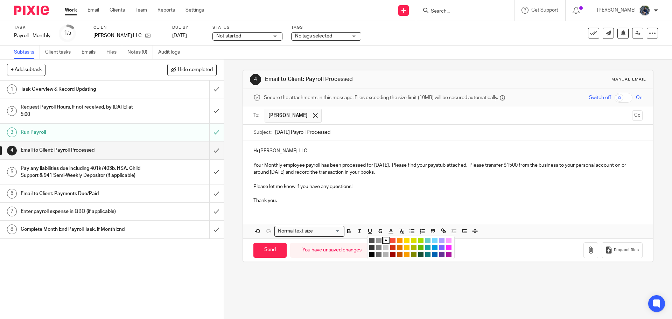
click at [406, 238] on li "color:#FCDC00" at bounding box center [406, 240] width 5 height 5
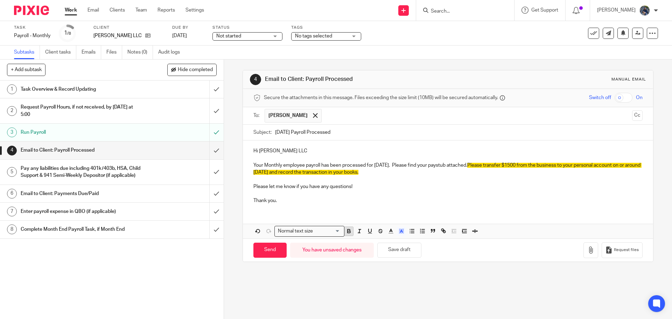
click at [348, 230] on icon "button" at bounding box center [349, 230] width 2 height 2
click at [362, 198] on p "Thank you." at bounding box center [447, 197] width 389 height 14
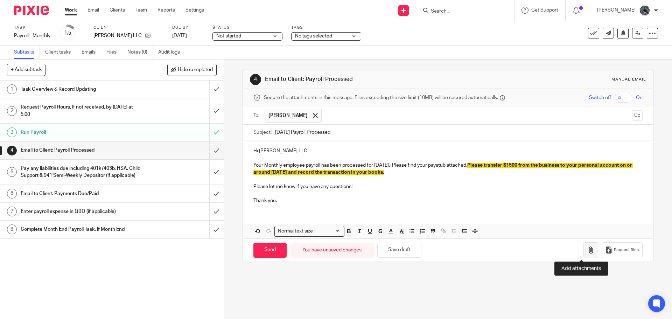
click at [587, 253] on icon "button" at bounding box center [590, 249] width 7 height 7
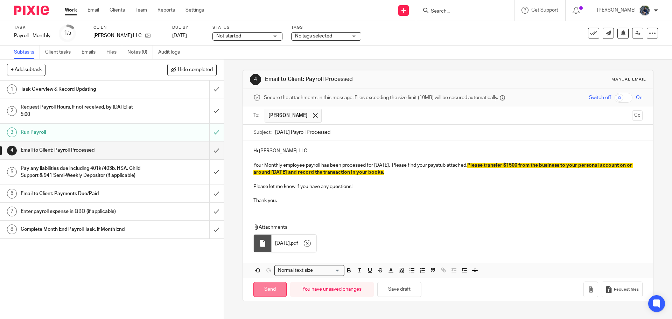
click at [270, 288] on input "Send" at bounding box center [269, 289] width 33 height 15
type input "Sent"
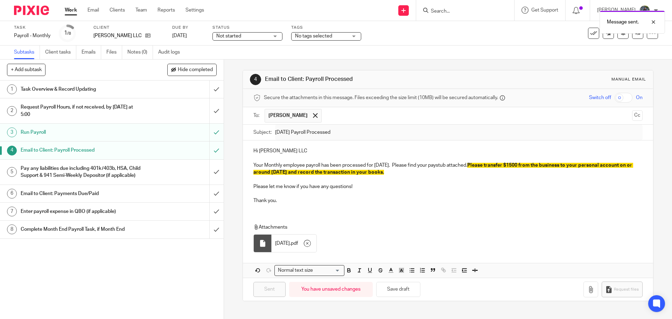
click at [140, 176] on div "Pay any liabilities due including 401k/403b, HSA, Child Support & 941 Semi-Week…" at bounding box center [112, 172] width 182 height 18
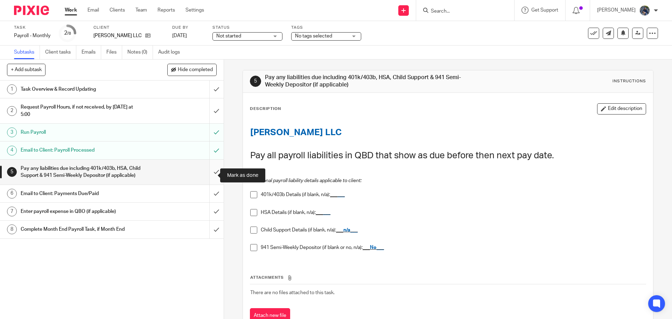
click at [212, 176] on input "submit" at bounding box center [112, 172] width 224 height 25
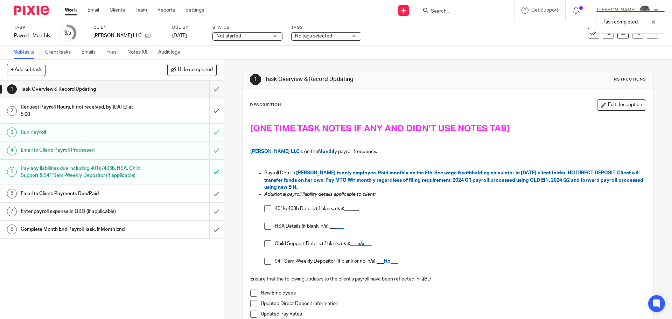
click at [141, 217] on div "Enter payroll expense in QBO (if applicable)" at bounding box center [112, 211] width 182 height 10
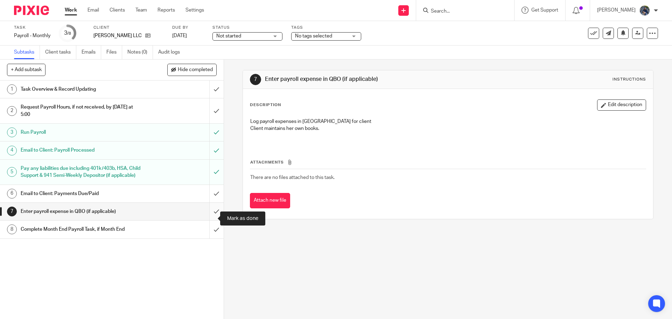
click at [211, 220] on input "submit" at bounding box center [112, 211] width 224 height 17
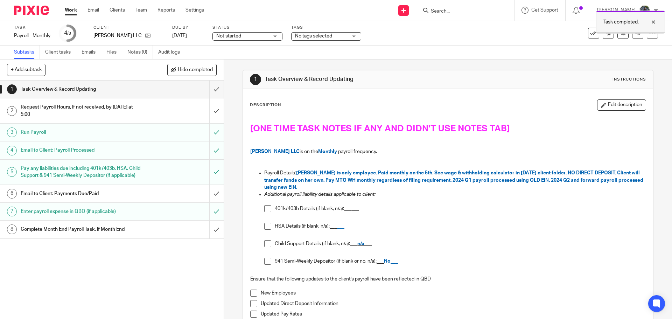
click at [655, 23] on div at bounding box center [648, 22] width 19 height 8
click at [590, 34] on icon at bounding box center [593, 33] width 7 height 7
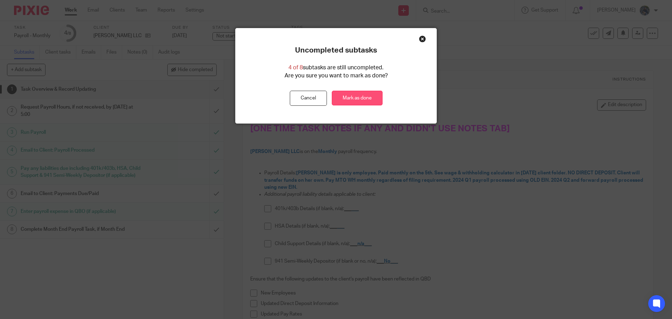
click at [359, 97] on link "Mark as done" at bounding box center [357, 98] width 51 height 15
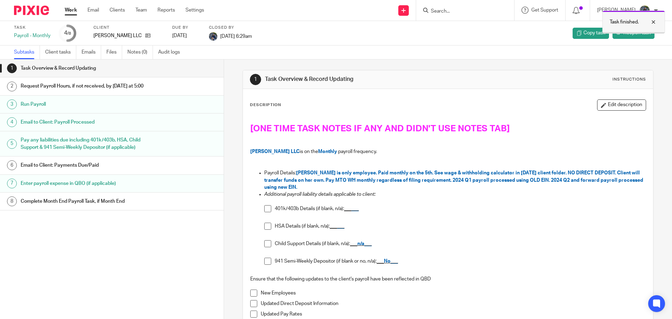
click at [653, 22] on div at bounding box center [648, 22] width 19 height 8
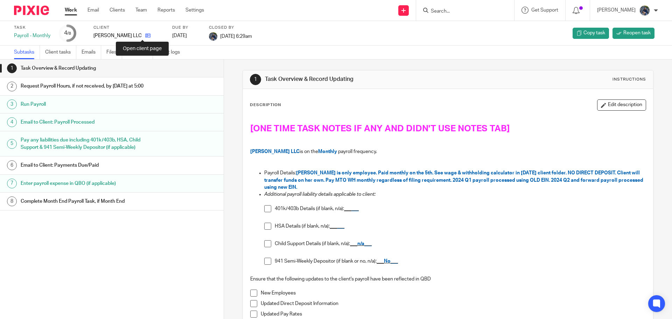
click at [145, 35] on icon at bounding box center [147, 35] width 5 height 5
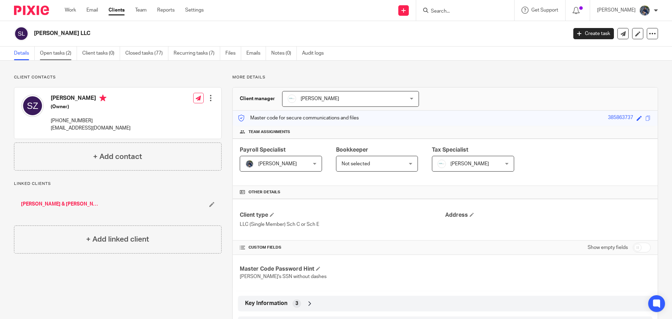
click at [44, 54] on link "Open tasks (2)" at bounding box center [58, 54] width 37 height 14
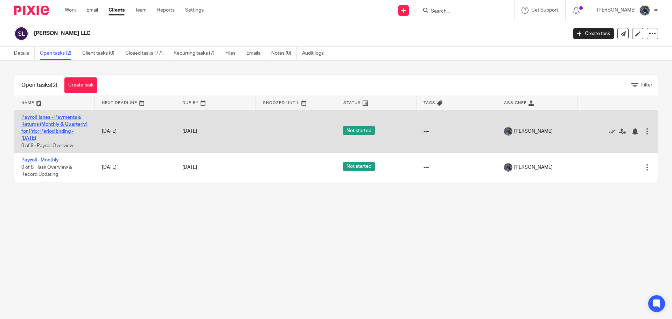
click at [34, 116] on link "Payroll Taxes - Payments & Returns (Monthly & Quarterly) for Prior Period Endin…" at bounding box center [54, 128] width 66 height 26
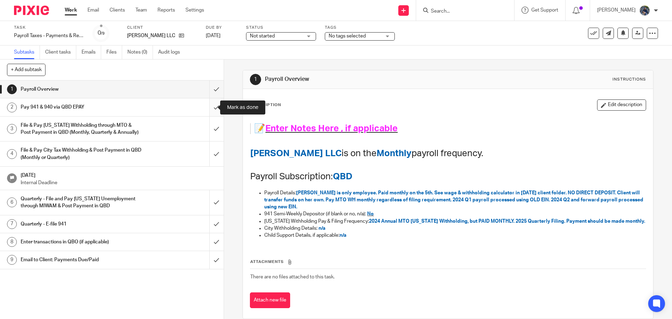
click at [210, 106] on input "submit" at bounding box center [112, 106] width 224 height 17
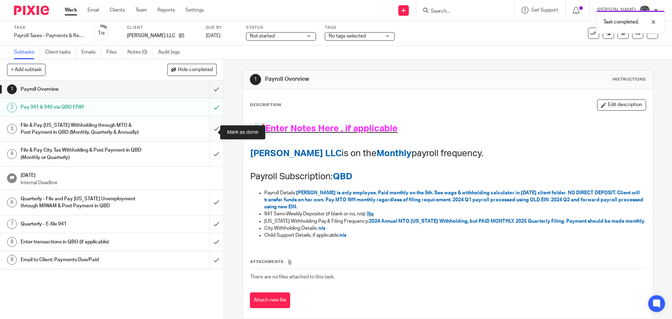
click at [209, 130] on input "submit" at bounding box center [112, 129] width 224 height 25
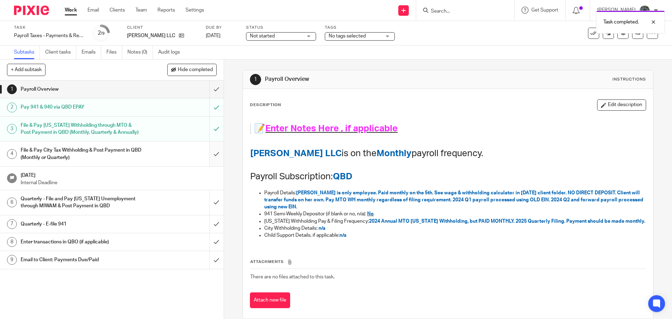
click at [209, 159] on input "submit" at bounding box center [112, 153] width 224 height 25
click at [209, 251] on input "submit" at bounding box center [112, 241] width 224 height 17
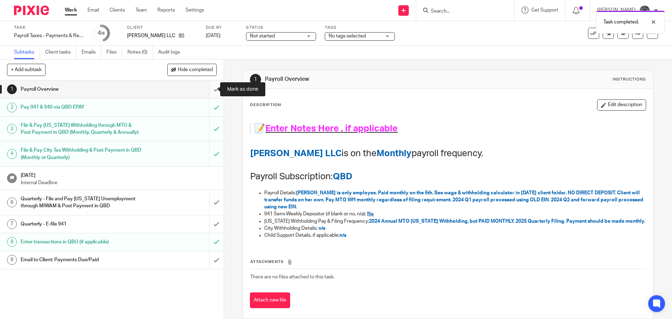
click at [211, 89] on input "submit" at bounding box center [112, 88] width 224 height 17
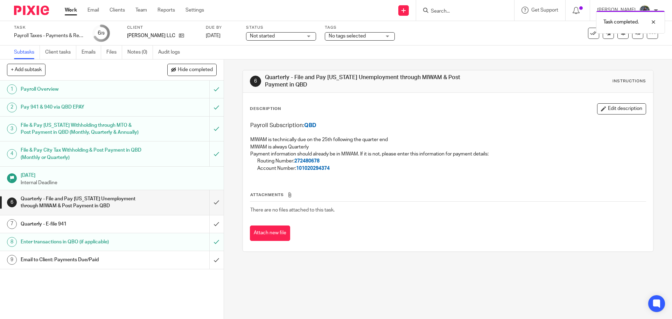
click at [119, 89] on h1 "Payroll Overview" at bounding box center [81, 89] width 121 height 10
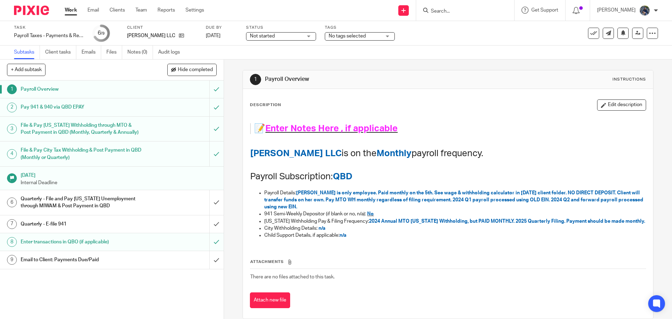
click at [100, 265] on h1 "Email to Client: Payments Due/Paid" at bounding box center [81, 259] width 121 height 10
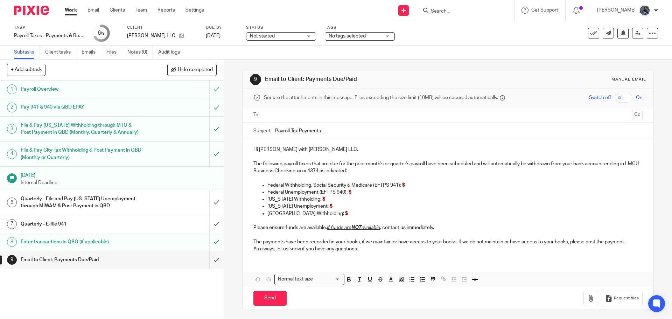
click at [292, 119] on ul at bounding box center [448, 115] width 367 height 12
click at [291, 115] on input "text" at bounding box center [447, 115] width 363 height 8
click at [331, 131] on input "Payroll Tax Payments" at bounding box center [458, 133] width 367 height 16
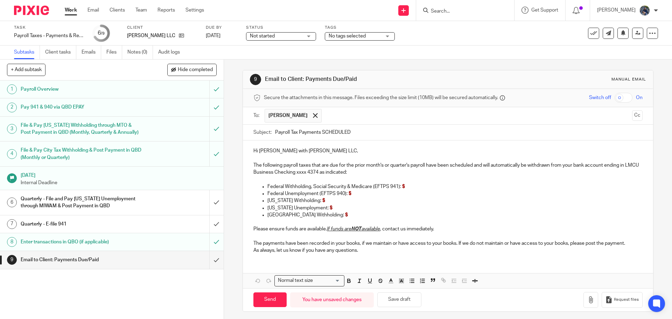
type input "Payroll Tax Payments SCHEDULED"
drag, startPoint x: 346, startPoint y: 165, endPoint x: 408, endPoint y: 164, distance: 62.7
click at [408, 164] on p "The following payroll taxes that are due for the prior month's or quarter's pay…" at bounding box center [447, 169] width 389 height 14
click at [412, 185] on p "Federal Withholding, Social Security & Medicare (EFTPS 941): $" at bounding box center [454, 186] width 375 height 7
click at [408, 185] on p "Federal Withholding, Social Security & Medicare (EFTPS 941): $" at bounding box center [454, 186] width 375 height 7
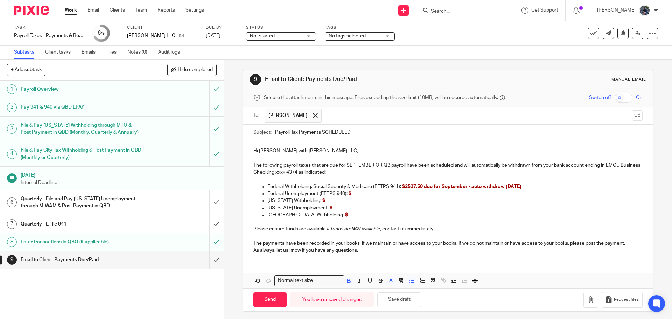
click at [350, 195] on span "$" at bounding box center [350, 193] width 3 height 5
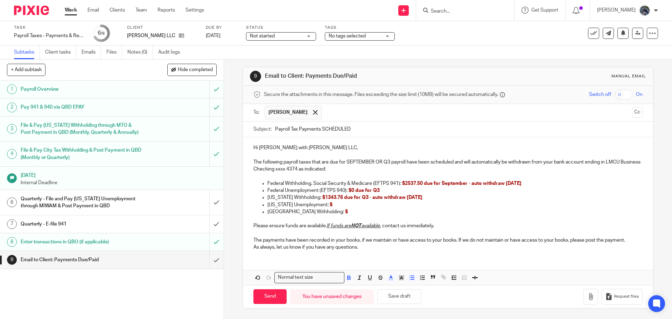
click at [425, 188] on p "Federal Unemployment (EFTPS 940): $0 due for Q3" at bounding box center [454, 190] width 375 height 7
click at [426, 197] on p "Michigan Withholding: $1343.76 due for Q3 - auto withdraw October 1" at bounding box center [454, 197] width 375 height 7
drag, startPoint x: 259, startPoint y: 211, endPoint x: 328, endPoint y: 217, distance: 69.2
click at [328, 217] on div "Hi Sarah with Sarah Zuidema LLC, The following payroll taxes that are due for S…" at bounding box center [448, 196] width 410 height 119
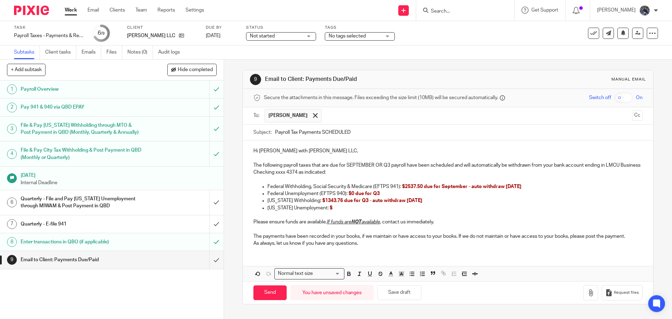
click at [328, 208] on p "Michigan Unemployment: $" at bounding box center [454, 207] width 375 height 7
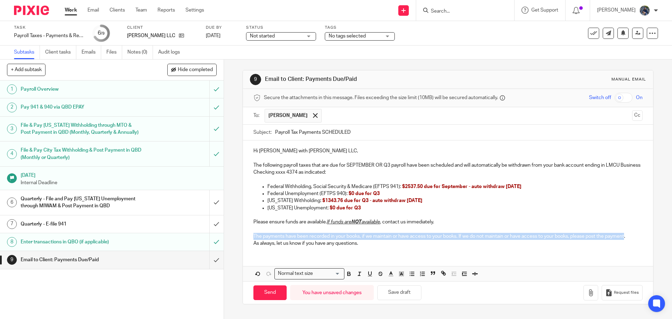
drag, startPoint x: 248, startPoint y: 236, endPoint x: 626, endPoint y: 236, distance: 378.7
click at [626, 236] on div "Hi Sarah with Sarah Zuidema LLC, The following payroll taxes that are due for S…" at bounding box center [448, 196] width 410 height 112
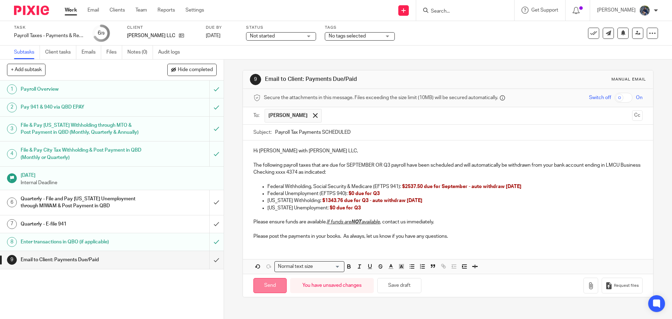
click at [264, 286] on input "Send" at bounding box center [269, 285] width 33 height 15
type input "Sent"
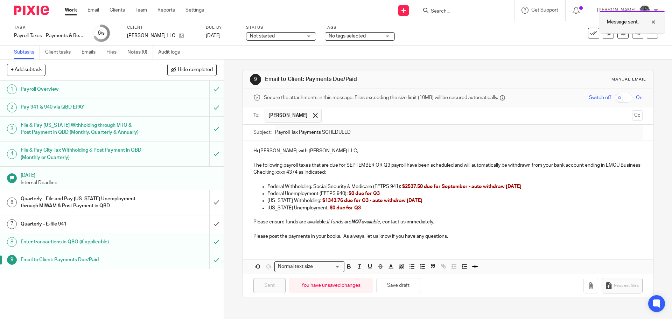
click at [654, 20] on div at bounding box center [648, 22] width 19 height 8
click at [301, 37] on span "Not started" at bounding box center [276, 36] width 52 height 7
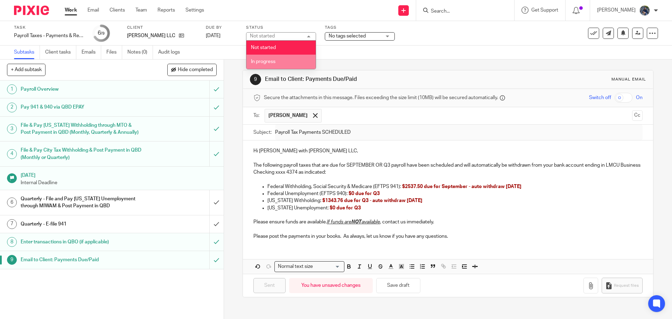
click at [279, 61] on li "In progress" at bounding box center [280, 62] width 69 height 14
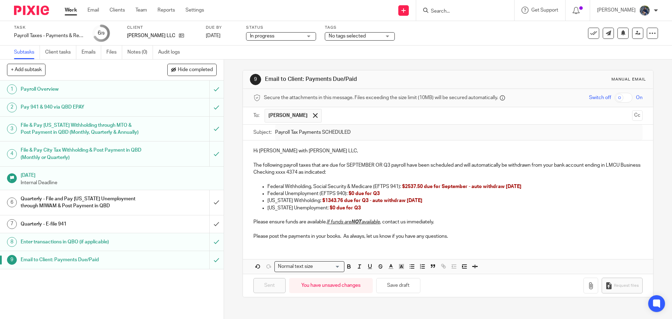
click at [75, 12] on link "Work" at bounding box center [71, 10] width 12 height 7
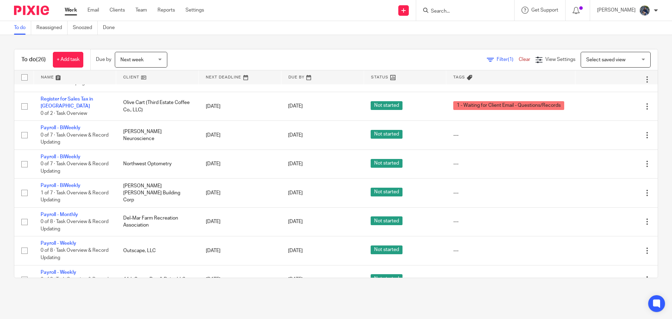
scroll to position [210, 0]
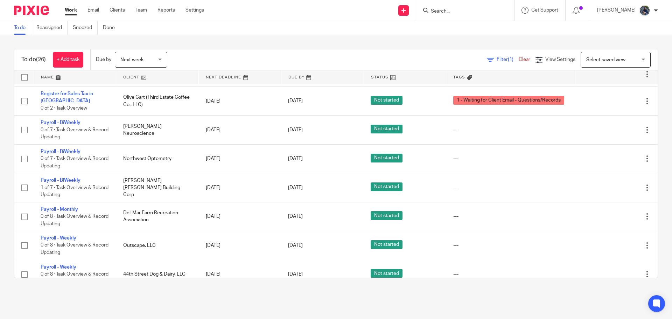
click at [134, 61] on span "Next week" at bounding box center [131, 59] width 23 height 5
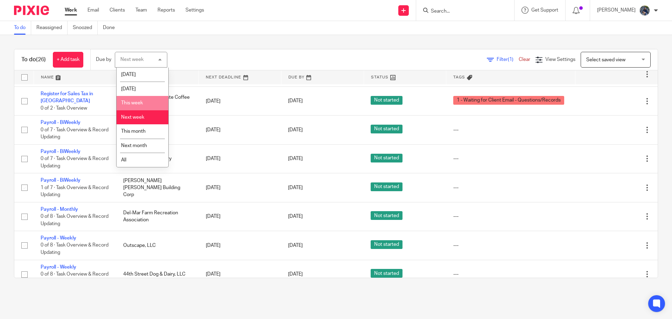
click at [128, 99] on li "This week" at bounding box center [143, 103] width 52 height 14
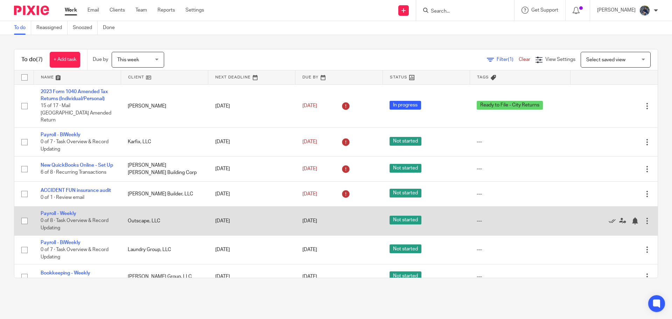
scroll to position [8, 0]
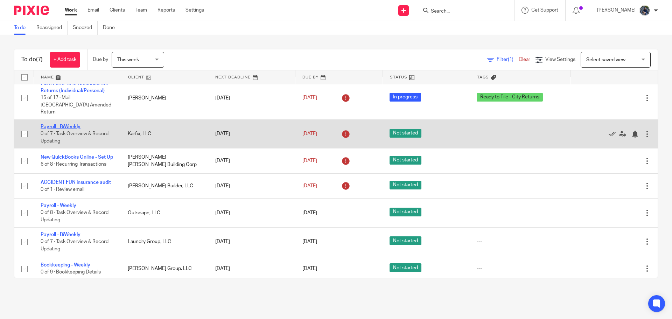
click at [68, 124] on link "Payroll - BiWeekly" at bounding box center [61, 126] width 40 height 5
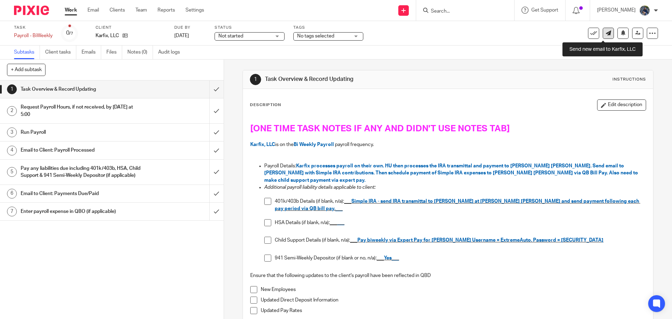
click at [606, 31] on icon at bounding box center [608, 32] width 5 height 5
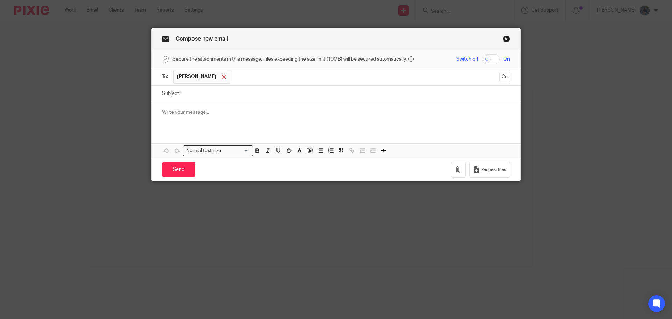
click at [220, 80] on div at bounding box center [224, 77] width 8 height 10
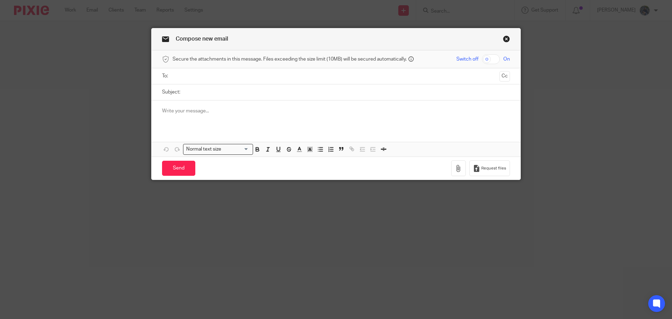
click at [202, 77] on input "text" at bounding box center [336, 76] width 322 height 8
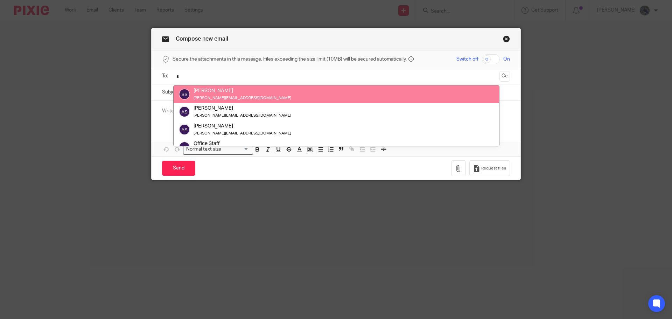
type input "s"
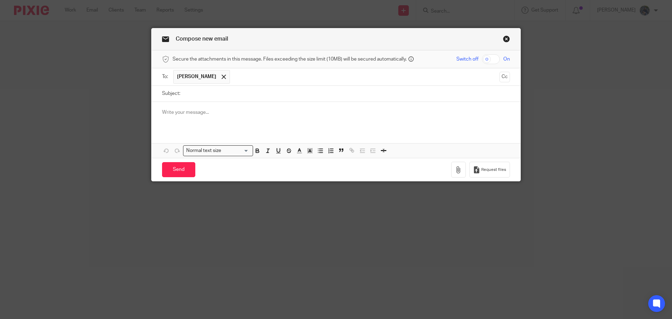
click at [192, 91] on input "Subject:" at bounding box center [347, 94] width 326 height 16
type input "09.19.25 IRA TRANSMITTAL"
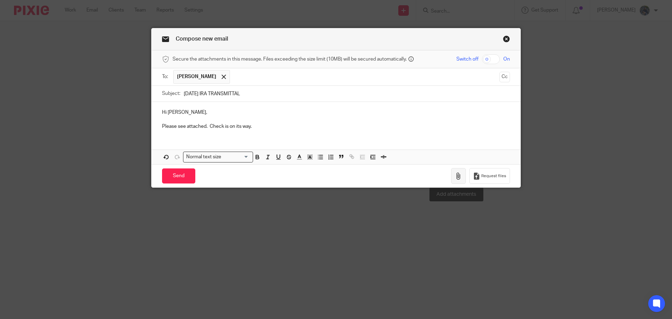
click at [455, 175] on icon "button" at bounding box center [458, 176] width 7 height 7
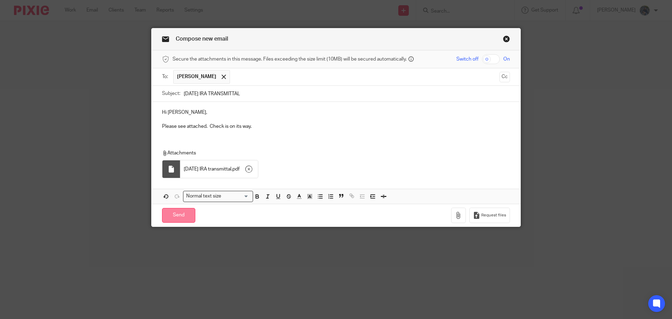
click at [180, 219] on input "Send" at bounding box center [178, 215] width 33 height 15
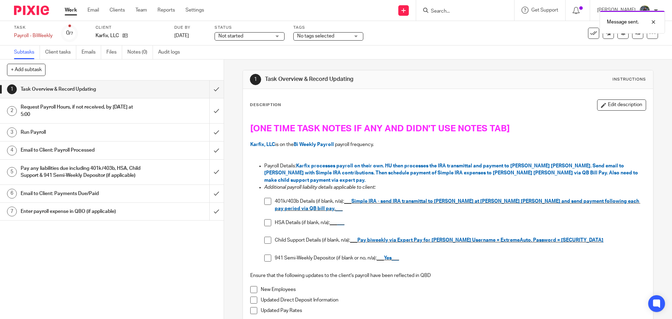
click at [264, 201] on span at bounding box center [267, 201] width 7 height 7
click at [264, 239] on span at bounding box center [267, 240] width 7 height 7
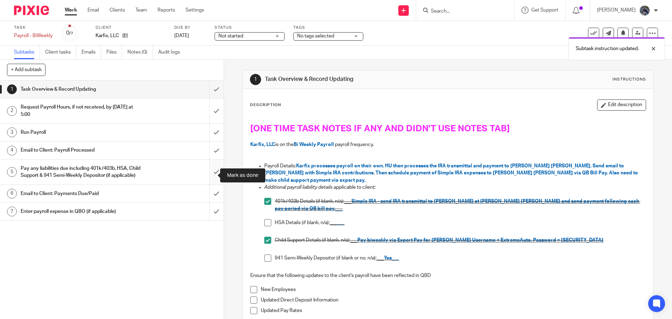
click at [206, 177] on input "submit" at bounding box center [112, 172] width 224 height 25
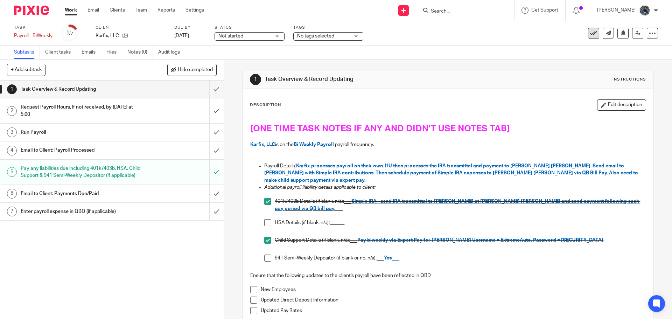
click at [590, 35] on icon at bounding box center [593, 33] width 7 height 7
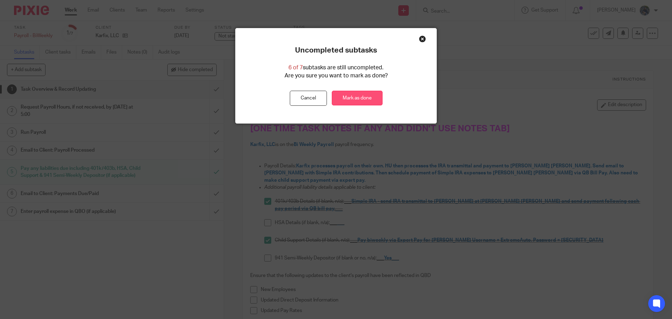
click at [372, 100] on link "Mark as done" at bounding box center [357, 98] width 51 height 15
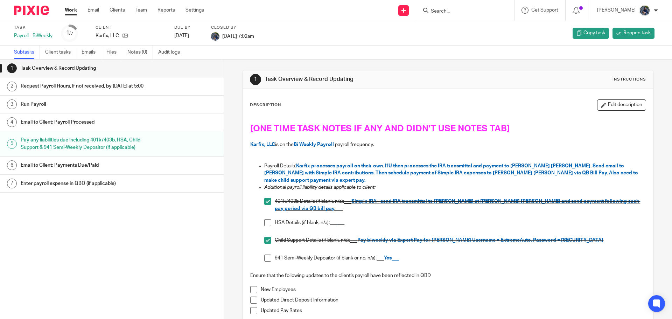
click at [68, 11] on link "Work" at bounding box center [71, 10] width 12 height 7
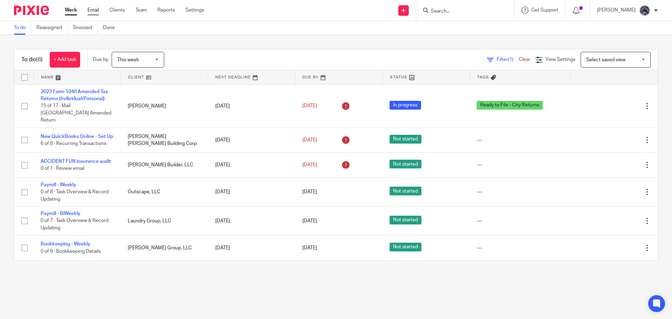
click at [97, 12] on link "Email" at bounding box center [93, 10] width 12 height 7
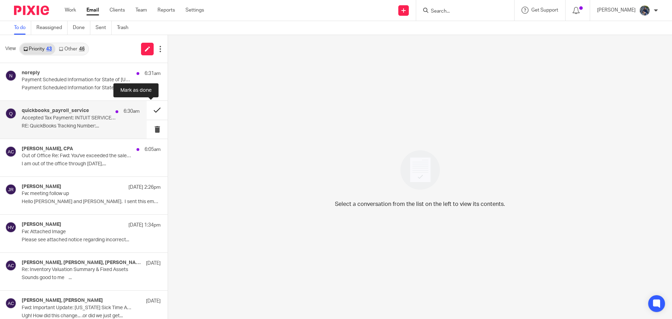
click at [151, 109] on button at bounding box center [157, 110] width 21 height 19
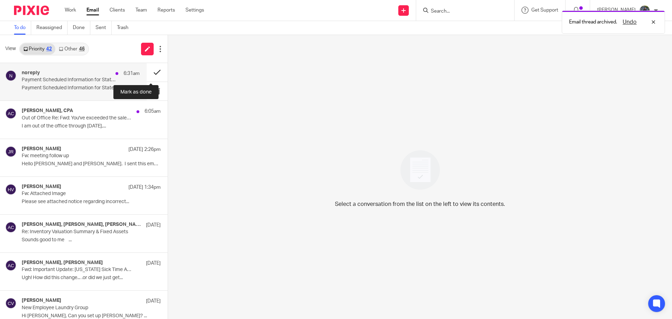
click at [149, 74] on button at bounding box center [157, 72] width 21 height 19
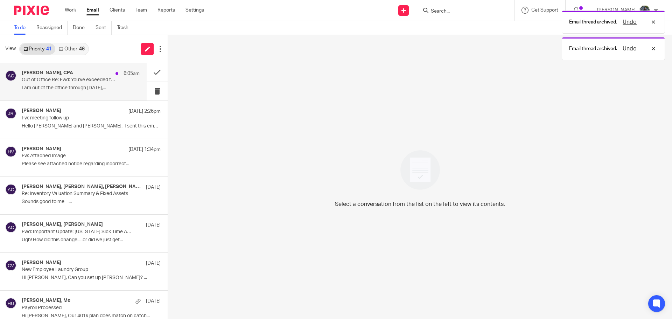
click at [91, 89] on p "I am out of the office through September 27,..." at bounding box center [81, 88] width 118 height 6
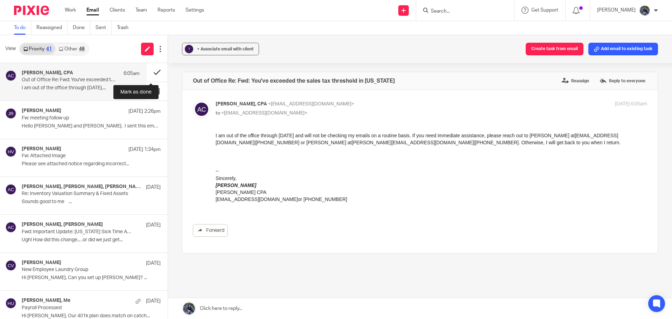
click at [148, 73] on button at bounding box center [157, 72] width 21 height 19
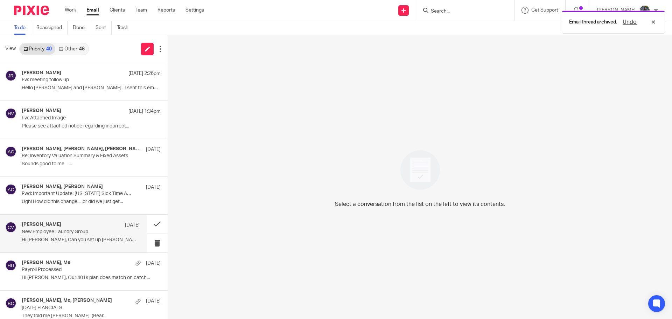
click at [45, 230] on p "New Employee Laundry Group" at bounding box center [69, 232] width 94 height 6
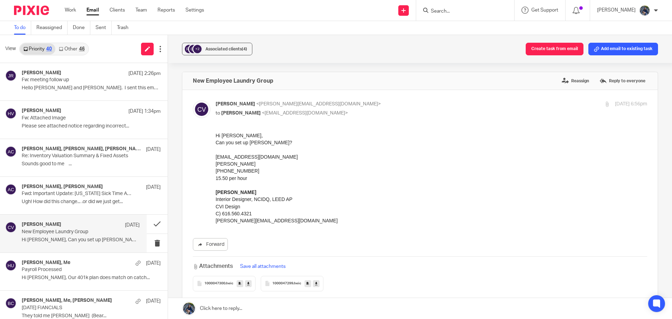
click at [248, 283] on icon at bounding box center [248, 283] width 2 height 5
click at [315, 284] on icon at bounding box center [316, 283] width 2 height 5
click at [214, 284] on span "1000047300" at bounding box center [214, 283] width 21 height 4
click at [238, 310] on link at bounding box center [420, 308] width 504 height 21
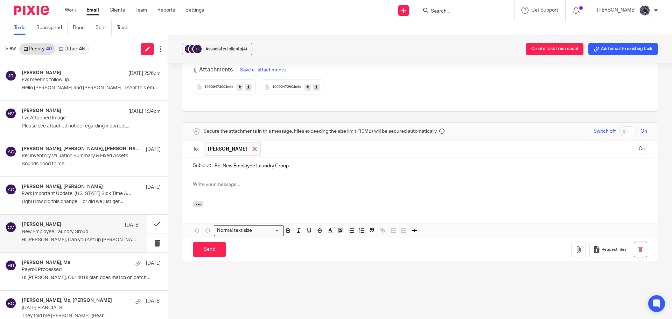
click at [252, 147] on span at bounding box center [254, 149] width 5 height 5
click at [232, 144] on input "text" at bounding box center [420, 148] width 428 height 8
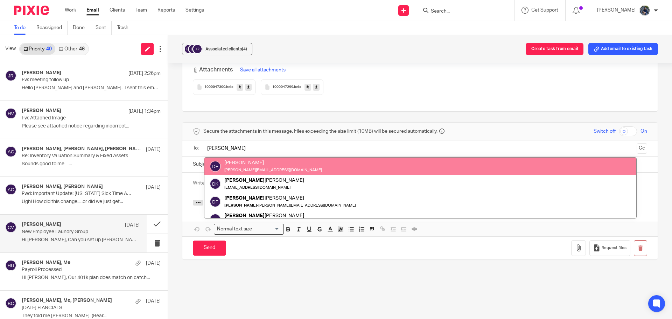
type input "DOnna"
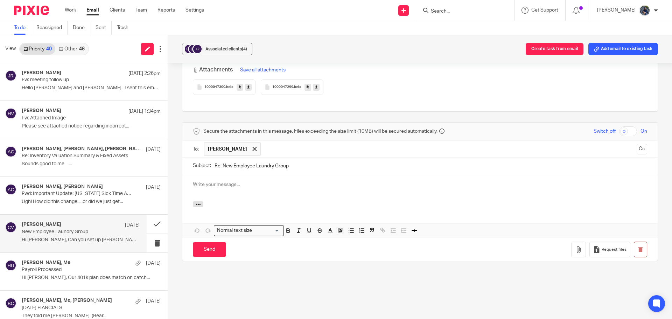
click at [207, 181] on p at bounding box center [420, 184] width 454 height 7
click at [205, 242] on input "Send" at bounding box center [209, 249] width 33 height 15
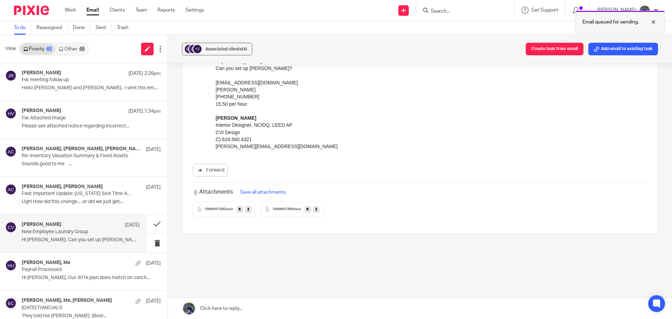
click at [652, 21] on div at bounding box center [648, 22] width 19 height 8
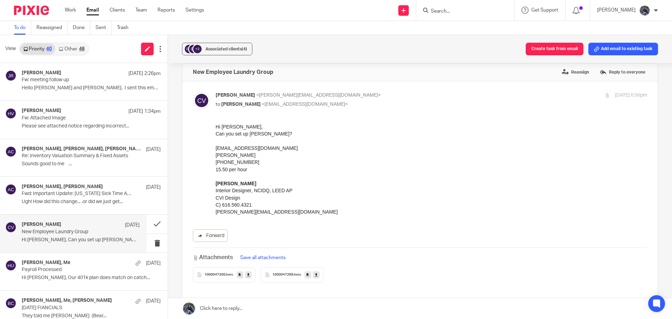
scroll to position [0, 0]
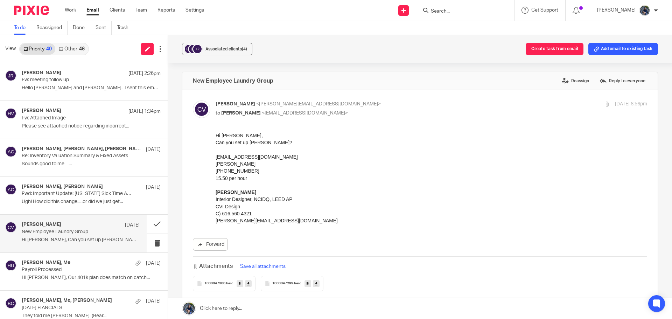
click at [480, 6] on form at bounding box center [467, 10] width 75 height 9
click at [476, 13] on input "Search" at bounding box center [461, 11] width 63 height 6
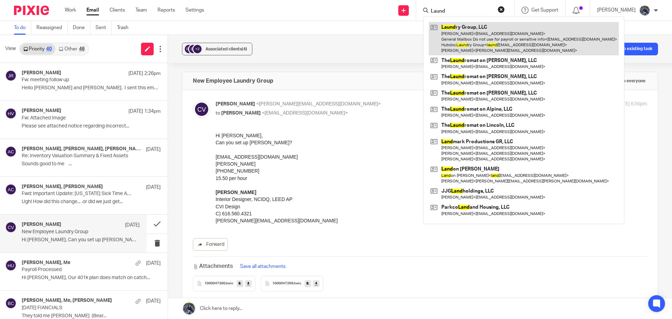
type input "Laund"
click at [491, 29] on link at bounding box center [524, 38] width 190 height 33
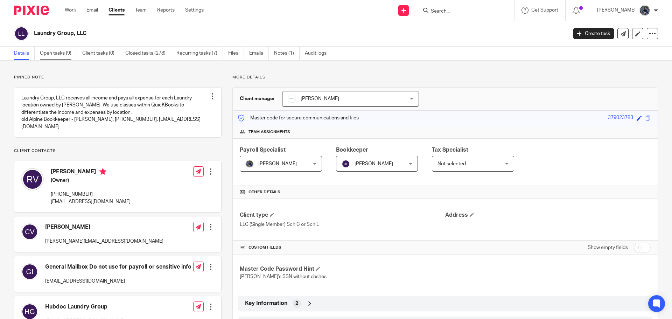
click at [58, 50] on link "Open tasks (9)" at bounding box center [58, 54] width 37 height 14
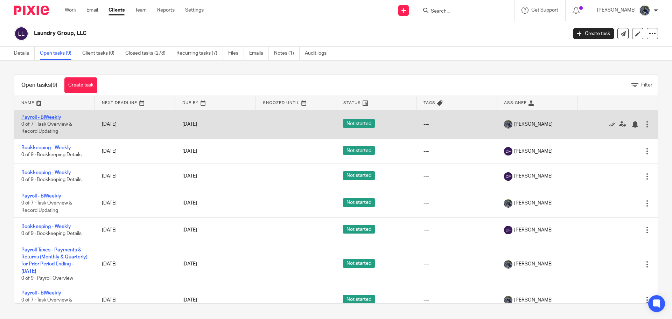
click at [50, 118] on link "Payroll - BiWeekly" at bounding box center [41, 117] width 40 height 5
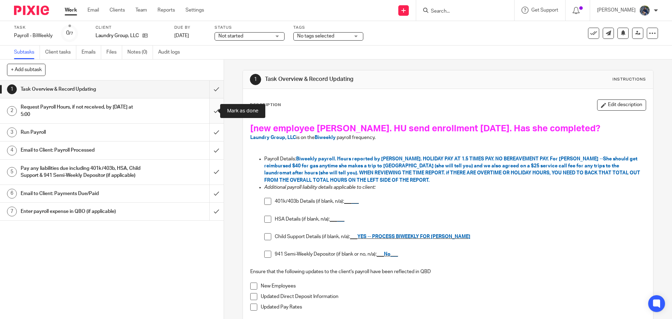
click at [211, 112] on input "submit" at bounding box center [112, 110] width 224 height 25
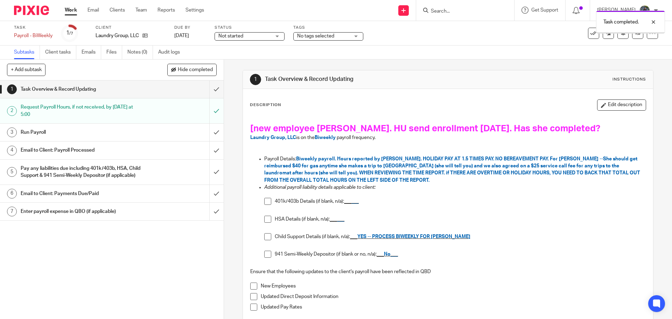
click at [210, 132] on input "submit" at bounding box center [112, 132] width 224 height 17
click at [133, 150] on h1 "Email to Client: Payroll Processed" at bounding box center [81, 150] width 121 height 10
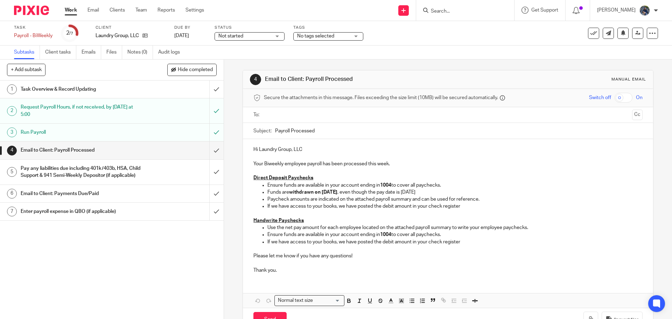
click at [278, 112] on input "text" at bounding box center [447, 115] width 363 height 8
click at [326, 115] on input "text" at bounding box center [477, 116] width 304 height 14
click at [275, 131] on input "Payroll Processed" at bounding box center [458, 133] width 367 height 16
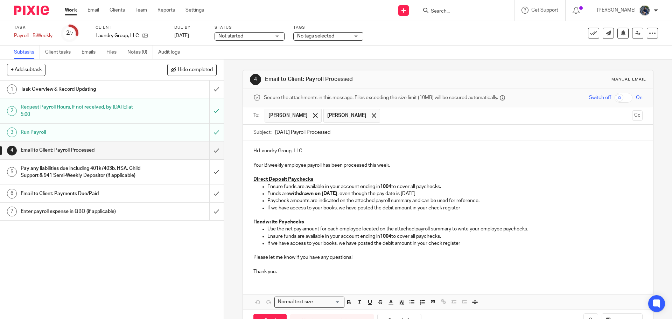
type input "09.26.25 Payroll Processed"
drag, startPoint x: 266, startPoint y: 207, endPoint x: 343, endPoint y: 209, distance: 76.7
click at [343, 209] on p "If we have access to your books, we have posted the debit amount in your check …" at bounding box center [454, 207] width 375 height 7
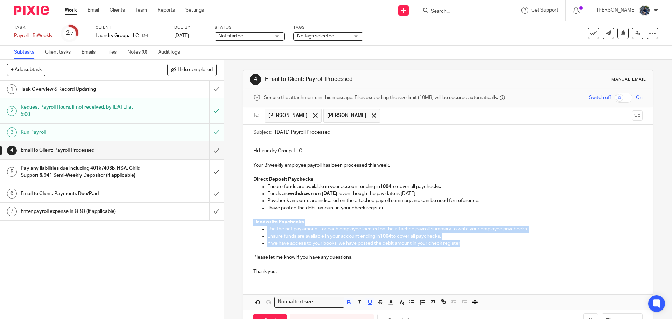
drag, startPoint x: 250, startPoint y: 222, endPoint x: 462, endPoint y: 245, distance: 213.0
click at [462, 245] on div "Hi Laundry Group, LLC Your Biweekly employee payroll has been processed this we…" at bounding box center [448, 210] width 410 height 140
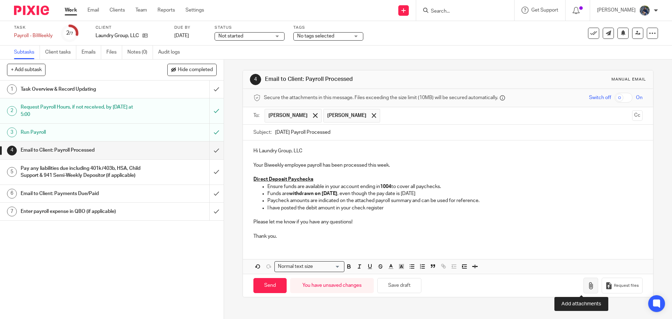
click at [583, 285] on button "button" at bounding box center [590, 286] width 15 height 16
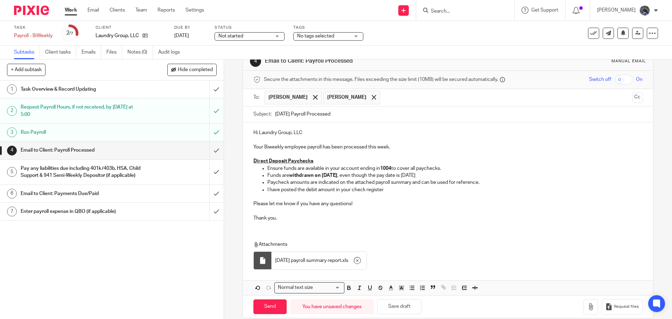
scroll to position [28, 0]
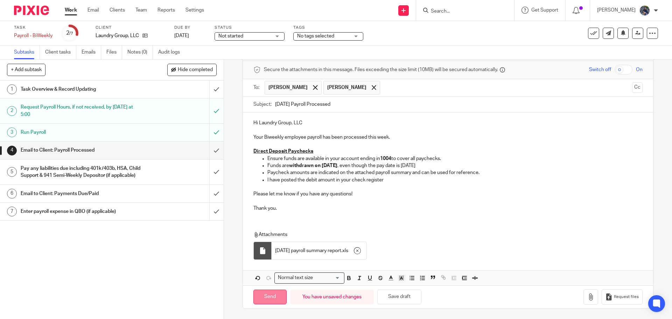
click at [276, 295] on input "Send" at bounding box center [269, 296] width 33 height 15
type input "Sent"
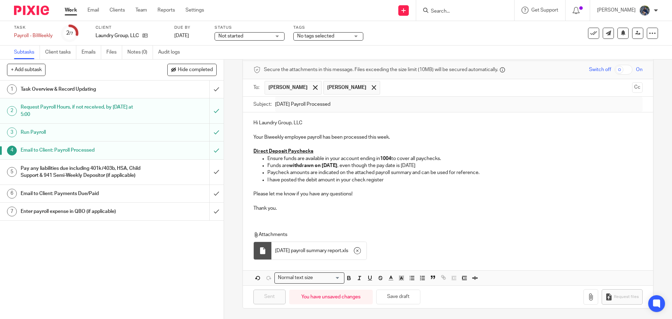
click at [112, 172] on h1 "Pay any liabilities due including 401k/403b, HSA, Child Support & 941 Semi-Week…" at bounding box center [81, 172] width 121 height 18
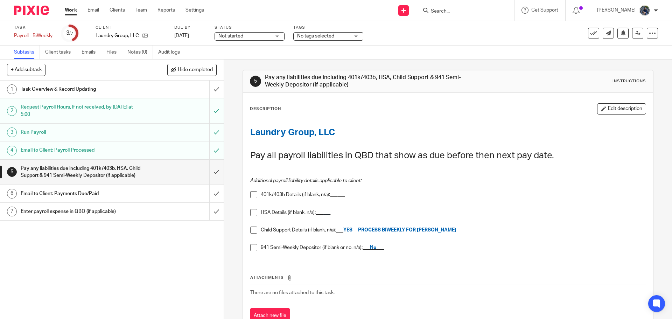
click at [250, 232] on span at bounding box center [253, 229] width 7 height 7
click at [94, 49] on link "Emails" at bounding box center [92, 52] width 20 height 14
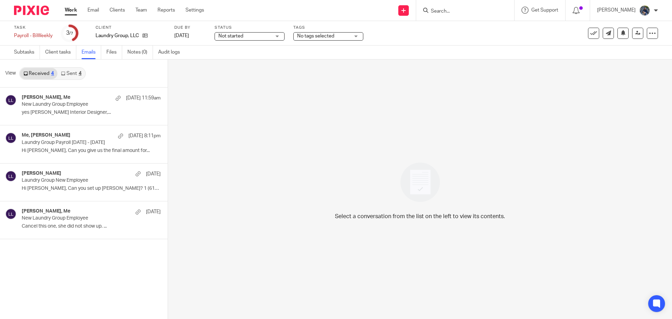
click at [70, 73] on link "Sent 4" at bounding box center [70, 73] width 27 height 11
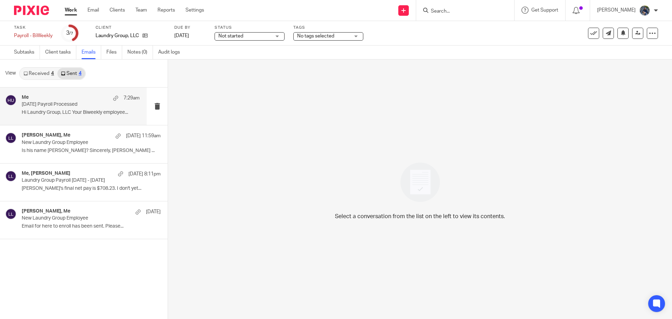
click at [66, 104] on p "[DATE] Payroll Processed" at bounding box center [69, 104] width 94 height 6
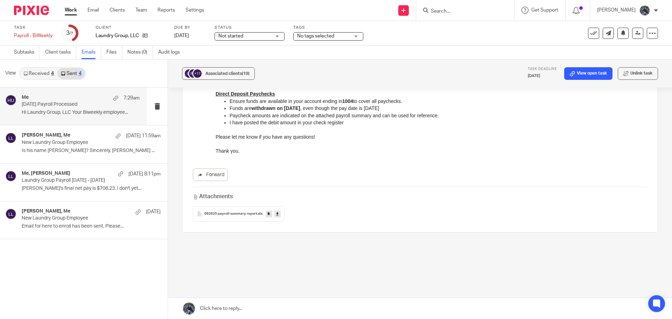
scroll to position [105, 0]
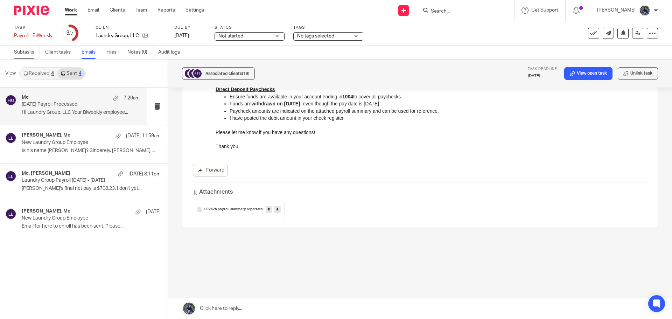
click at [17, 54] on link "Subtasks" at bounding box center [27, 52] width 26 height 14
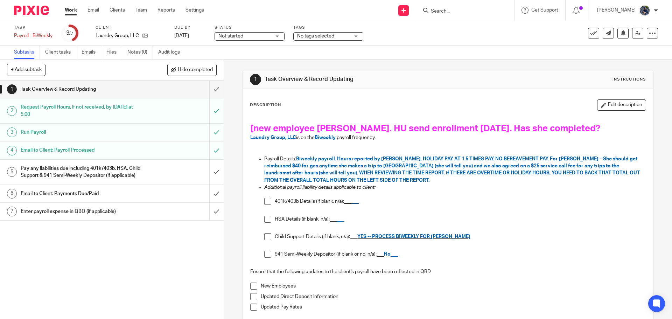
click at [267, 238] on span at bounding box center [267, 236] width 7 height 7
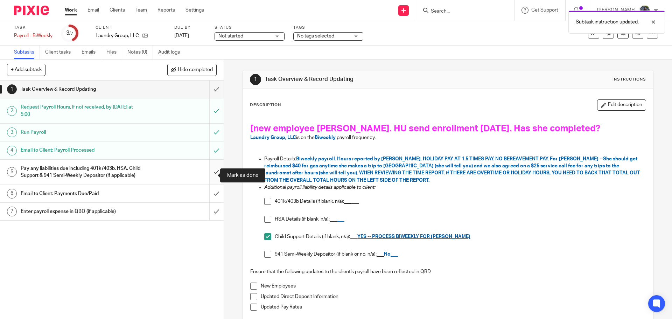
click at [206, 175] on input "submit" at bounding box center [112, 172] width 224 height 25
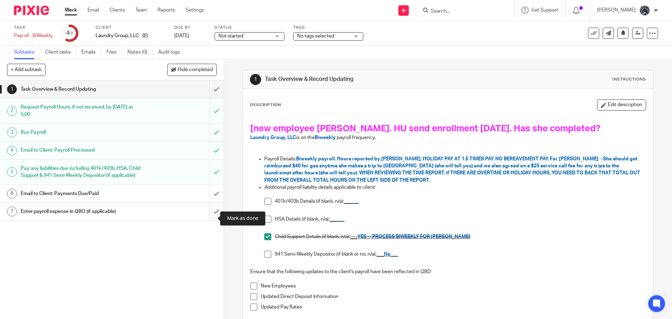
click at [211, 219] on input "submit" at bounding box center [112, 211] width 224 height 17
click at [590, 34] on icon at bounding box center [593, 33] width 7 height 7
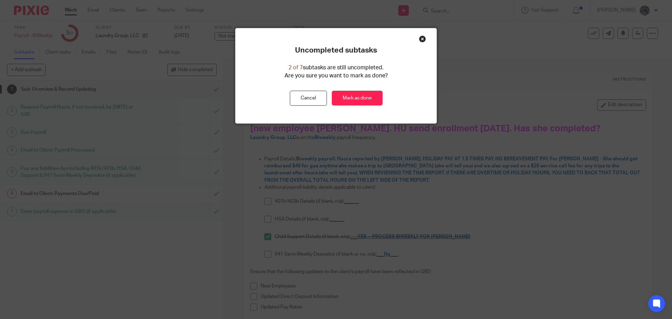
click at [326, 114] on div "Uncompleted subtasks 2 of 7 subtasks are still uncompleted. Are you sure you wa…" at bounding box center [336, 75] width 201 height 95
click at [352, 99] on link "Mark as done" at bounding box center [357, 98] width 51 height 15
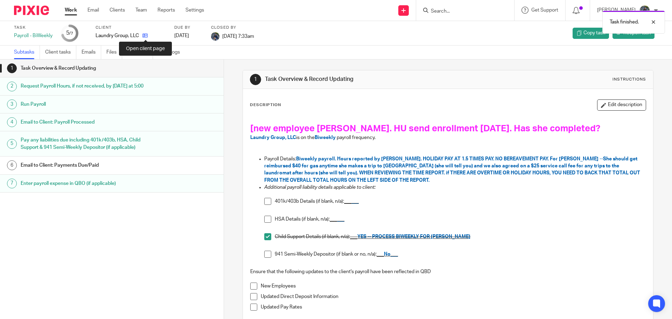
click at [145, 36] on icon at bounding box center [144, 35] width 5 height 5
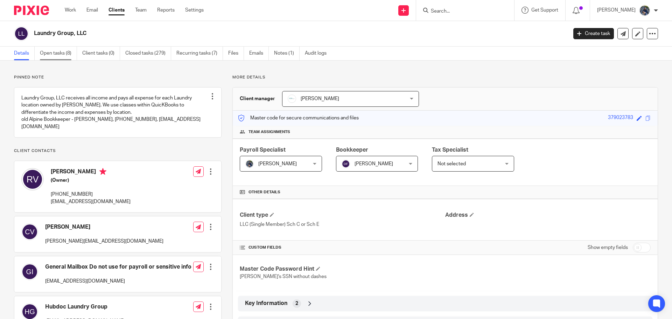
click at [58, 55] on link "Open tasks (8)" at bounding box center [58, 54] width 37 height 14
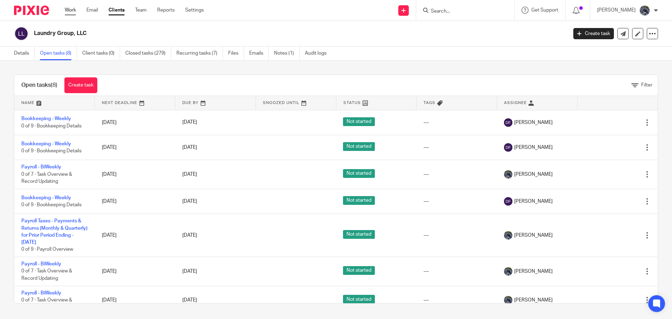
click at [71, 10] on link "Work" at bounding box center [70, 10] width 11 height 7
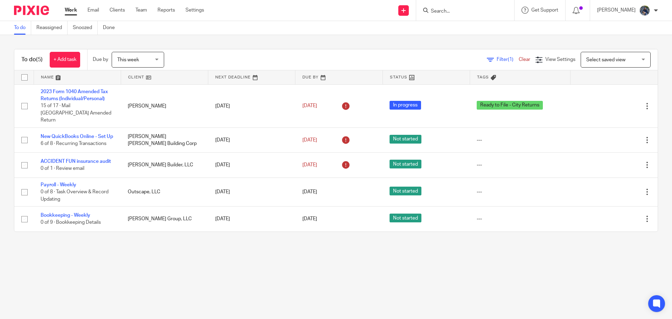
click at [68, 10] on link "Work" at bounding box center [71, 10] width 12 height 7
